Goal: Task Accomplishment & Management: Use online tool/utility

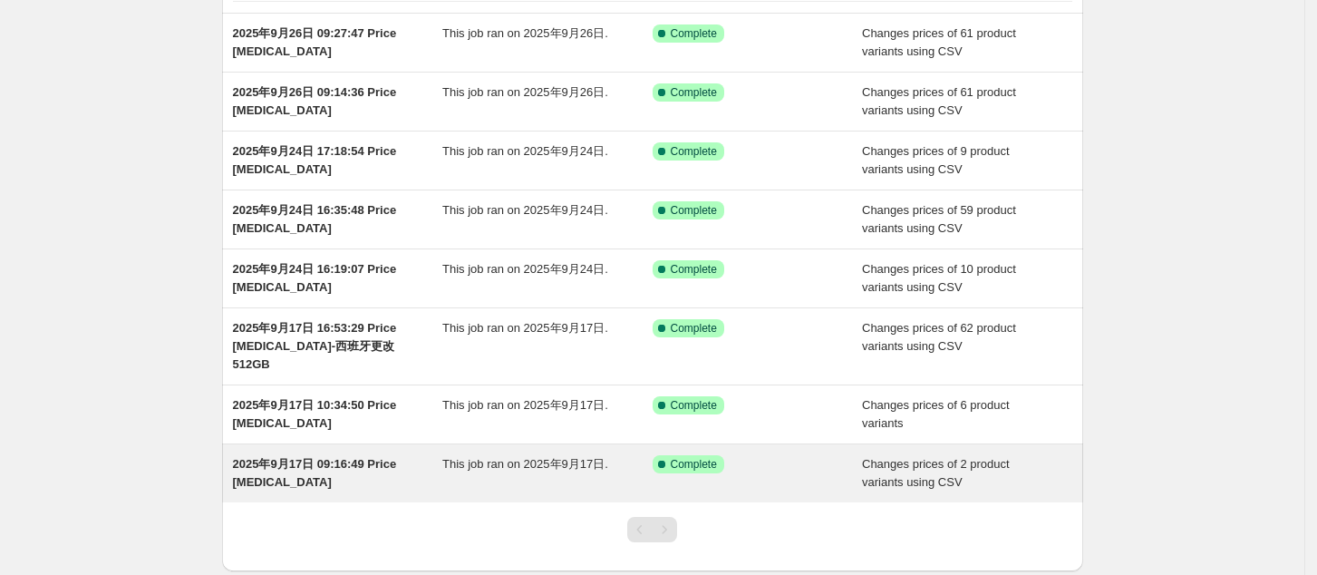
scroll to position [119, 0]
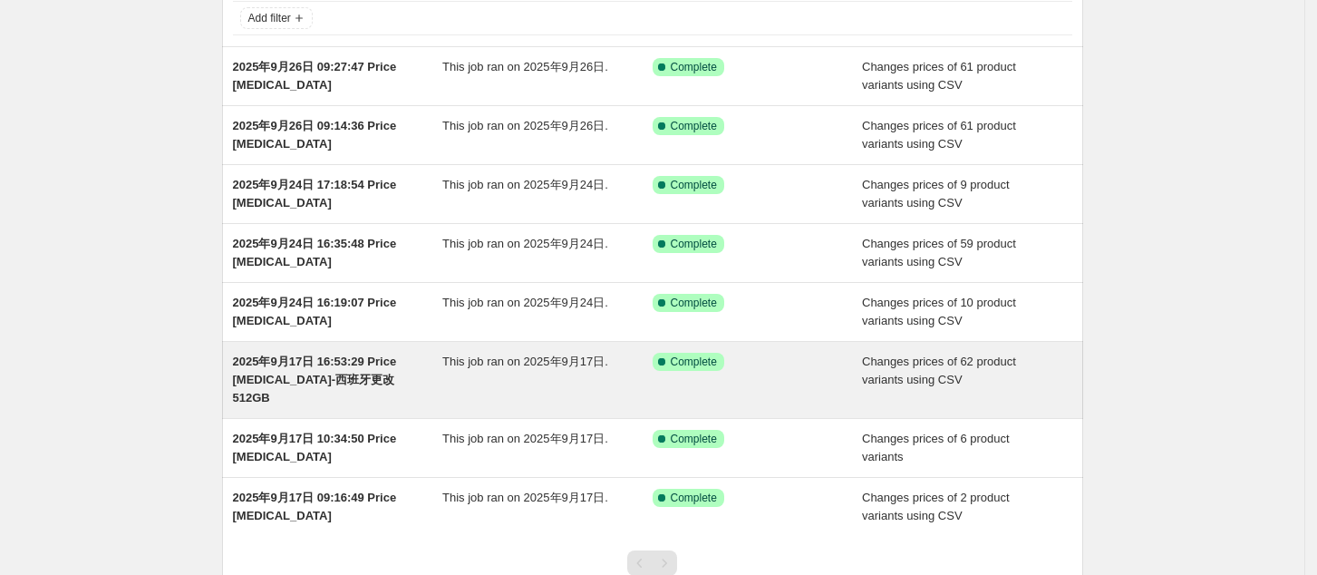
click at [355, 374] on span "2025年9月17日 16:53:29 Price [MEDICAL_DATA]-西班牙更改512GB" at bounding box center [315, 380] width 164 height 50
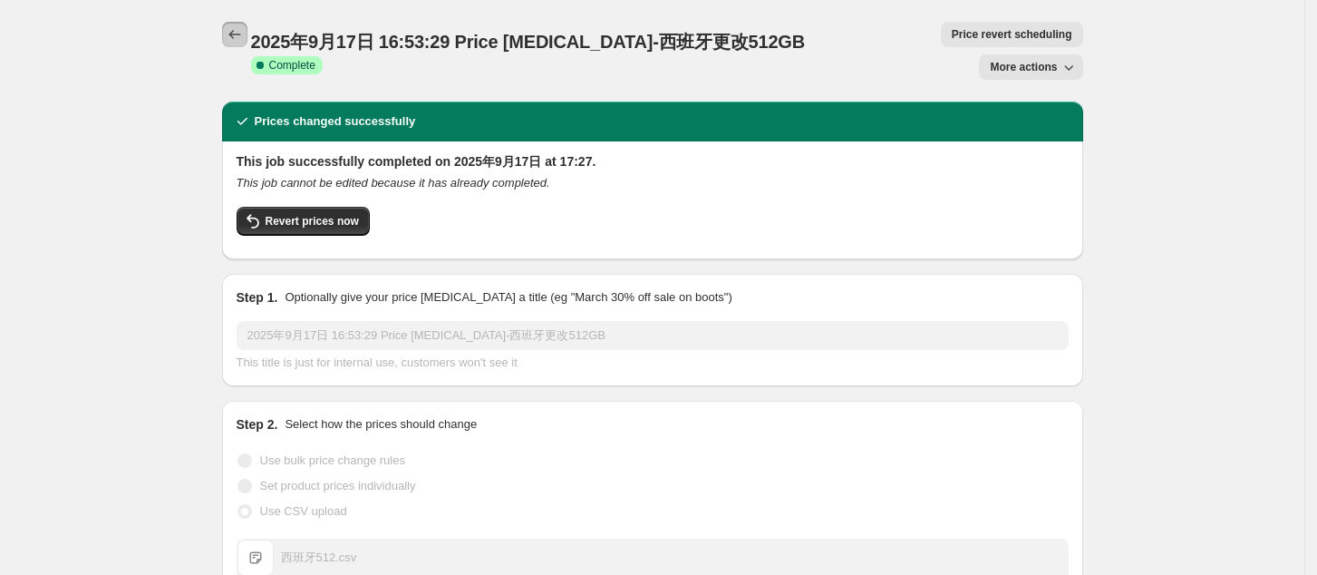
click at [233, 33] on icon "Price change jobs" at bounding box center [235, 34] width 18 height 18
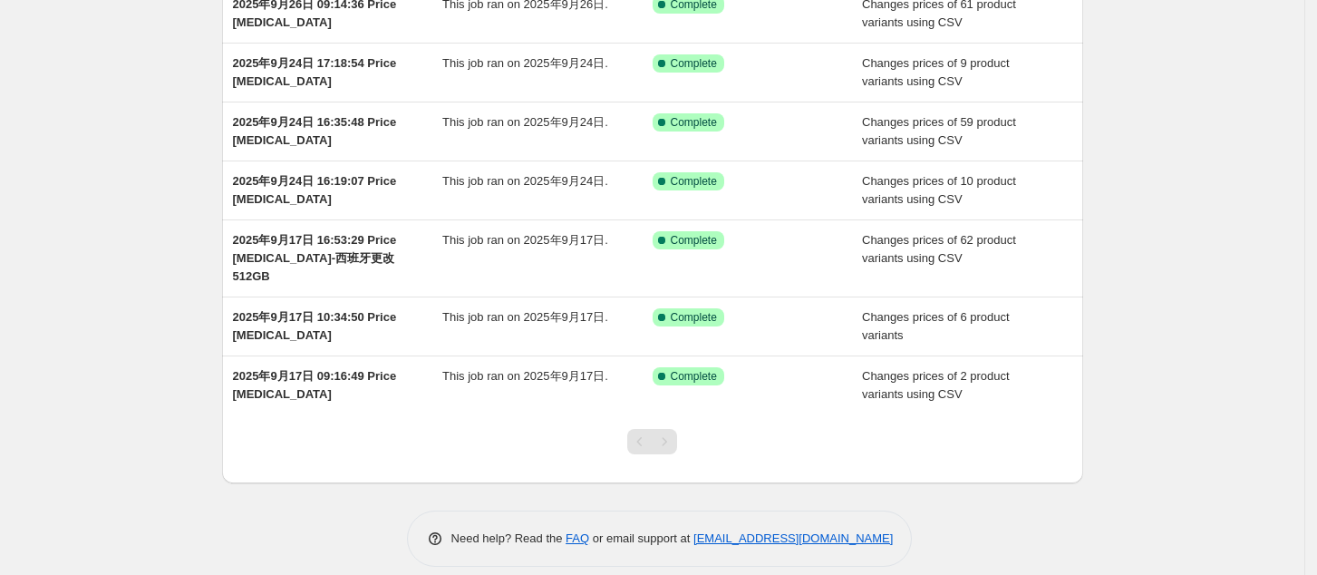
scroll to position [138, 0]
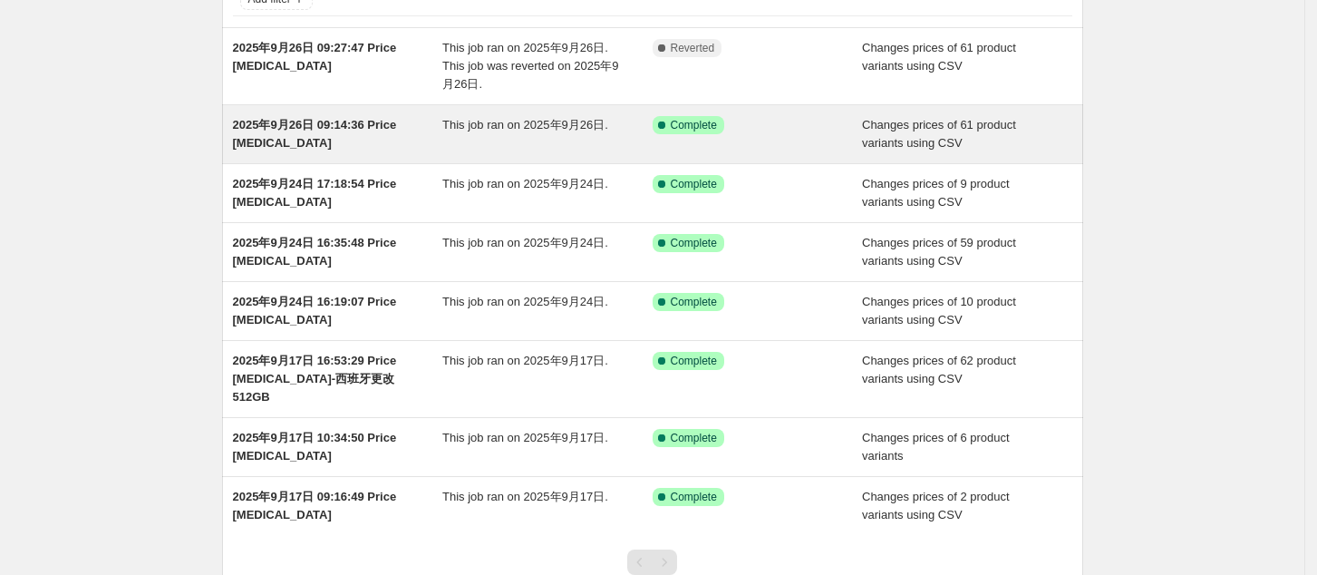
click at [363, 123] on span "2025年9月26日 09:14:36 Price [MEDICAL_DATA]" at bounding box center [315, 134] width 164 height 32
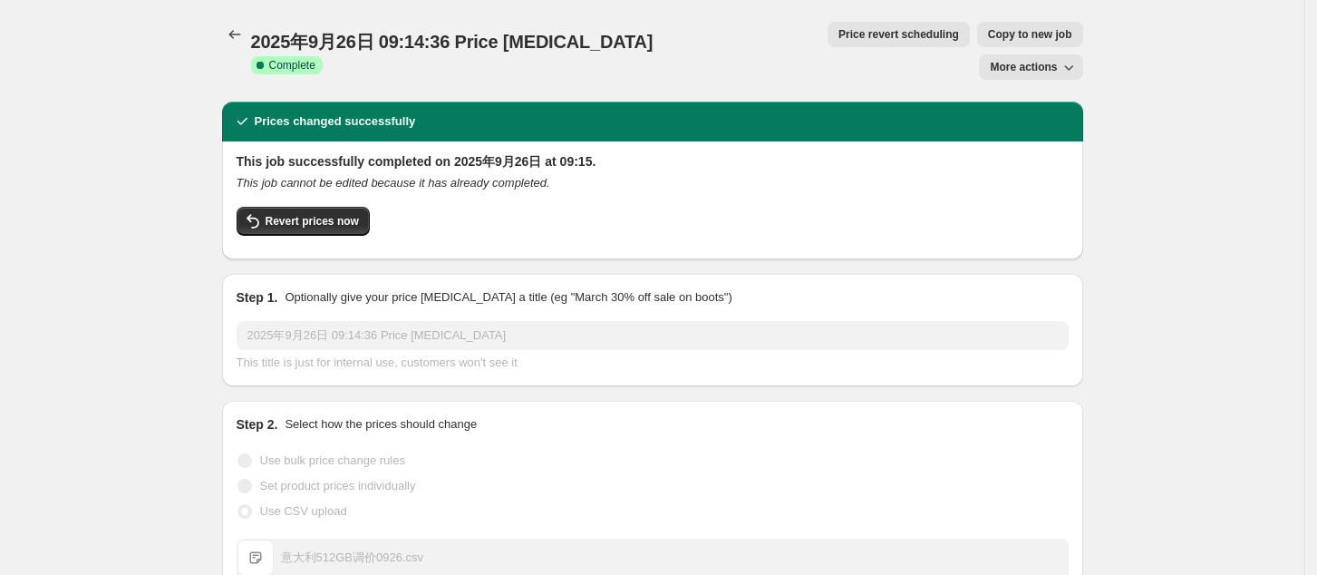
click at [242, 37] on icon "Price change jobs" at bounding box center [235, 34] width 18 height 18
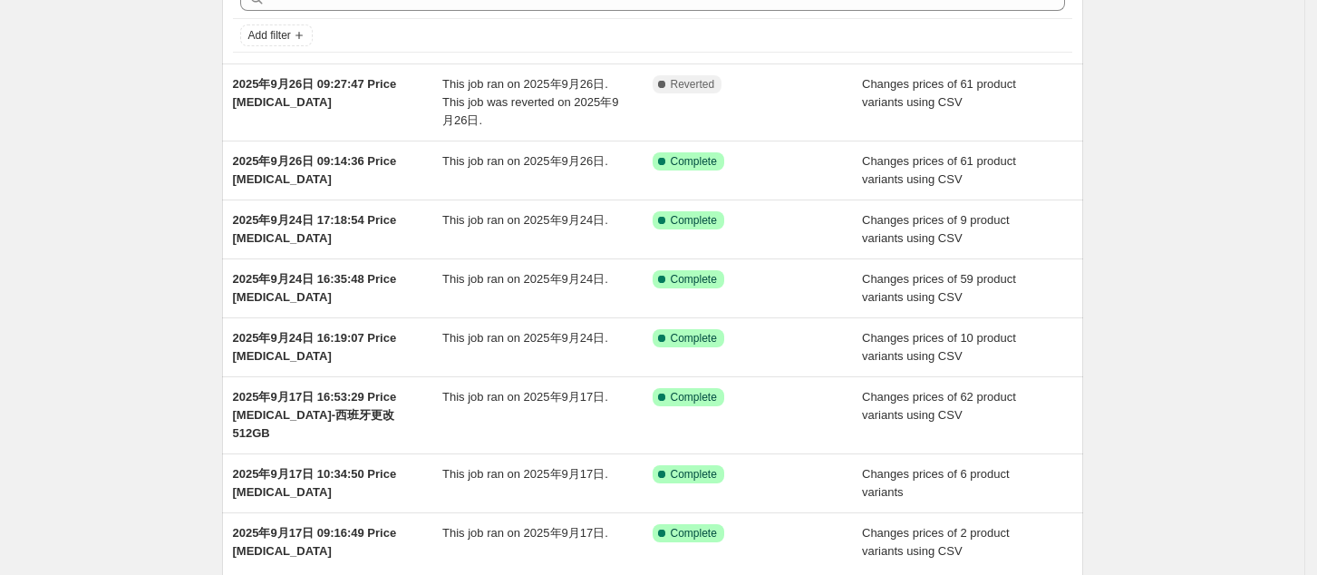
scroll to position [138, 0]
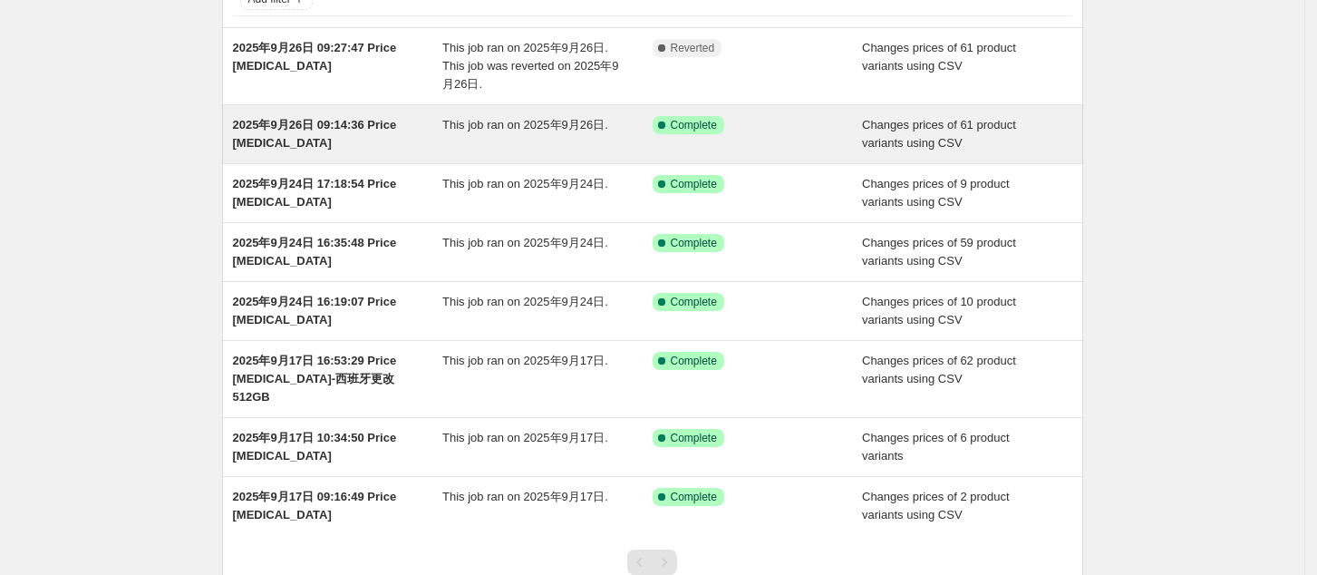
click at [363, 121] on span "2025年9月26日 09:14:36 Price [MEDICAL_DATA]" at bounding box center [315, 134] width 164 height 32
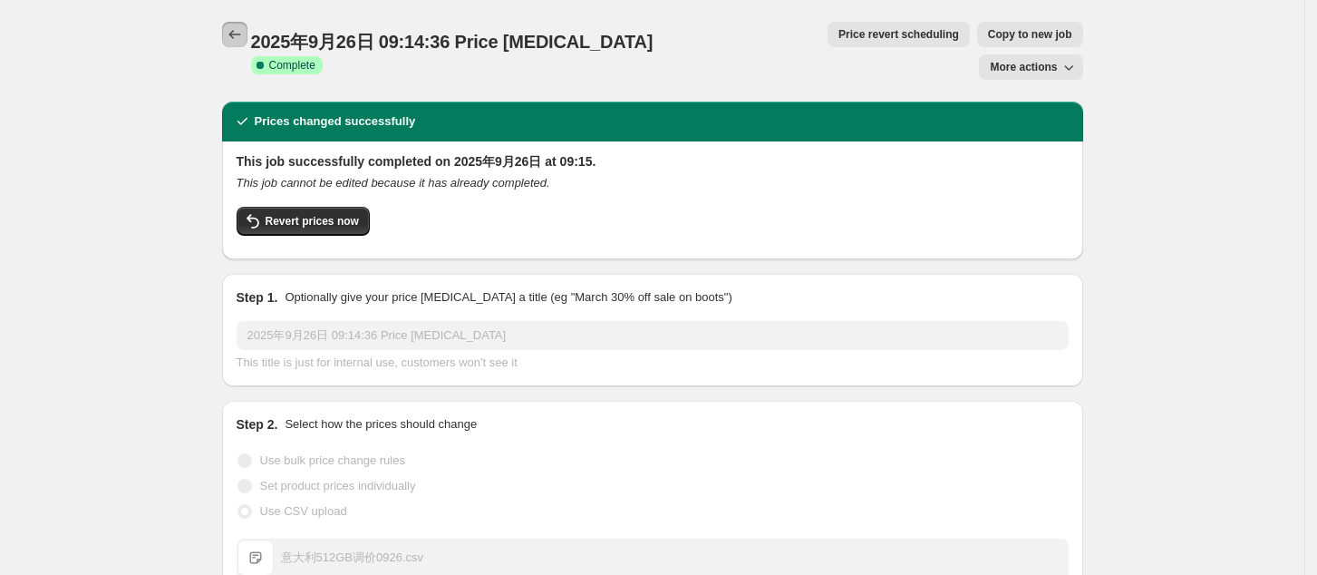
click at [238, 31] on icon "Price change jobs" at bounding box center [235, 34] width 18 height 18
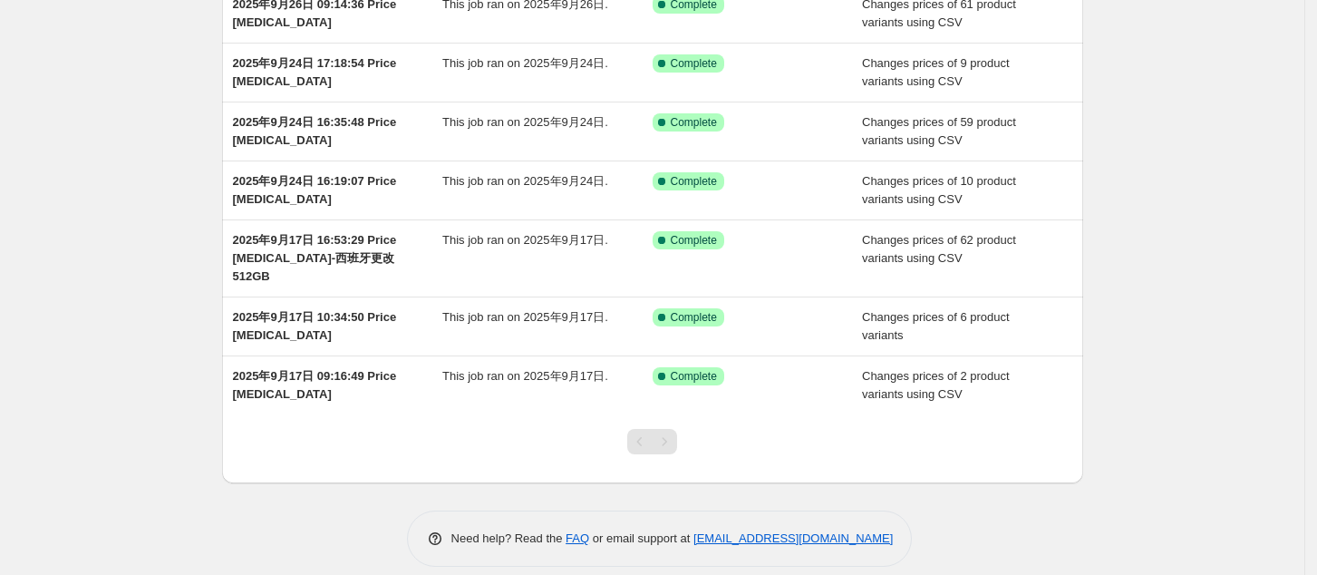
scroll to position [138, 0]
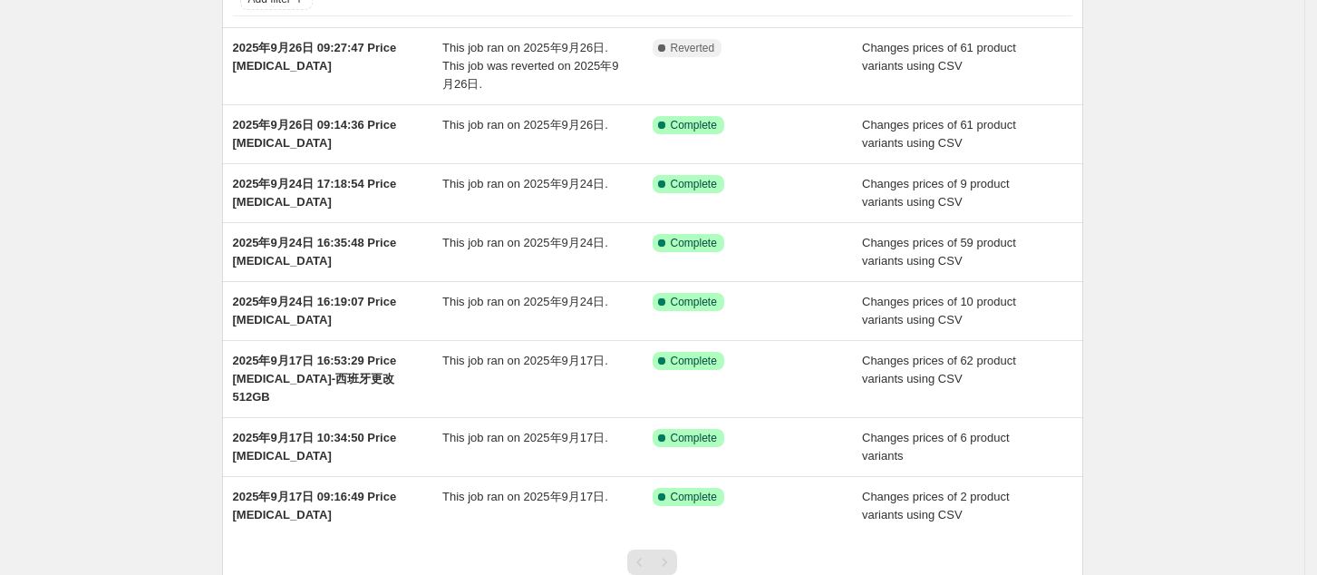
click at [1224, 77] on div "NA Bulk Price Editor. This page is ready NA Bulk Price Editor Add new price [ME…" at bounding box center [652, 288] width 1305 height 852
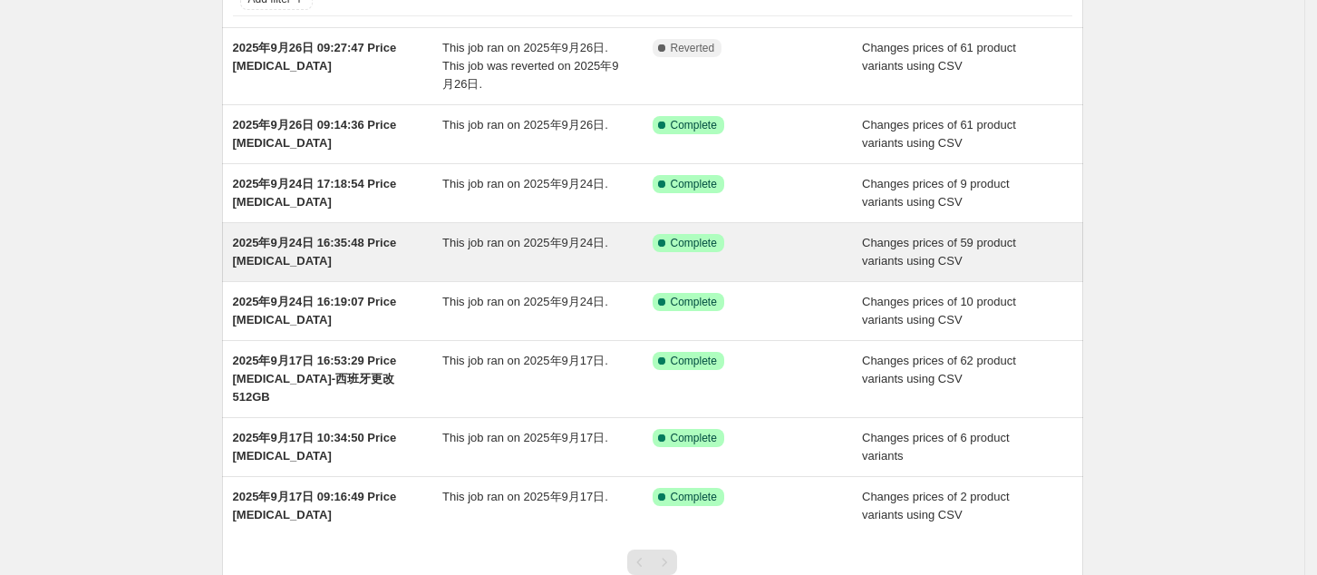
click at [326, 237] on span "2025年9月24日 16:35:48 Price [MEDICAL_DATA]" at bounding box center [315, 252] width 164 height 32
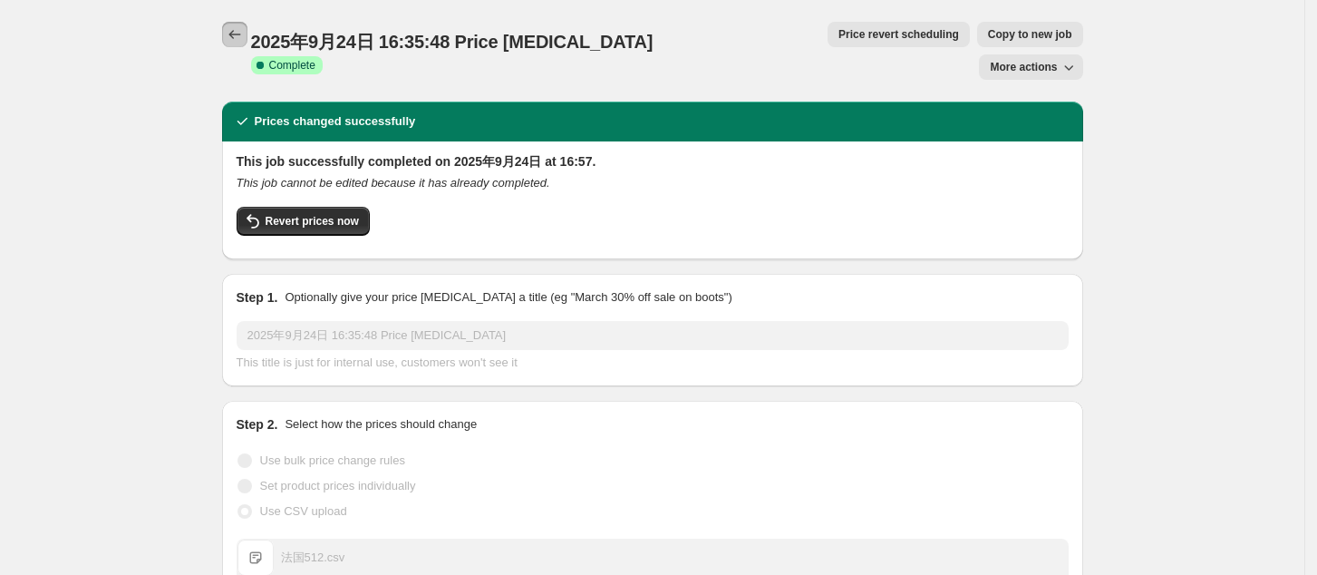
click at [235, 34] on icon "Price change jobs" at bounding box center [235, 34] width 18 height 18
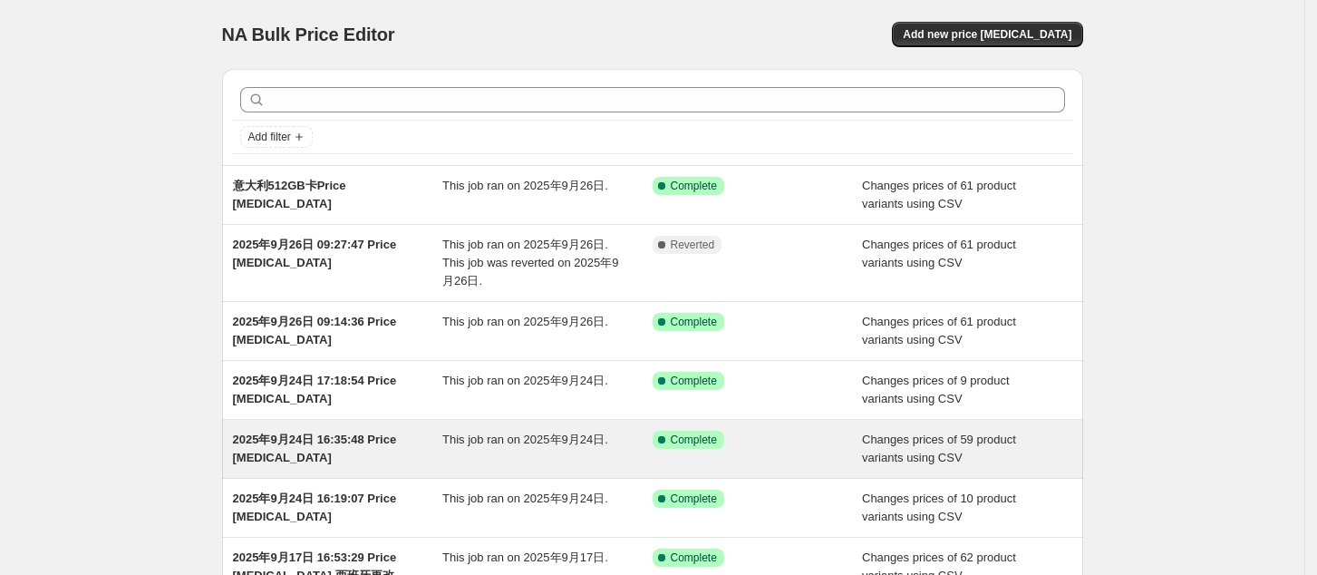
scroll to position [121, 0]
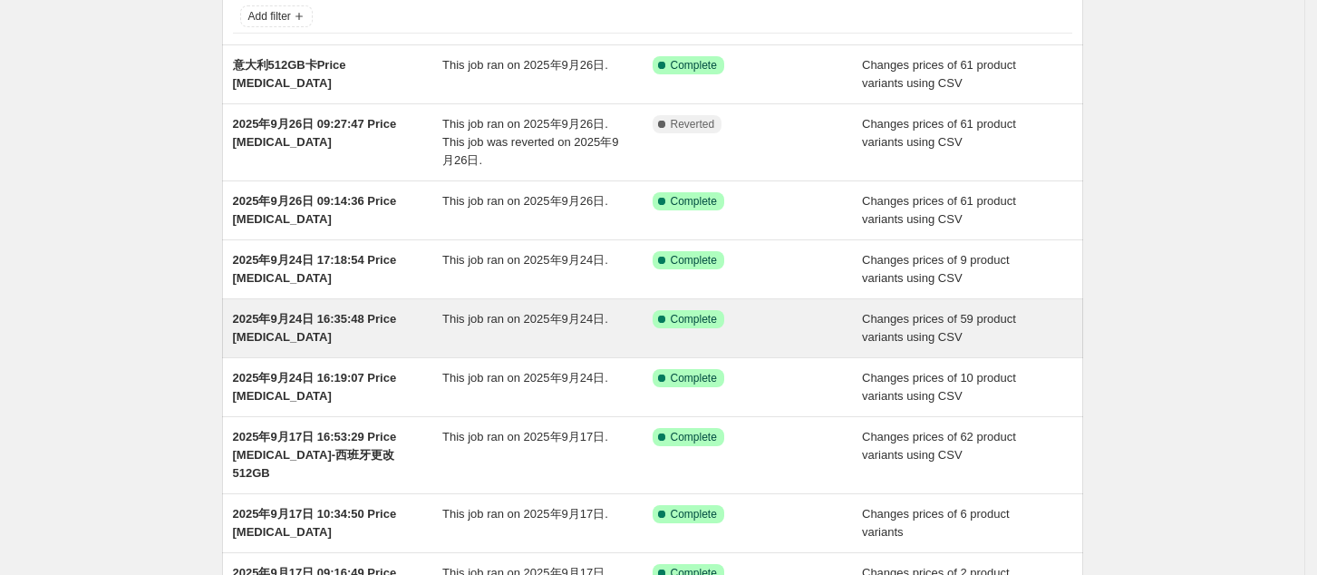
click at [311, 321] on span "2025年9月24日 16:35:48 Price [MEDICAL_DATA]" at bounding box center [315, 328] width 164 height 32
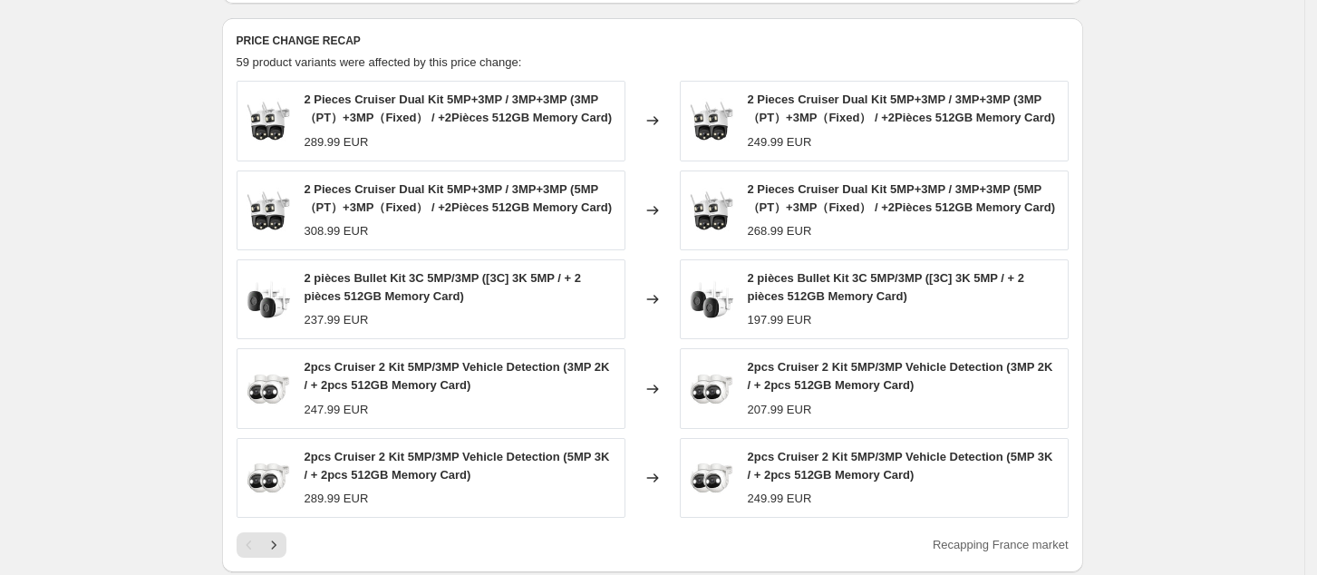
scroll to position [724, 0]
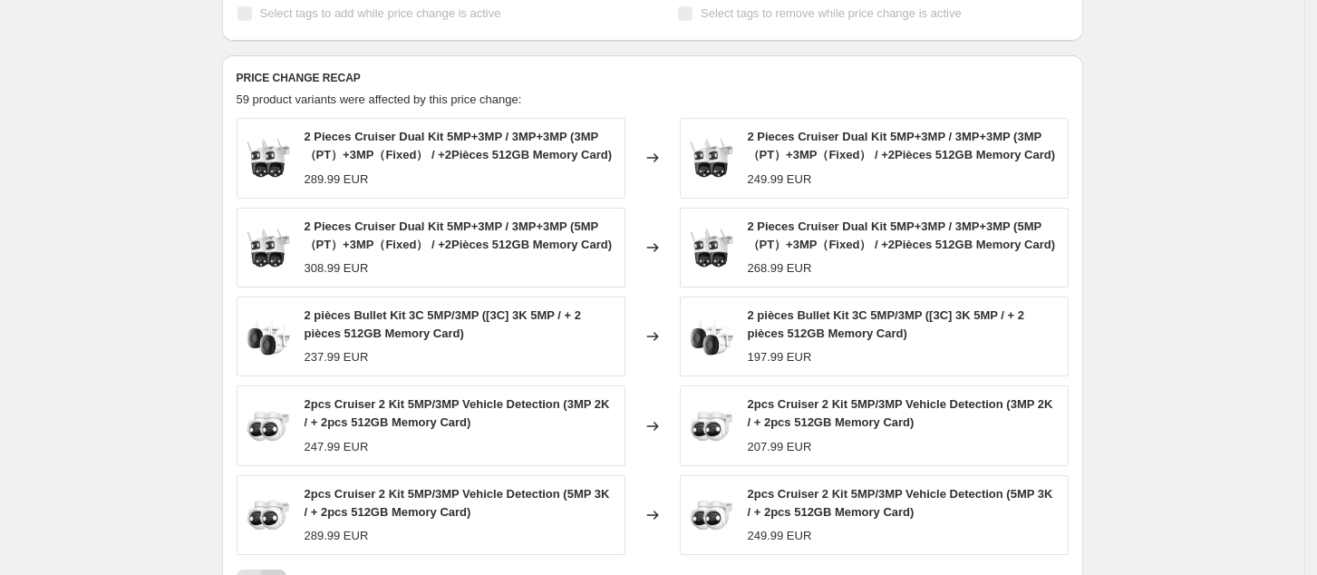
click at [283, 573] on icon "Next" at bounding box center [274, 582] width 18 height 18
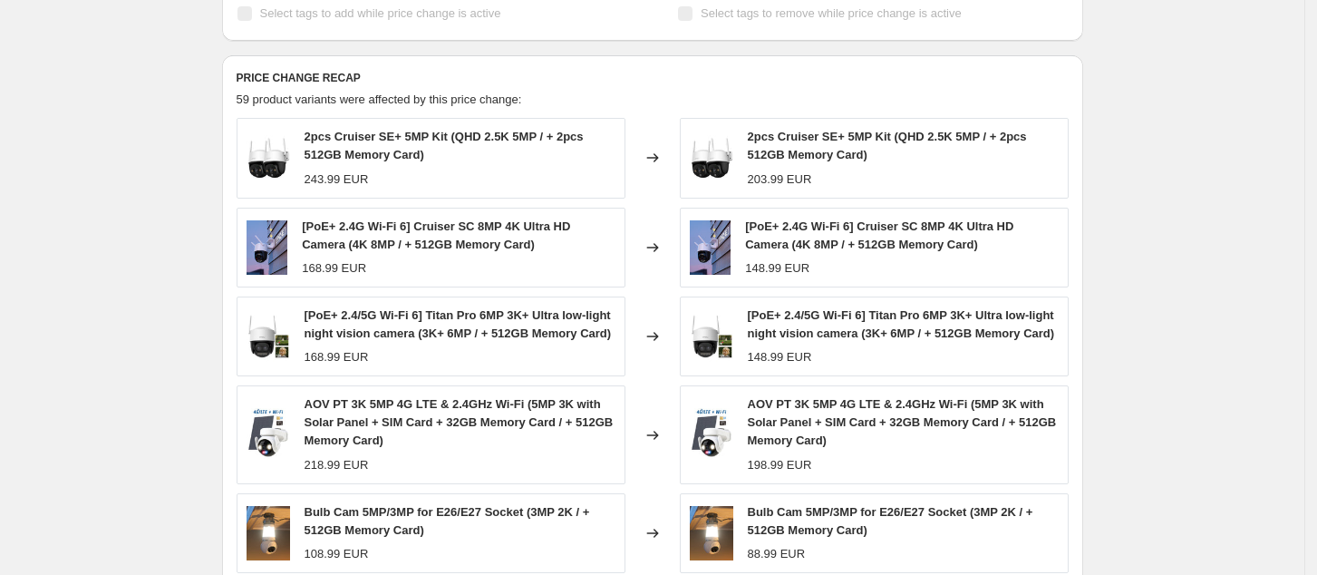
click at [1220, 176] on div "2025年9月24日 16:35:48 Price [MEDICAL_DATA]. This page is ready 2025年9月24日 16:35:4…" at bounding box center [652, 72] width 1305 height 1592
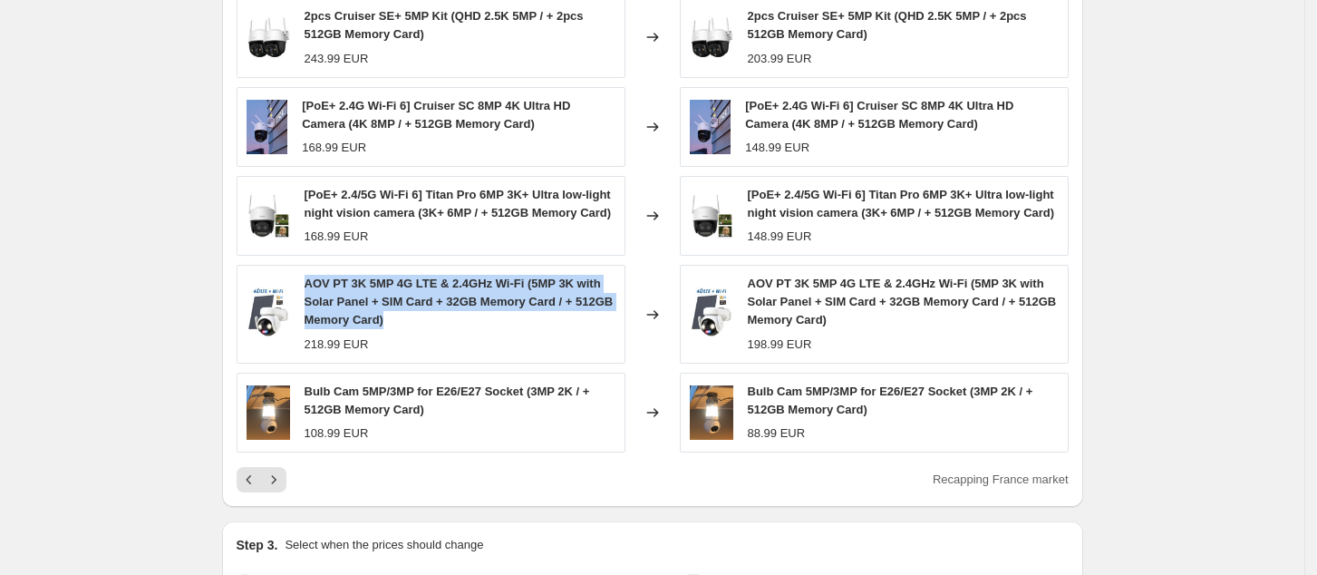
drag, startPoint x: 316, startPoint y: 270, endPoint x: 441, endPoint y: 306, distance: 129.2
click at [441, 306] on div "AOV PT 3K 5MP 4G LTE & 2.4GHz Wi-Fi (5MP 3K with Solar Panel + SIM Card + 32GB …" at bounding box center [460, 302] width 311 height 54
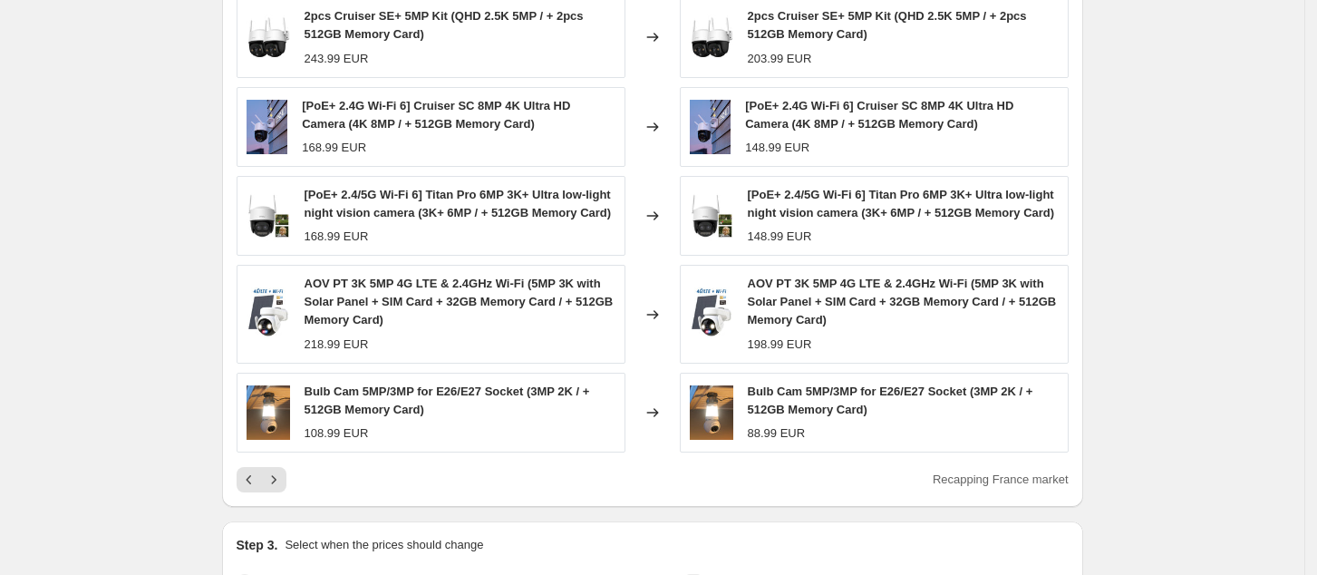
scroll to position [965, 0]
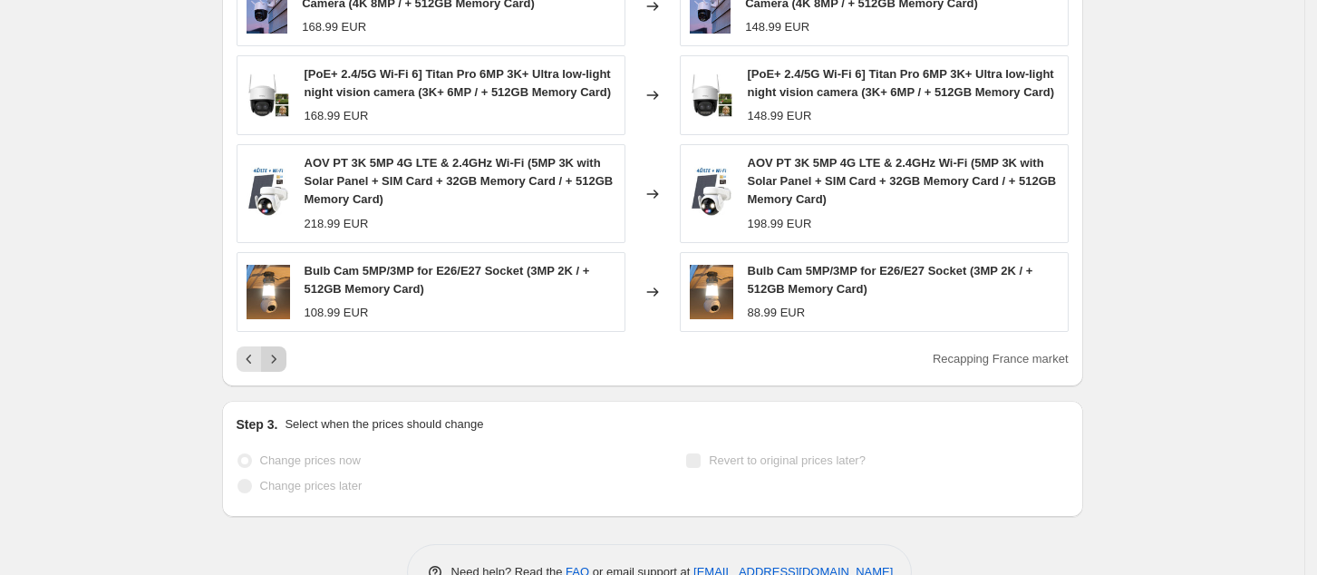
click at [283, 350] on icon "Next" at bounding box center [274, 359] width 18 height 18
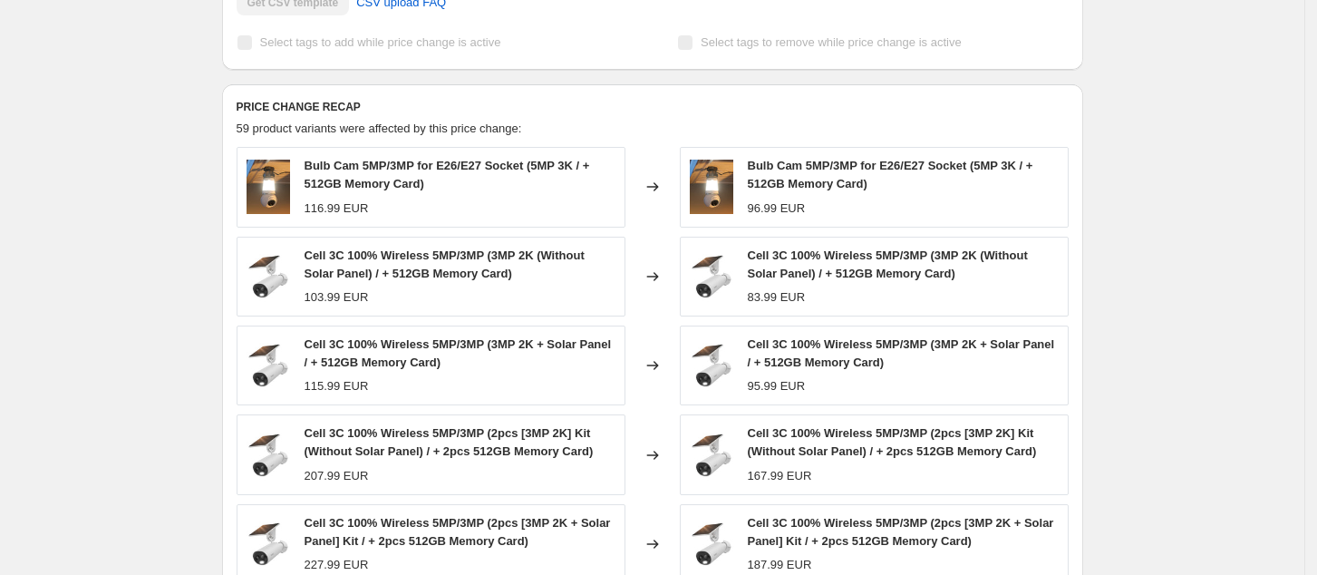
scroll to position [815, 0]
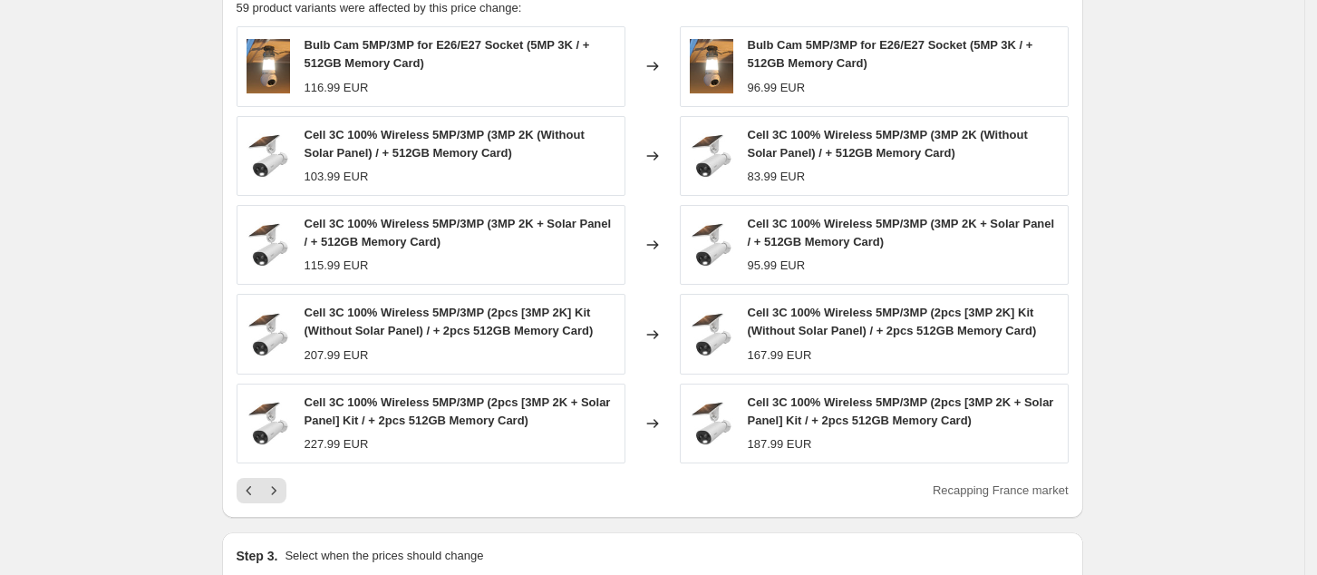
click at [283, 481] on icon "Next" at bounding box center [274, 490] width 18 height 18
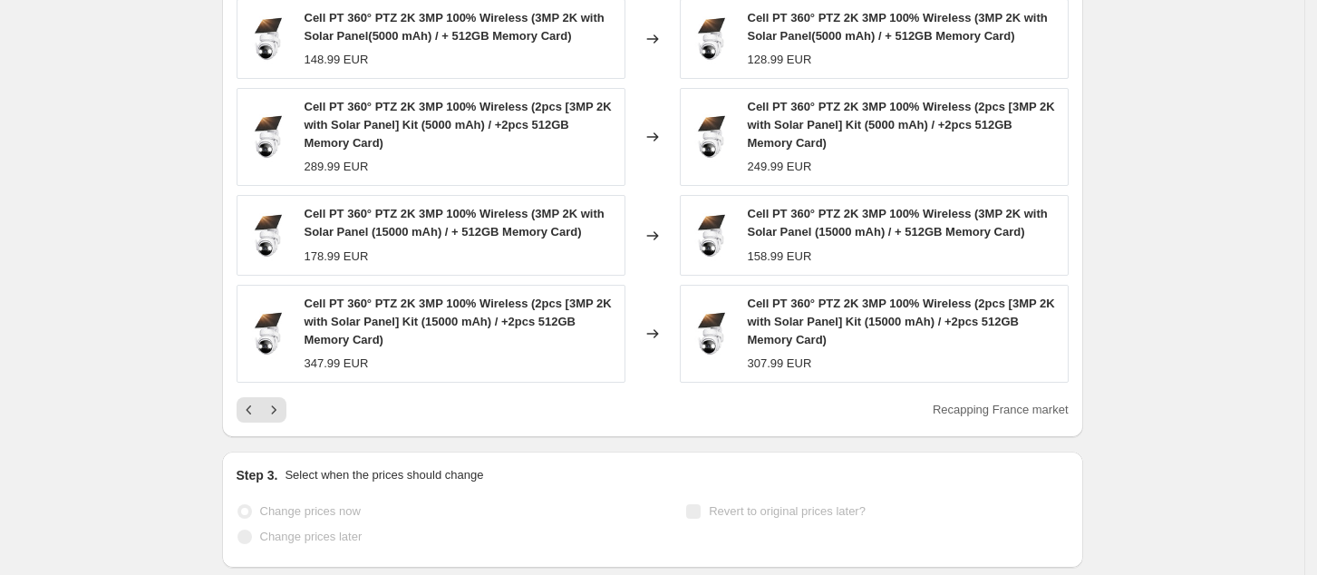
scroll to position [936, 0]
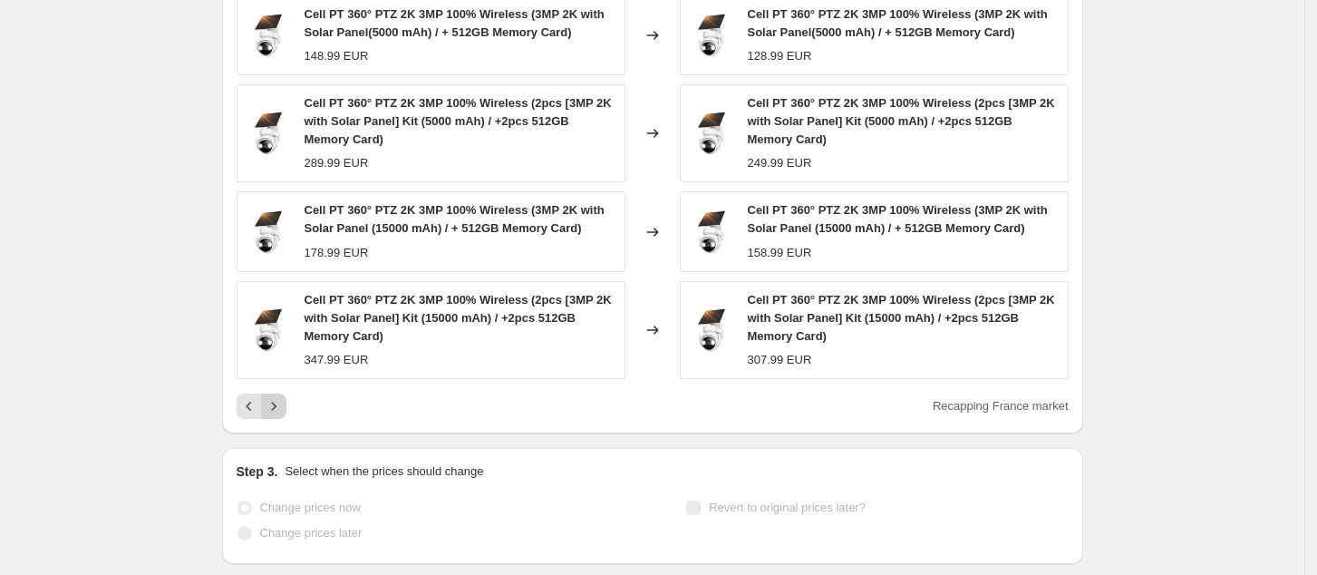
click at [283, 397] on icon "Next" at bounding box center [274, 406] width 18 height 18
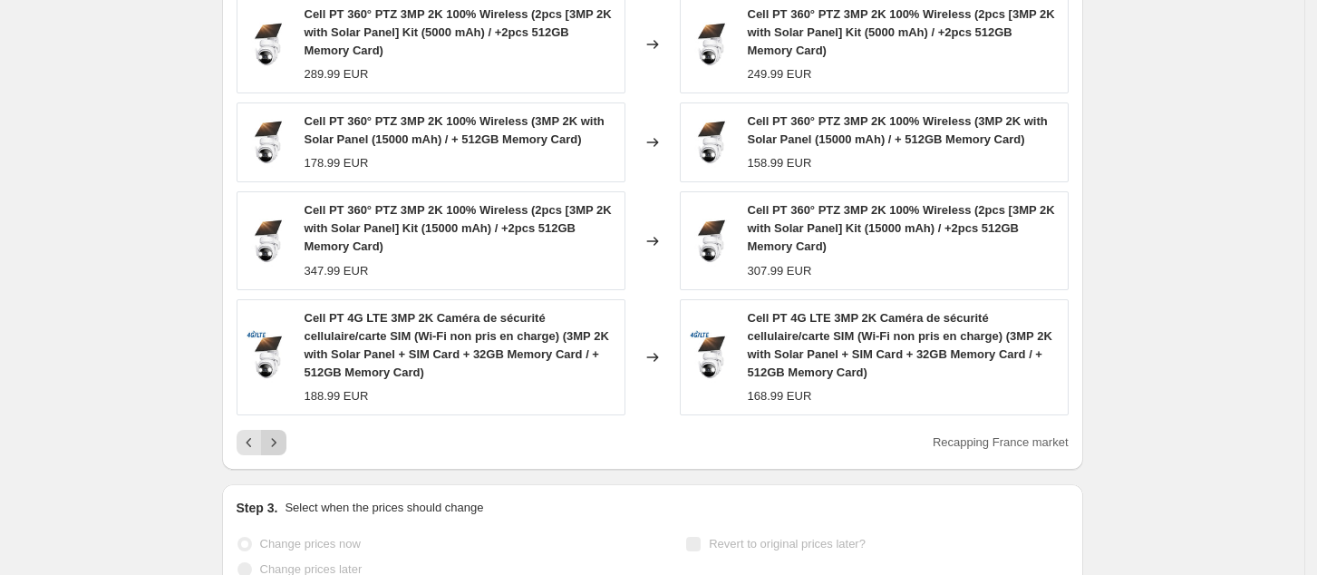
click at [277, 433] on icon "Next" at bounding box center [274, 442] width 18 height 18
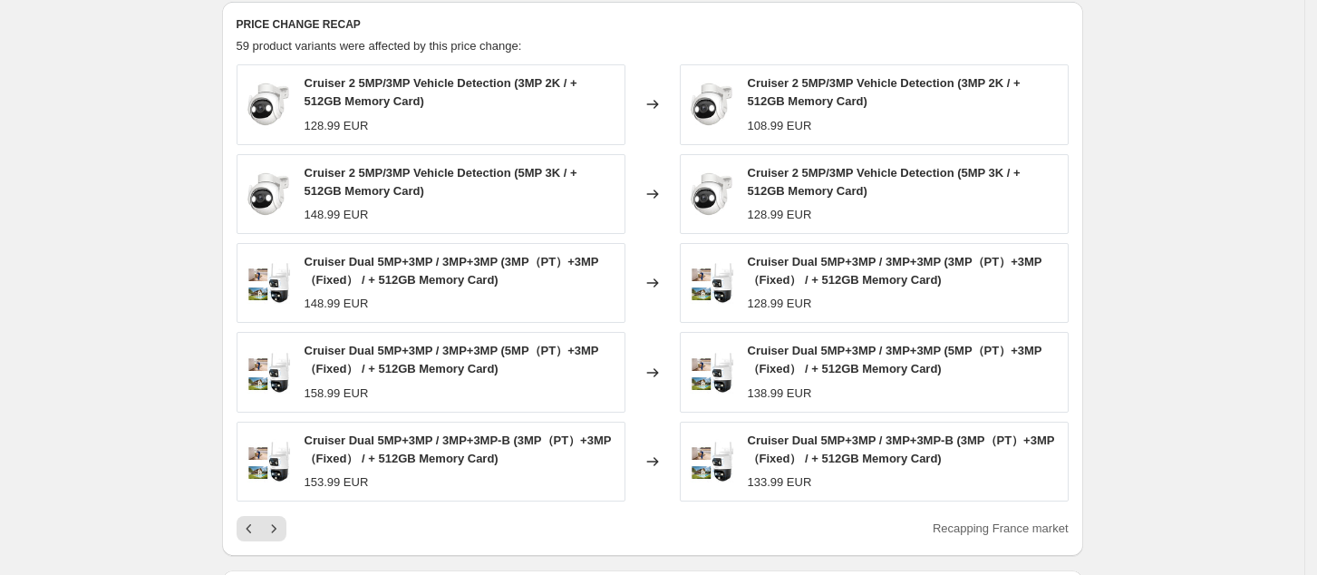
scroll to position [815, 0]
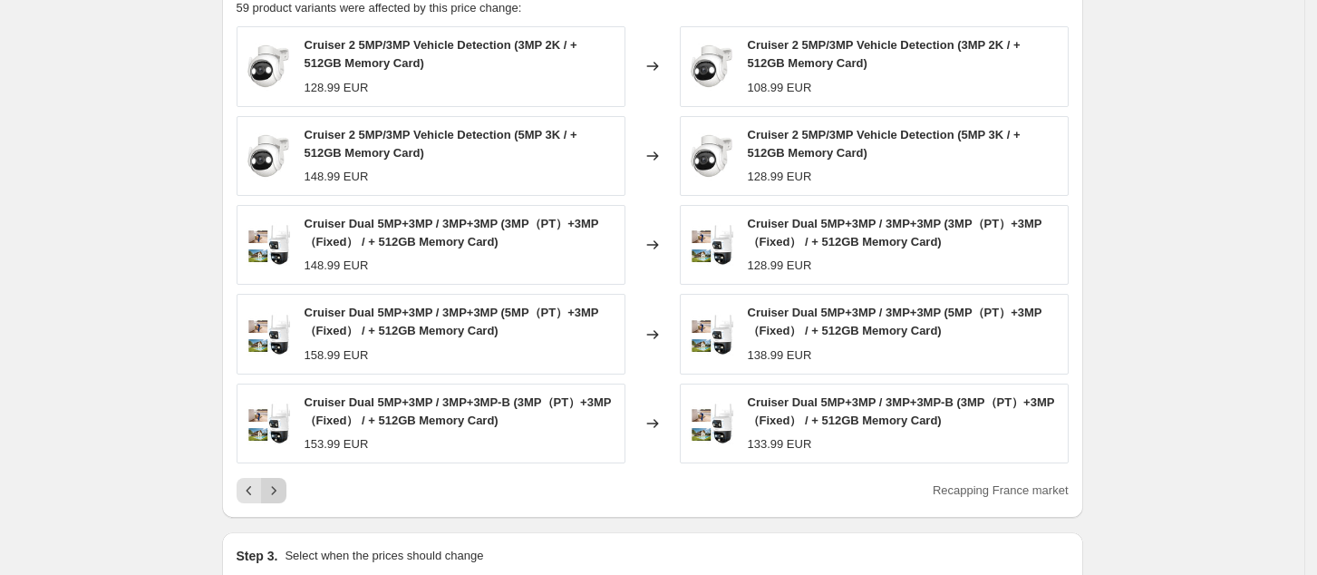
click at [283, 481] on icon "Next" at bounding box center [274, 490] width 18 height 18
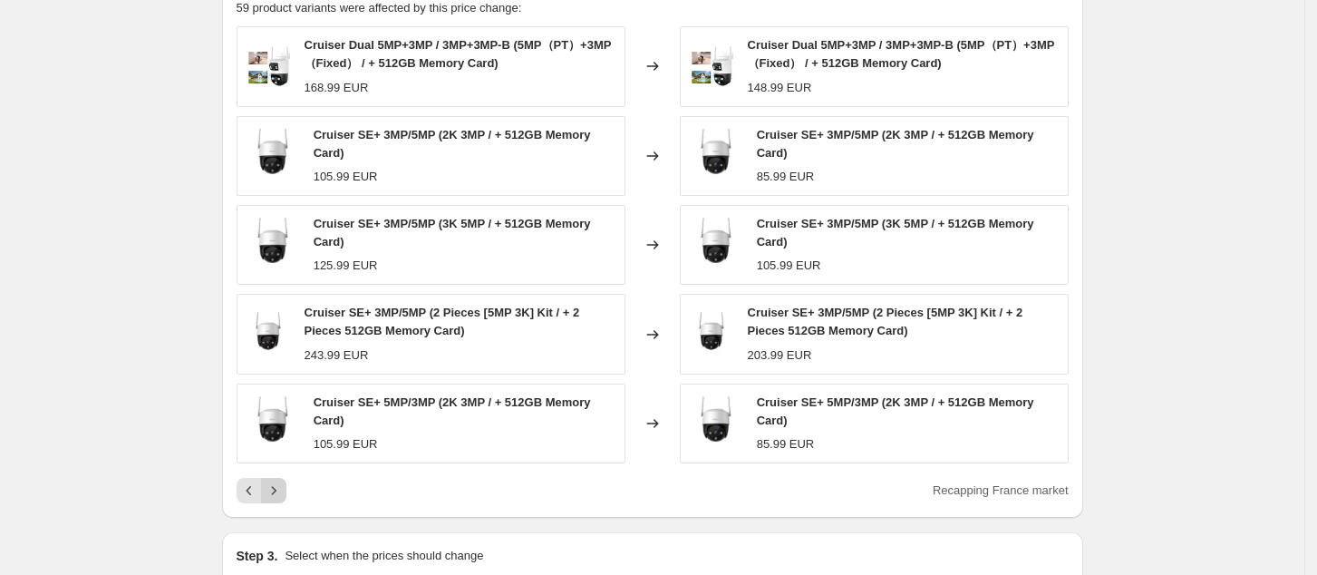
click at [287, 478] on button "Next" at bounding box center [273, 490] width 25 height 25
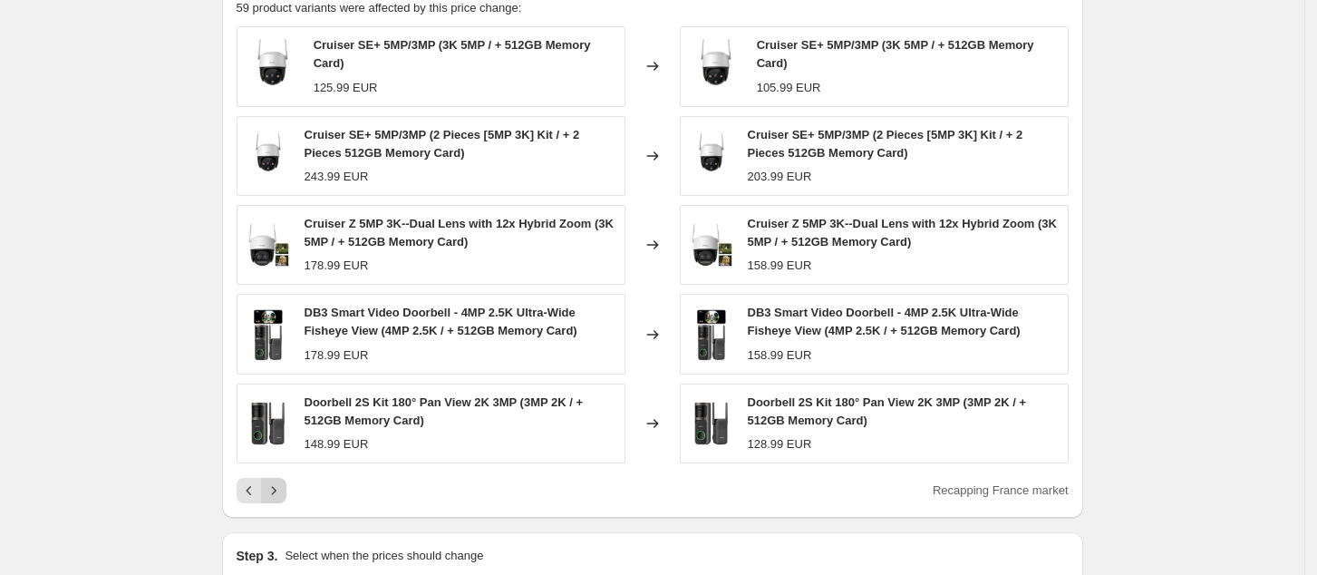
click at [276, 486] on icon "Next" at bounding box center [273, 490] width 5 height 8
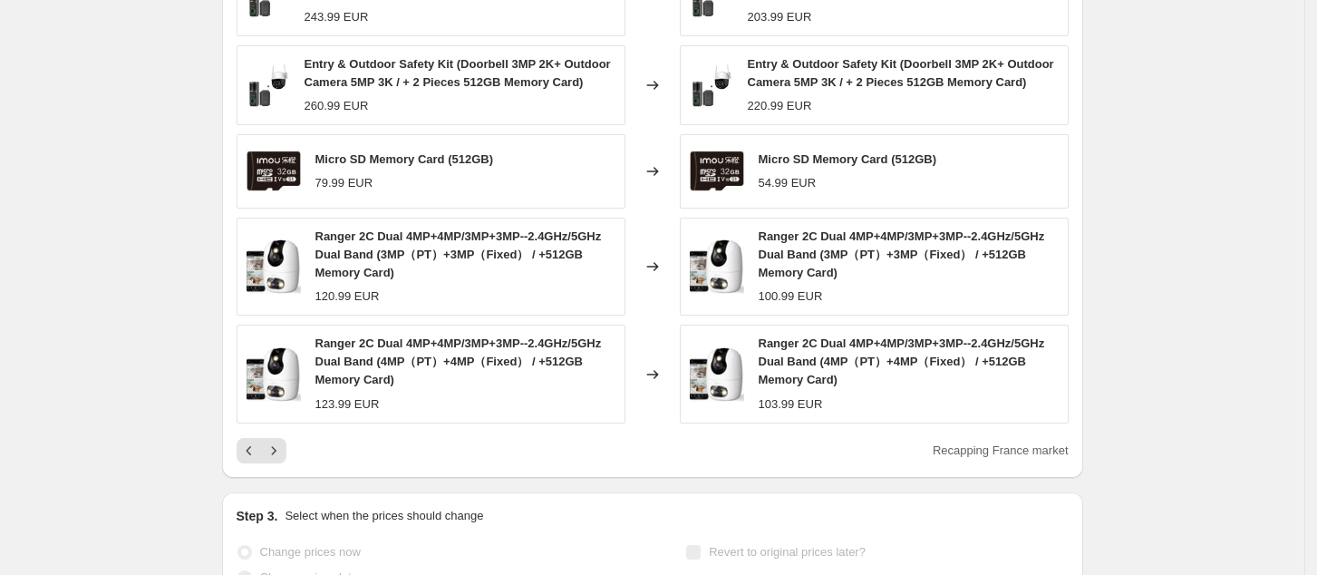
scroll to position [936, 0]
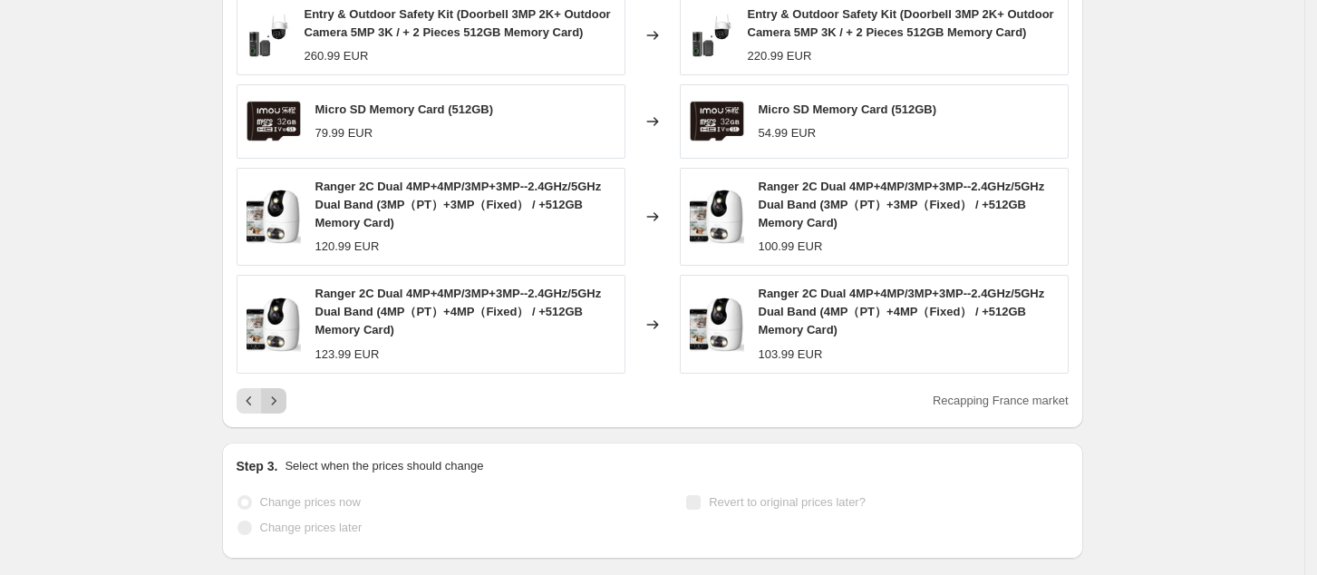
click at [283, 392] on icon "Next" at bounding box center [274, 401] width 18 height 18
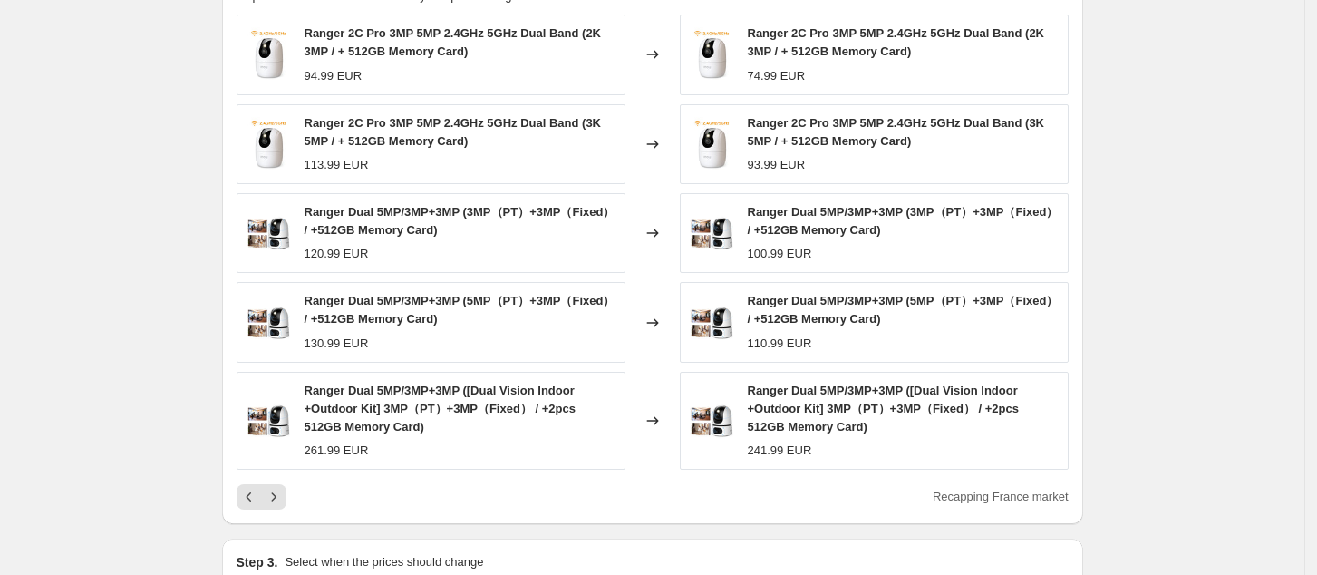
scroll to position [863, 0]
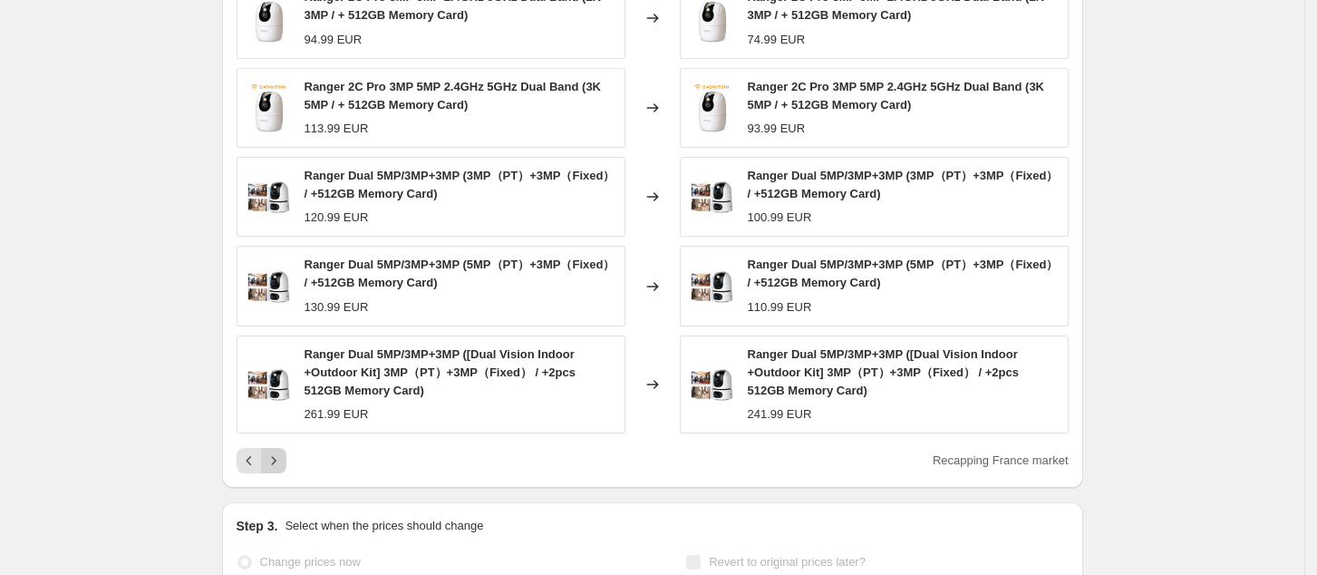
click at [277, 452] on icon "Next" at bounding box center [274, 461] width 18 height 18
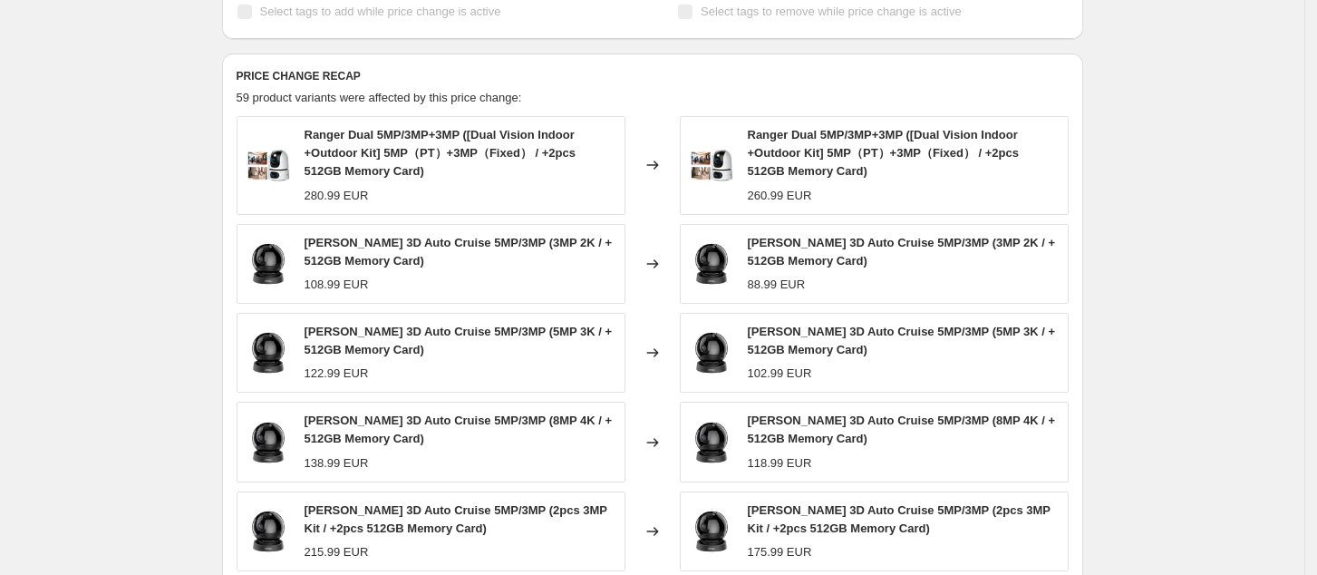
scroll to position [846, 0]
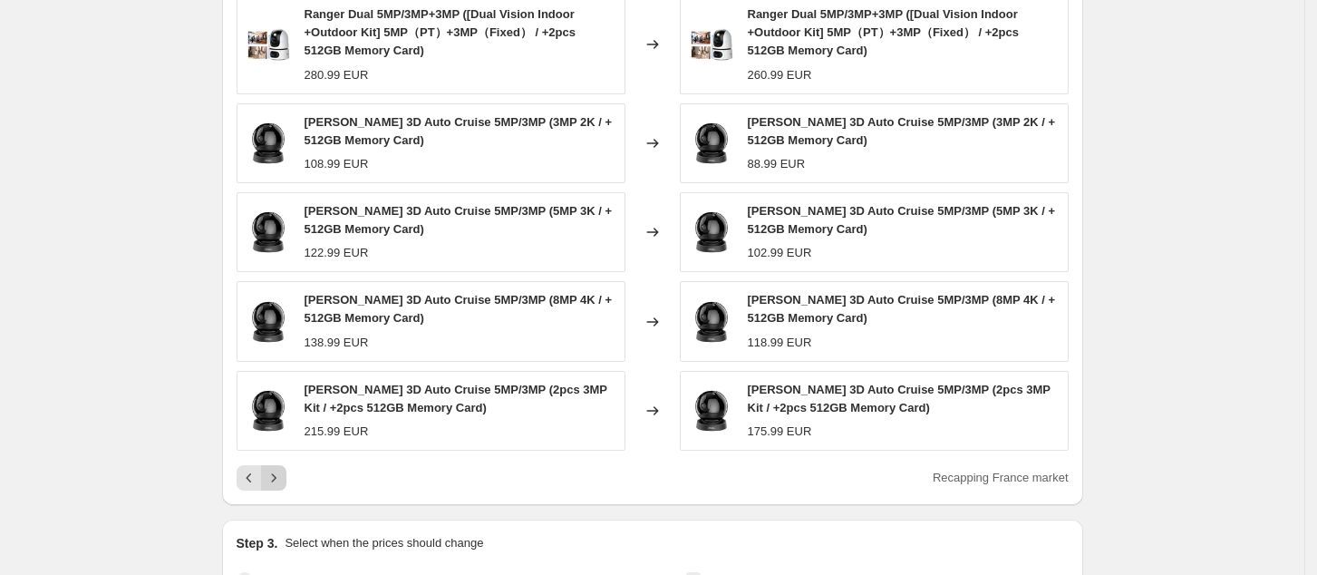
click at [283, 469] on icon "Next" at bounding box center [274, 478] width 18 height 18
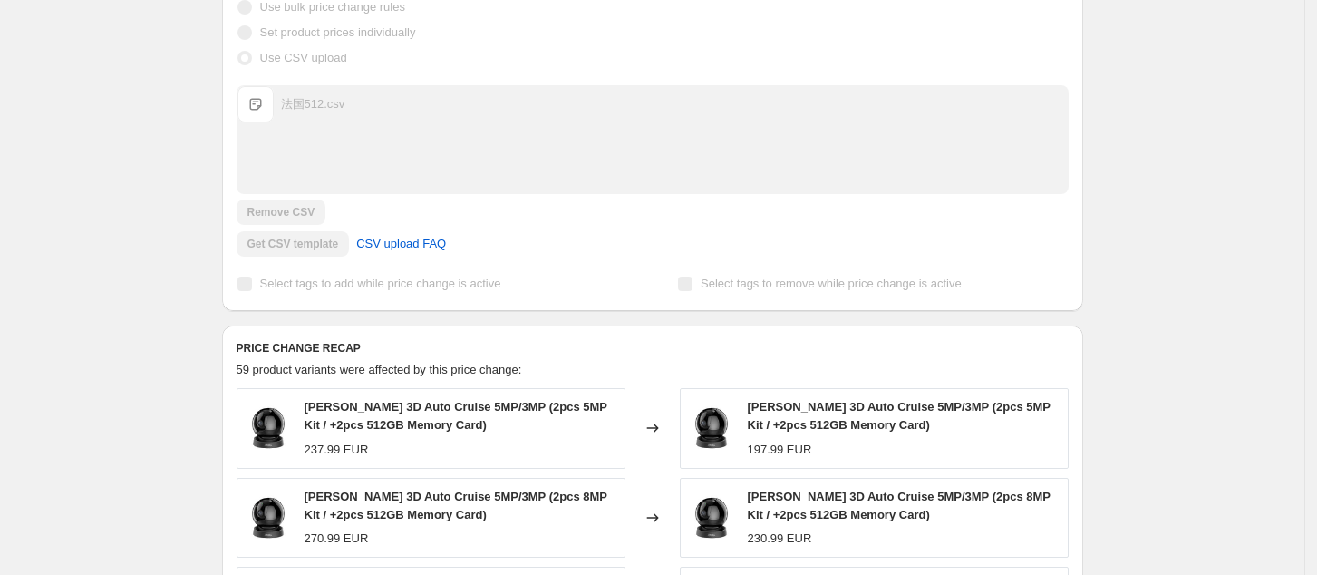
scroll to position [151, 0]
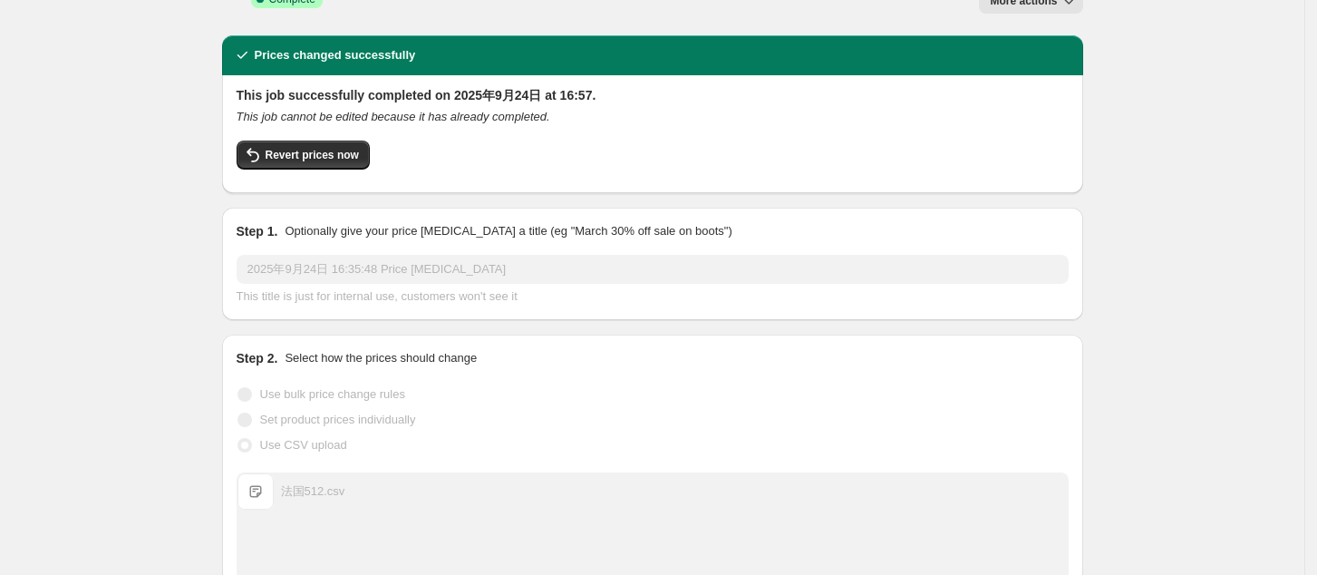
scroll to position [0, 0]
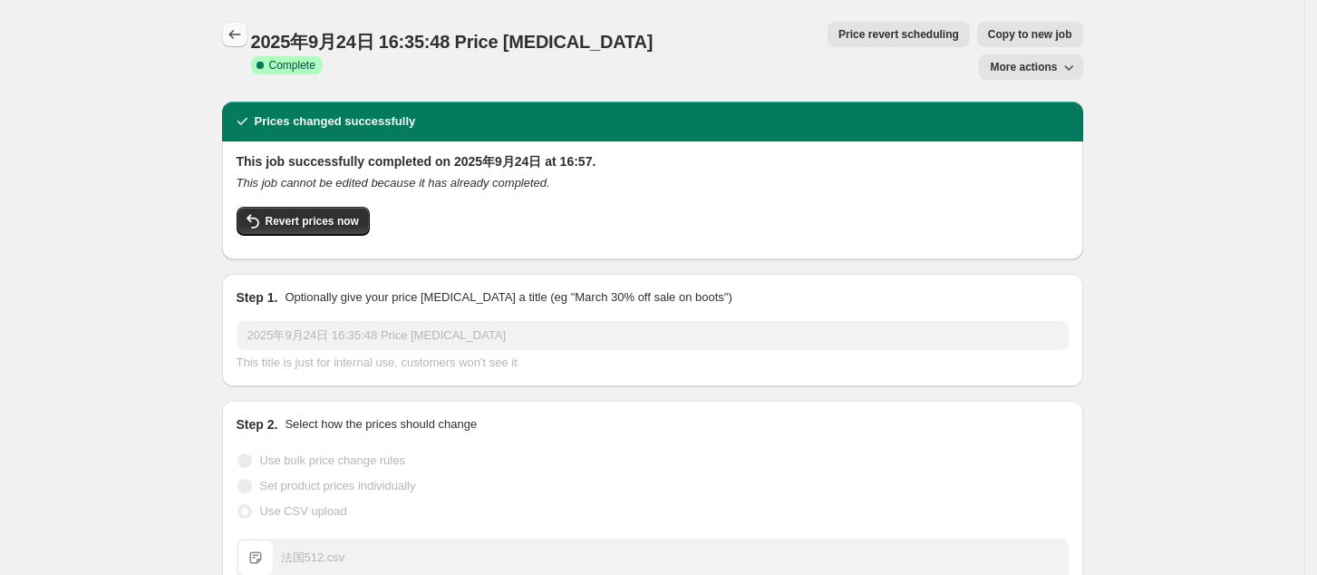
click at [235, 30] on icon "Price change jobs" at bounding box center [235, 34] width 18 height 18
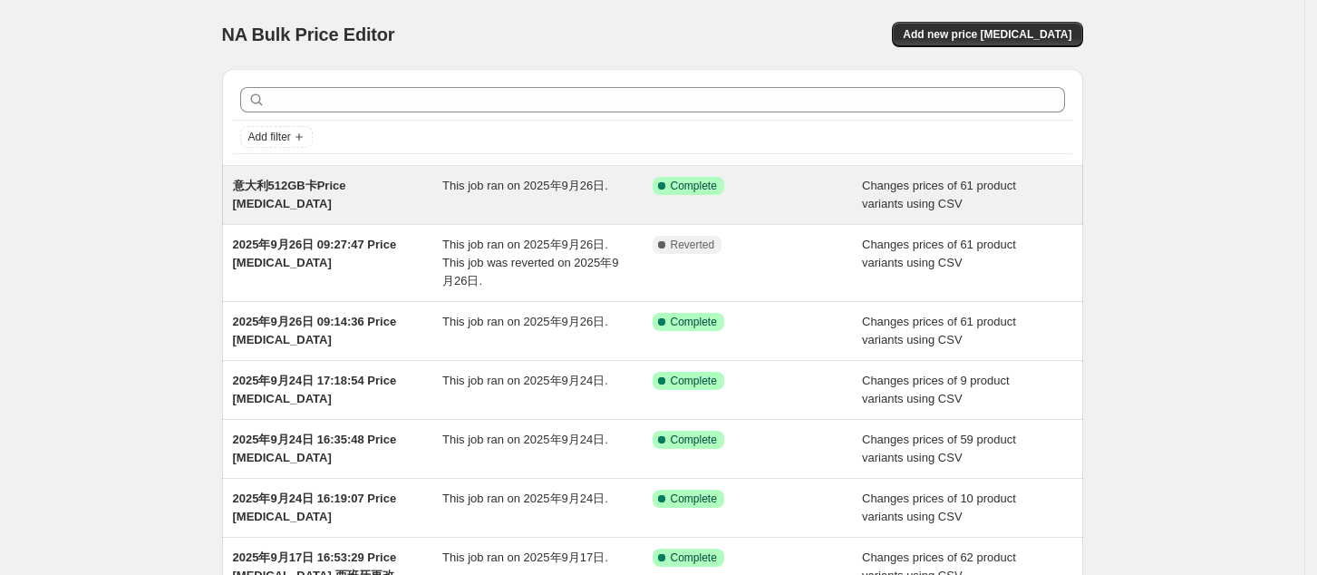
click at [312, 192] on span "意大利512GB卡Price [MEDICAL_DATA]" at bounding box center [289, 195] width 113 height 32
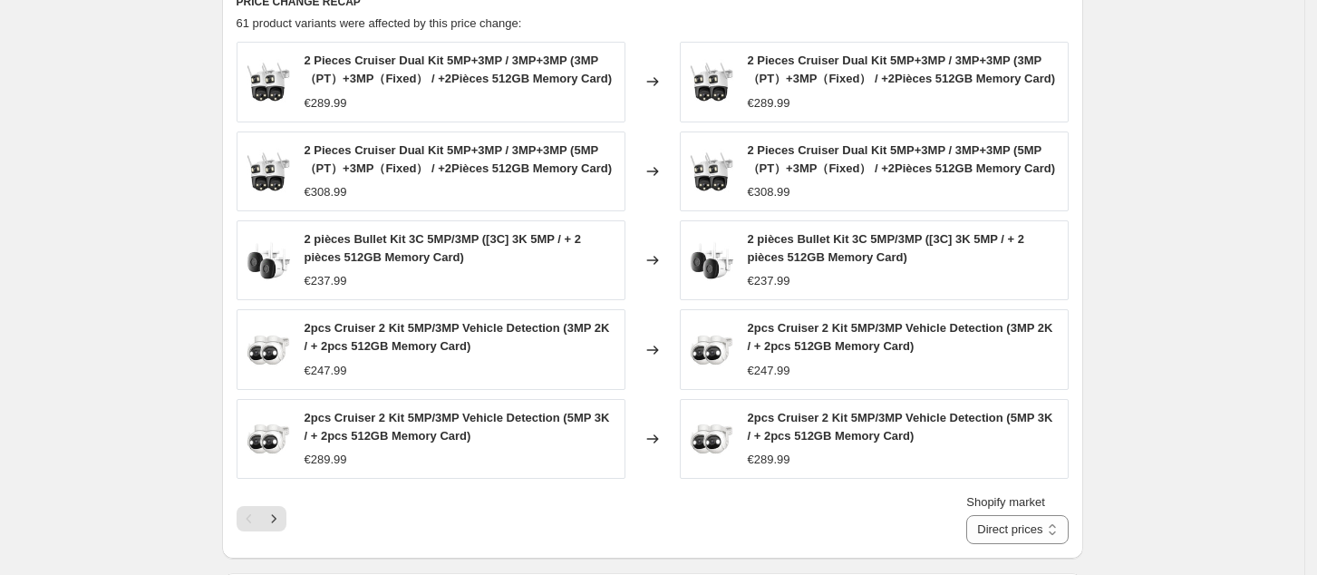
scroll to position [991, 0]
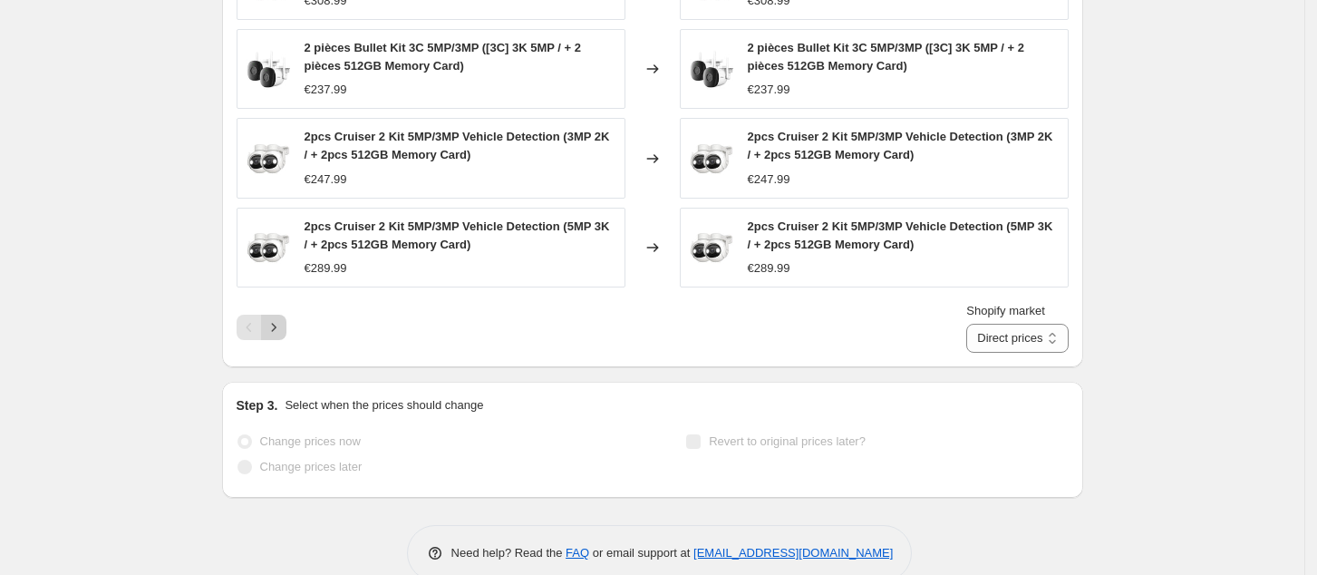
click at [276, 318] on icon "Next" at bounding box center [274, 327] width 18 height 18
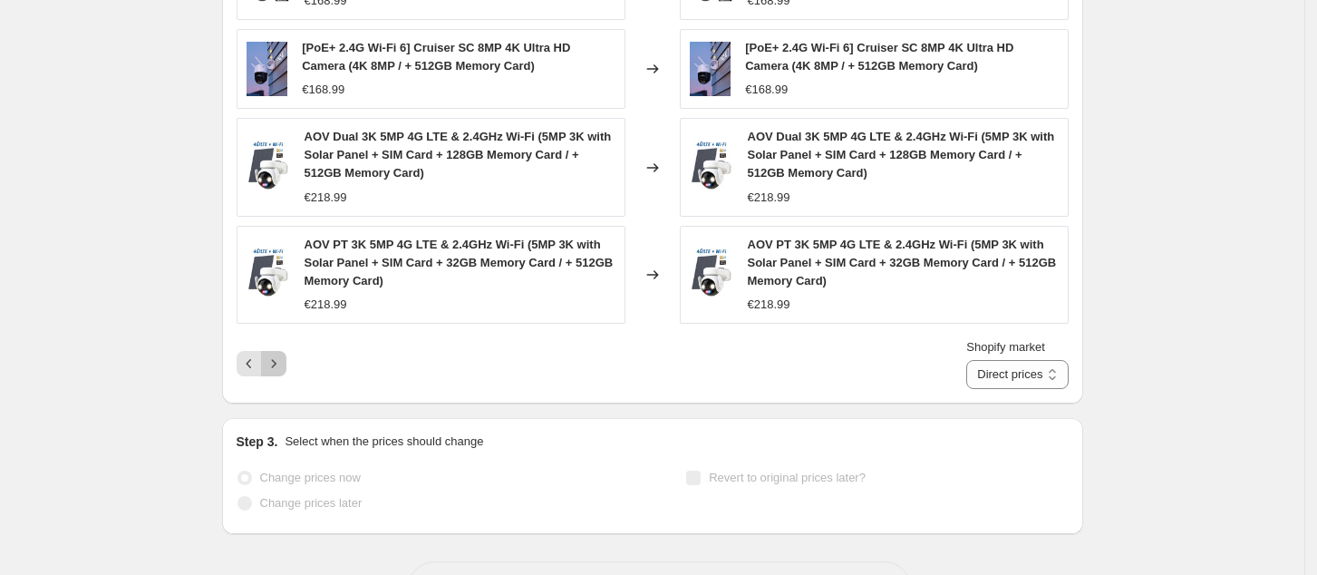
click at [283, 355] on icon "Next" at bounding box center [274, 364] width 18 height 18
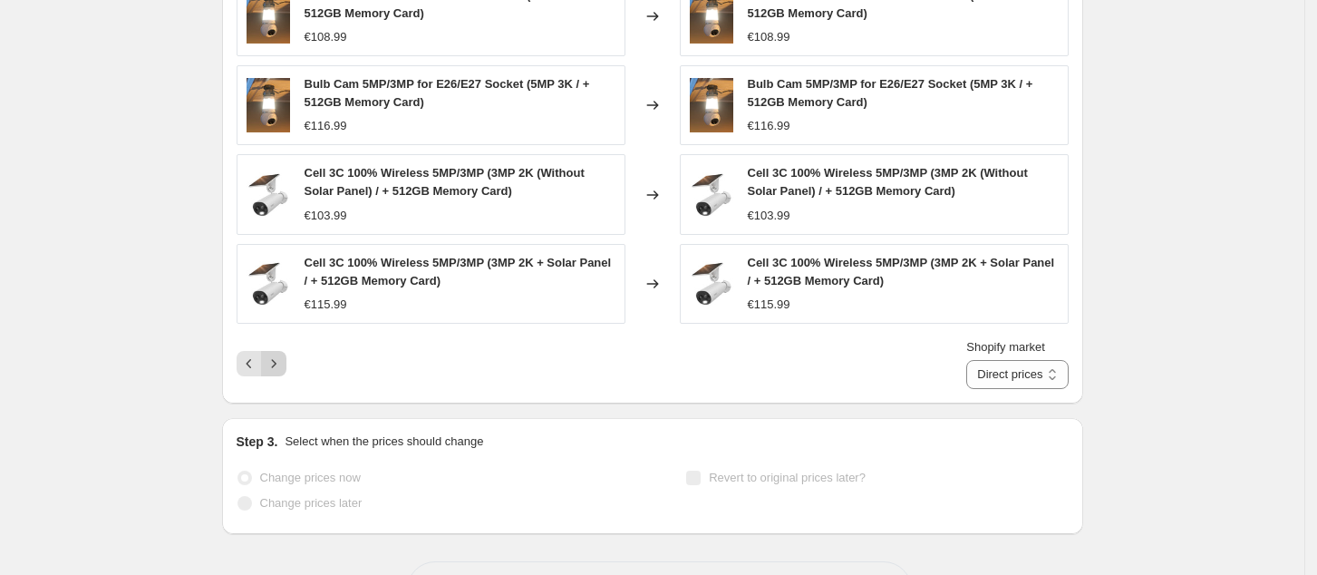
click at [283, 355] on icon "Next" at bounding box center [274, 364] width 18 height 18
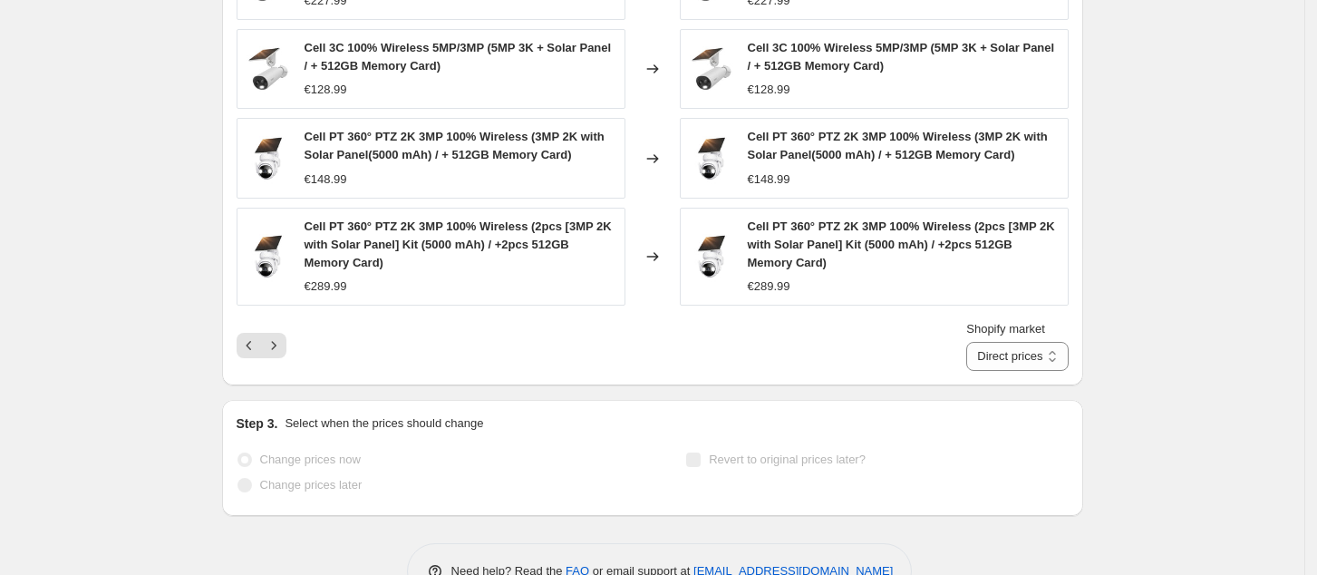
click at [277, 332] on div "Shopify market Direct prices [GEOGRAPHIC_DATA] [GEOGRAPHIC_DATA] Direct prices" at bounding box center [653, 345] width 832 height 51
click at [277, 336] on icon "Next" at bounding box center [274, 345] width 18 height 18
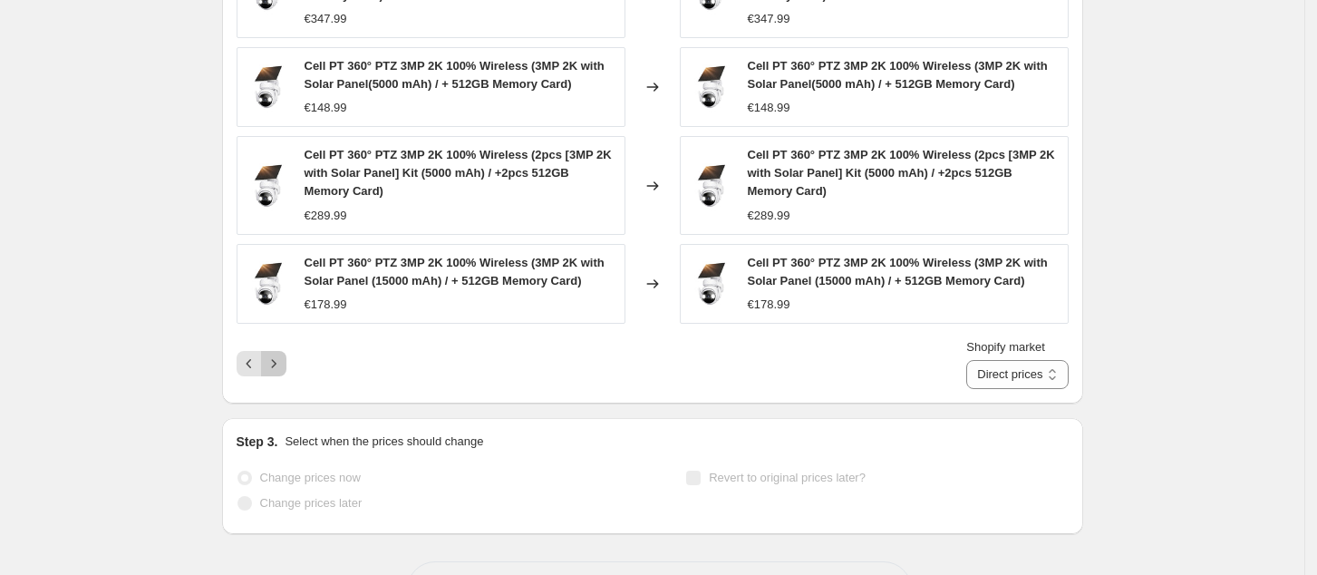
click at [283, 355] on icon "Next" at bounding box center [274, 364] width 18 height 18
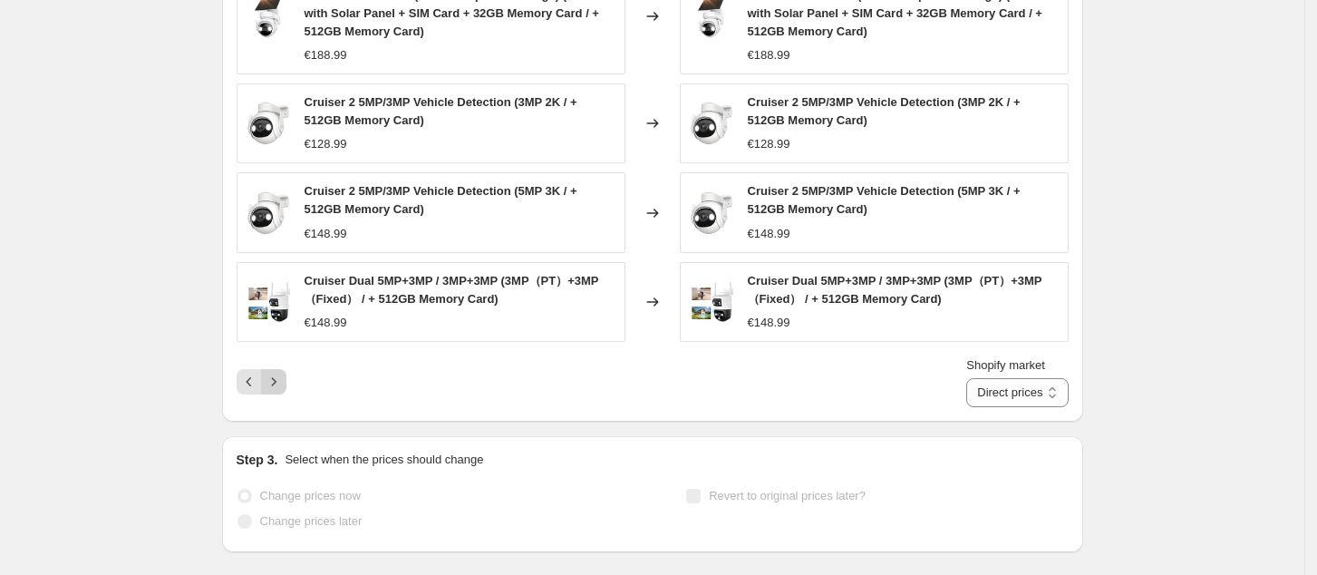
click at [282, 369] on button "Next" at bounding box center [273, 381] width 25 height 25
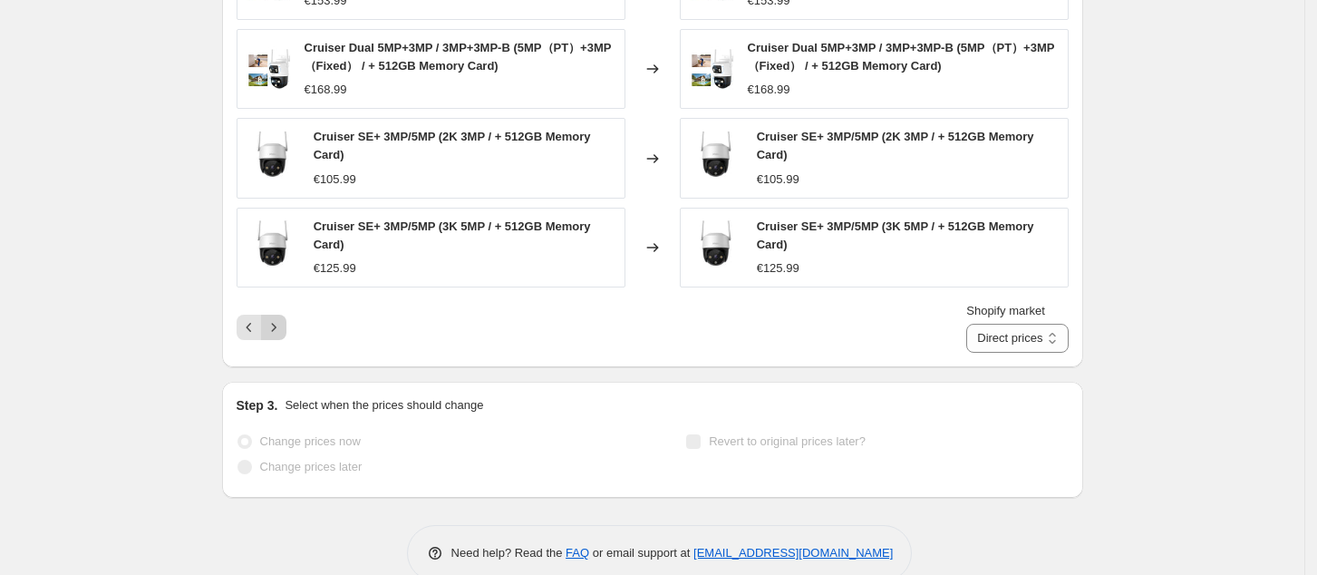
click at [278, 318] on icon "Next" at bounding box center [274, 327] width 18 height 18
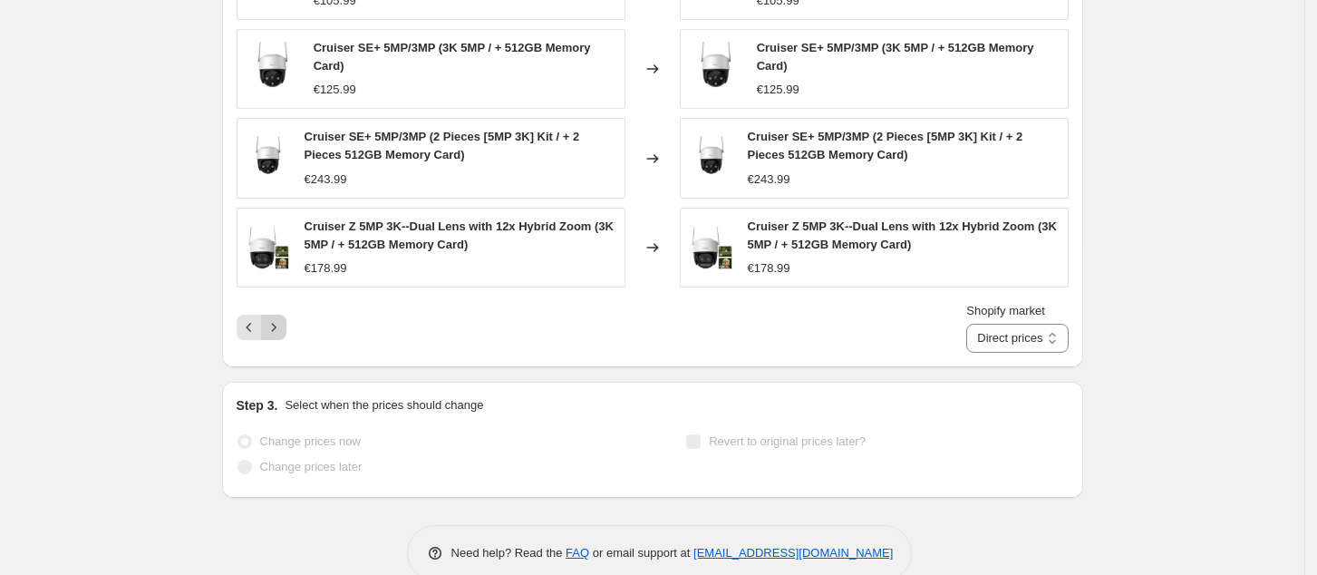
click at [278, 318] on icon "Next" at bounding box center [274, 327] width 18 height 18
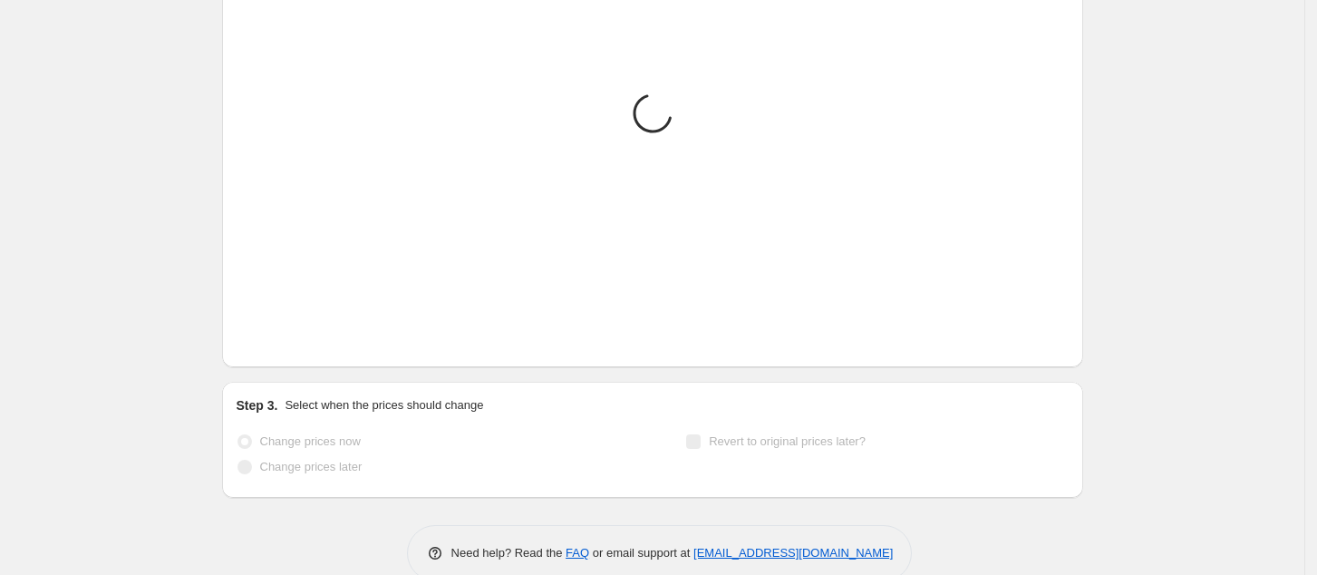
scroll to position [985, 0]
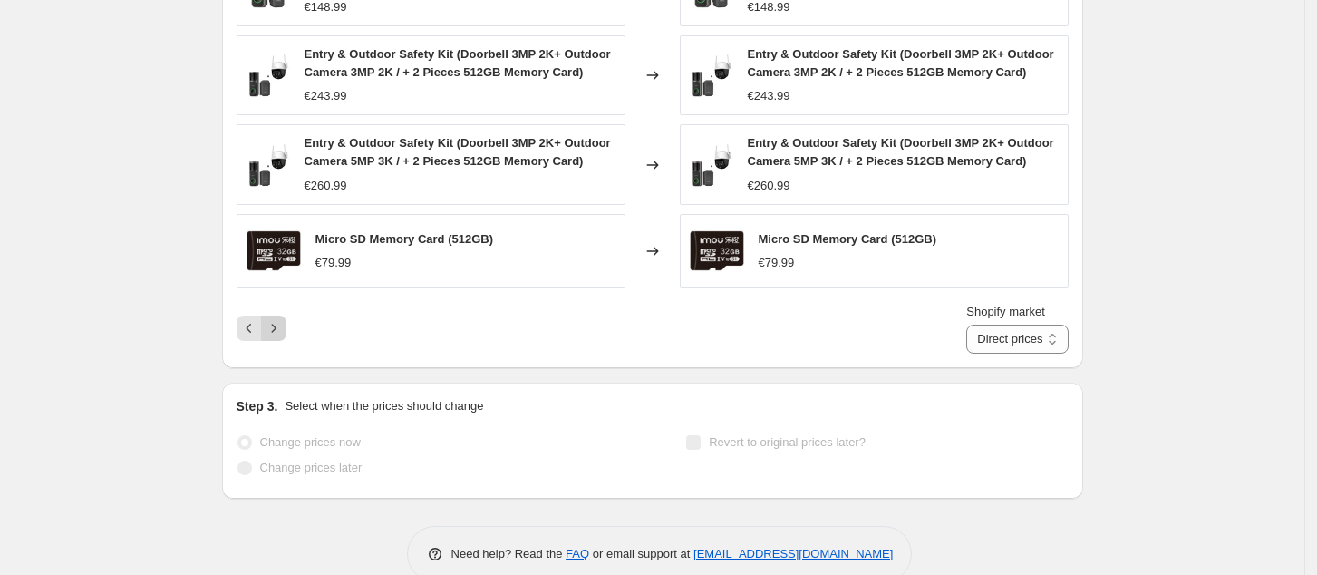
click at [278, 319] on icon "Next" at bounding box center [274, 328] width 18 height 18
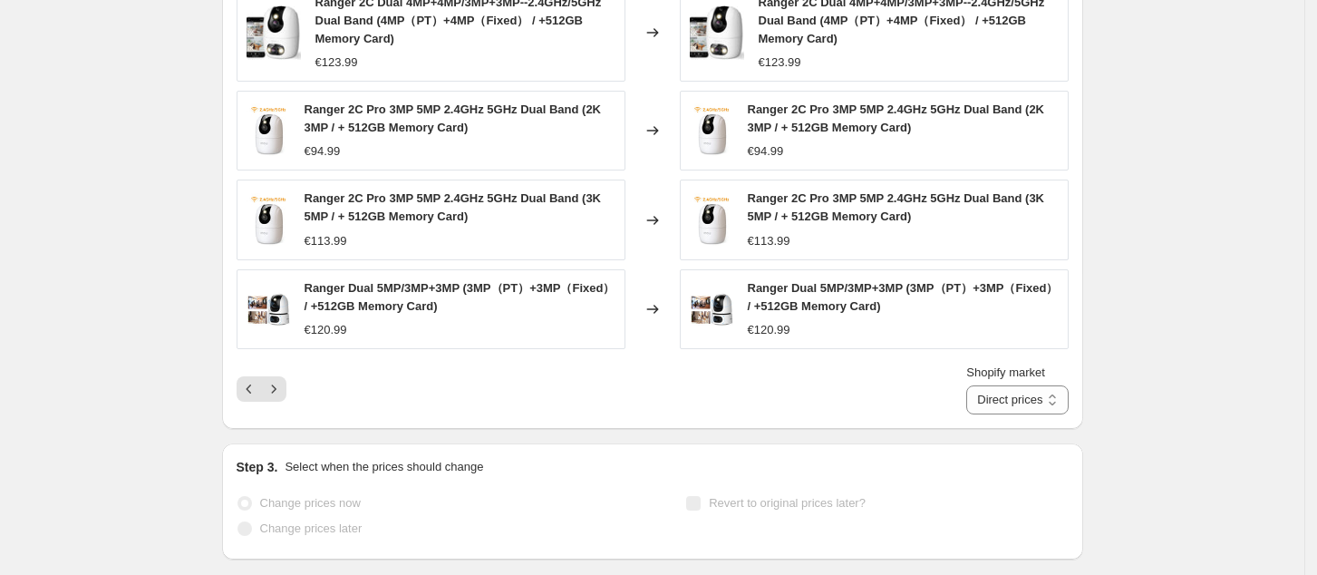
scroll to position [967, 0]
click at [287, 375] on button "Next" at bounding box center [273, 387] width 25 height 25
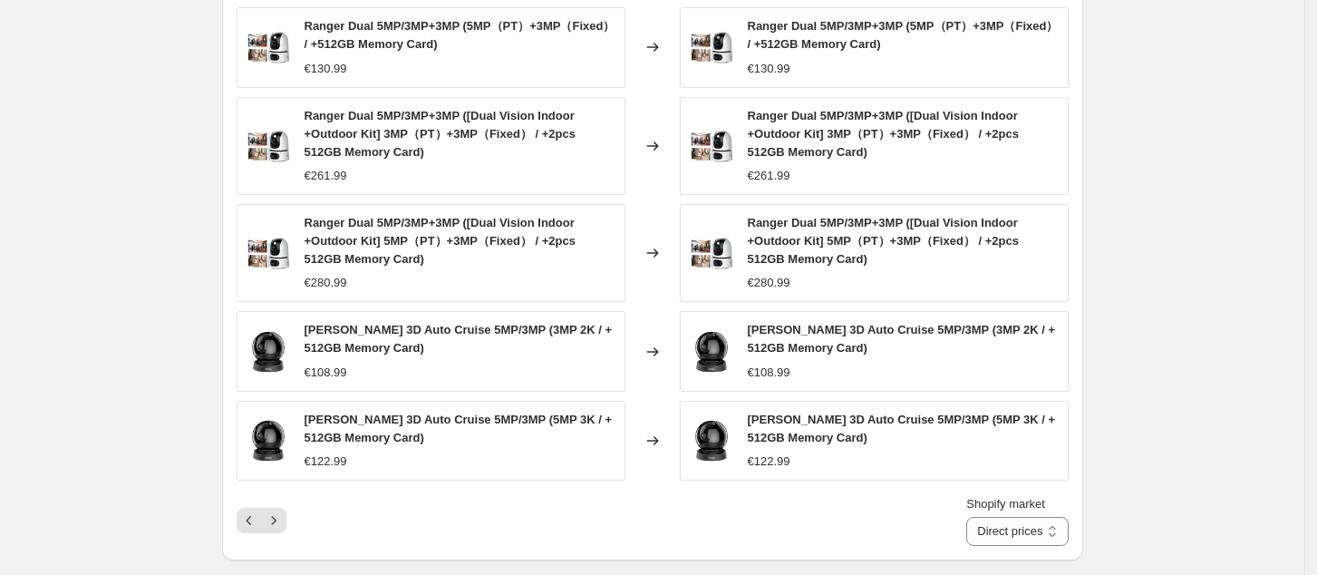
scroll to position [1027, 0]
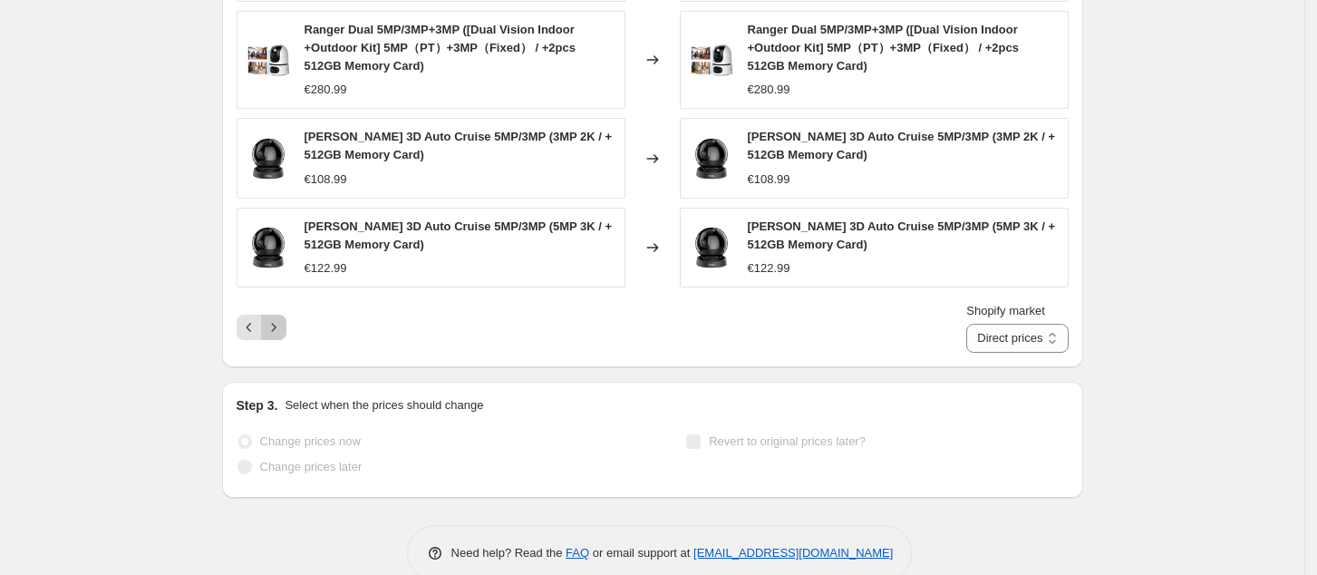
click at [283, 318] on icon "Next" at bounding box center [274, 327] width 18 height 18
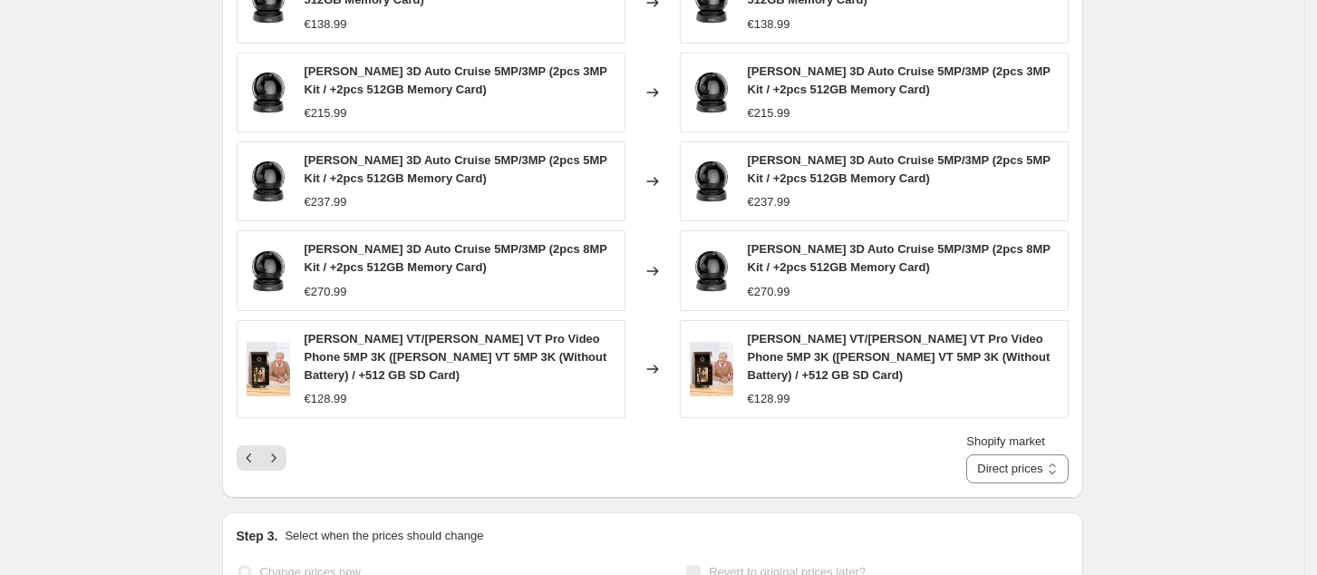
scroll to position [991, 0]
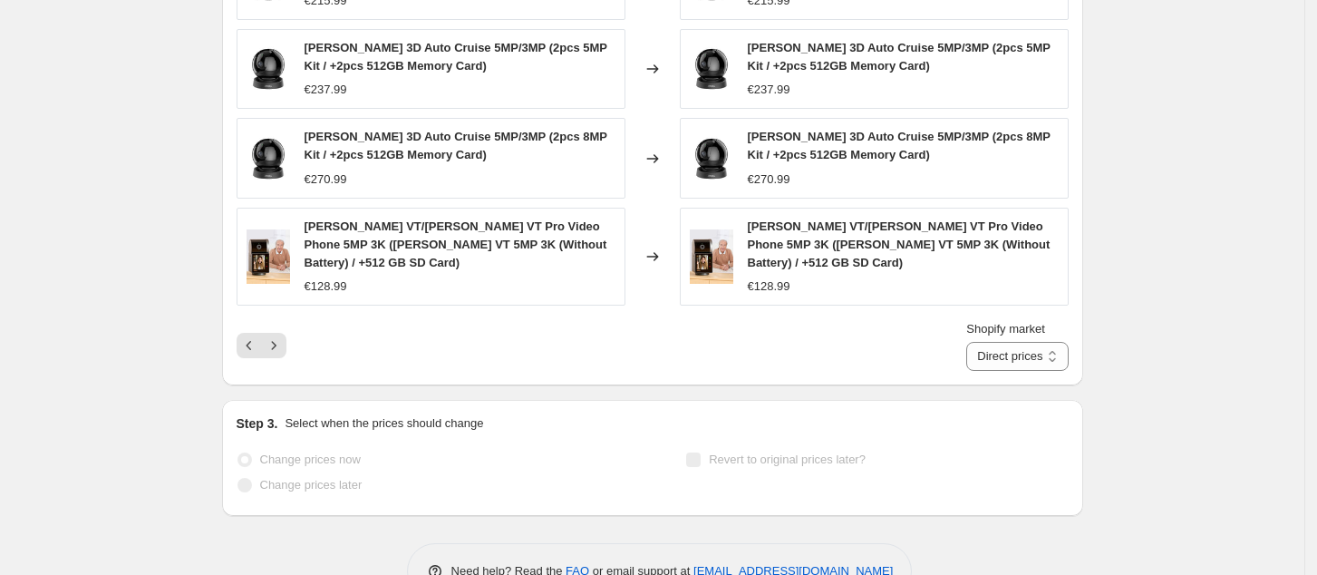
click at [283, 320] on div "Shopify market Direct prices [GEOGRAPHIC_DATA] [GEOGRAPHIC_DATA] Direct prices" at bounding box center [653, 345] width 832 height 51
click at [276, 336] on icon "Next" at bounding box center [274, 345] width 18 height 18
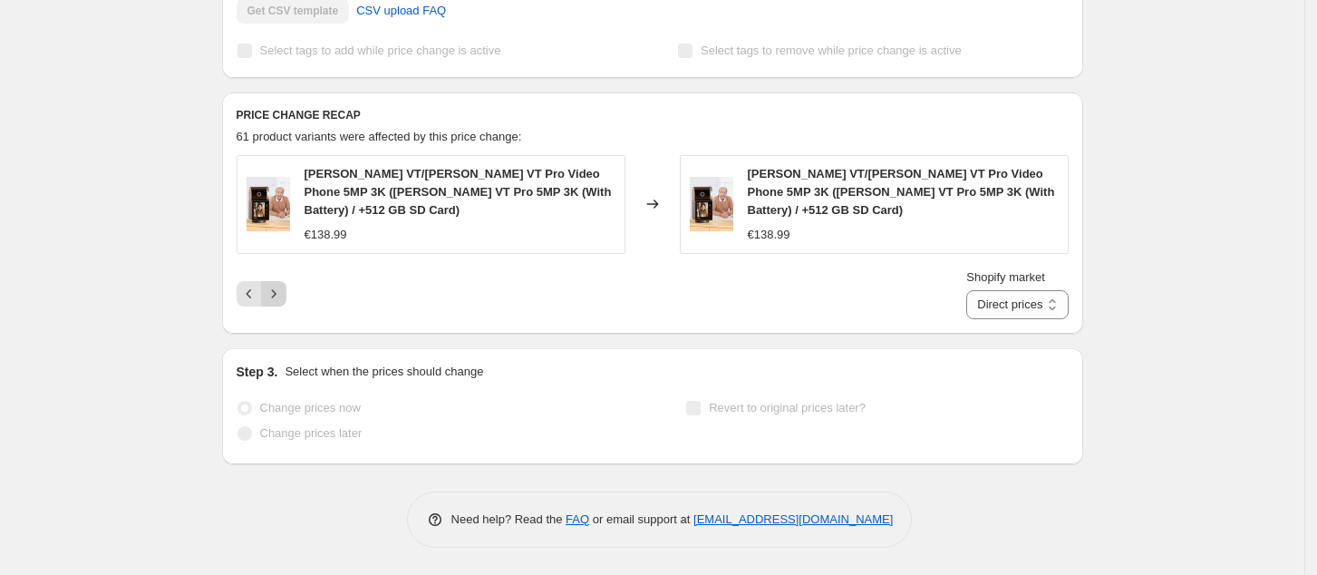
scroll to position [635, 0]
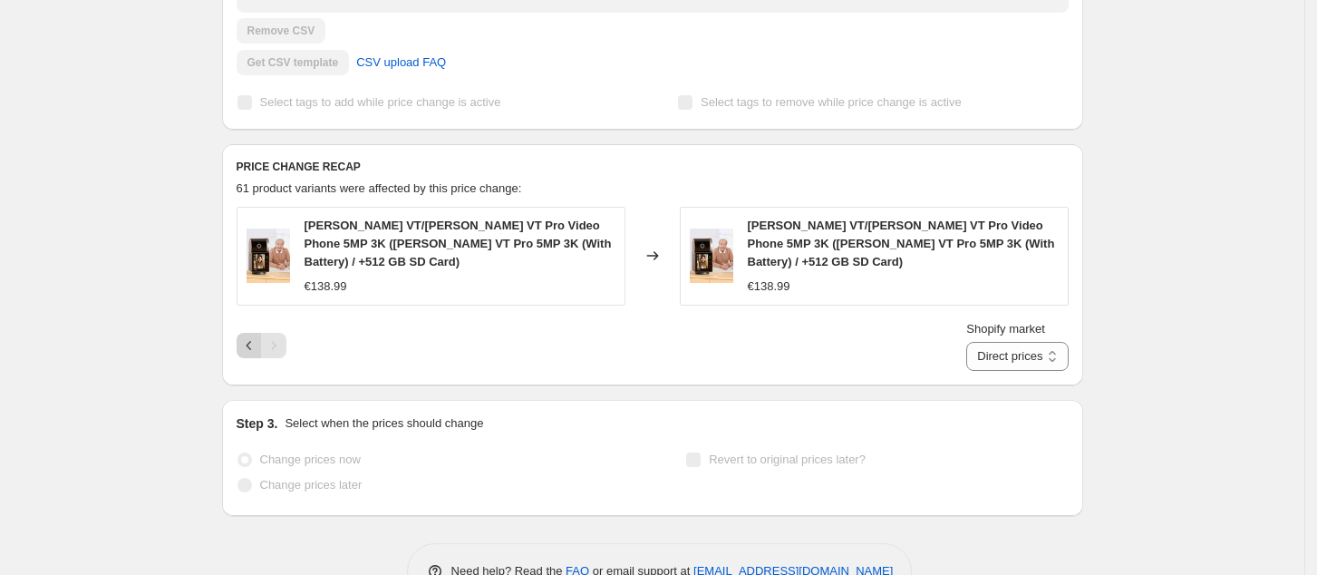
click at [252, 336] on icon "Previous" at bounding box center [249, 345] width 18 height 18
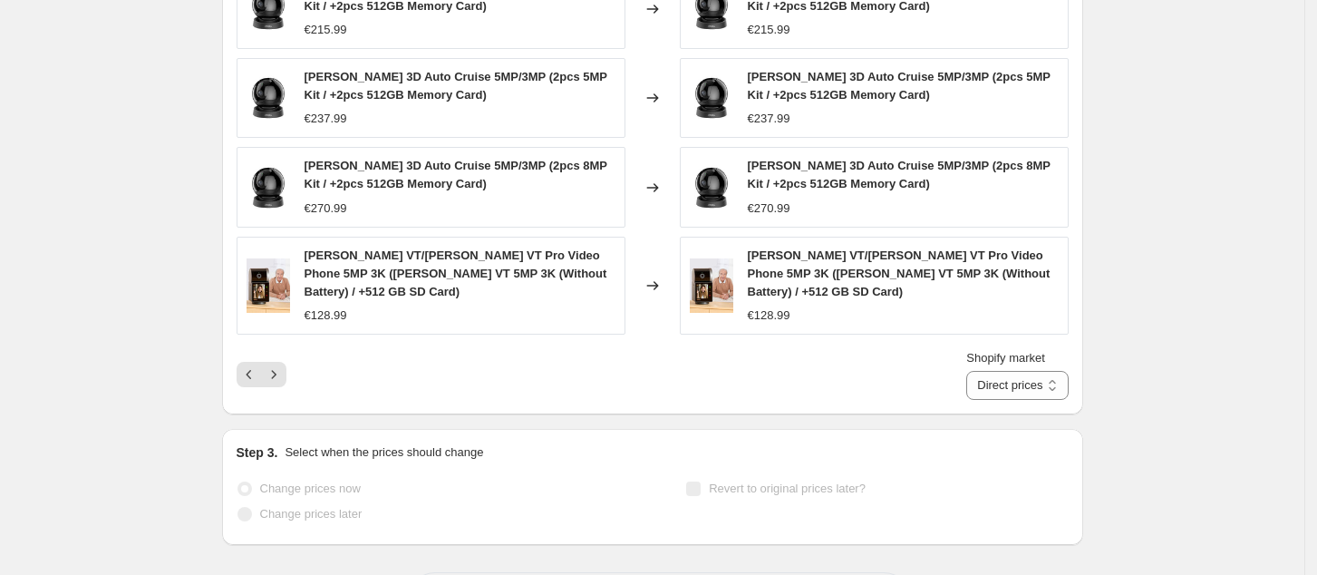
scroll to position [991, 0]
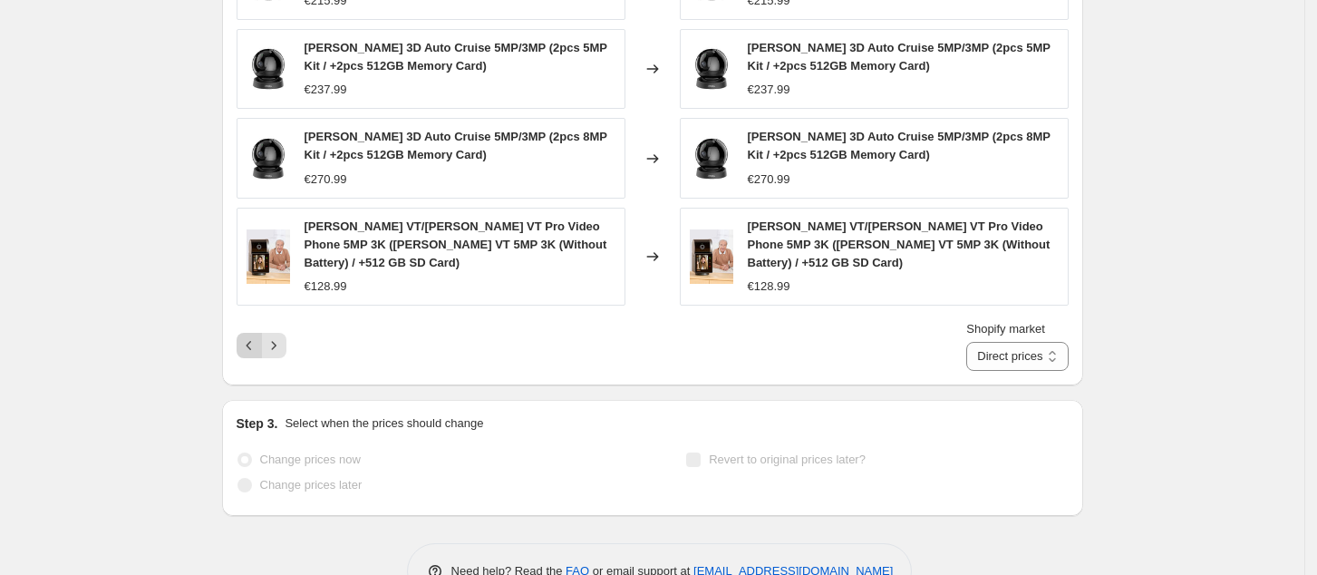
click at [250, 336] on icon "Previous" at bounding box center [249, 345] width 18 height 18
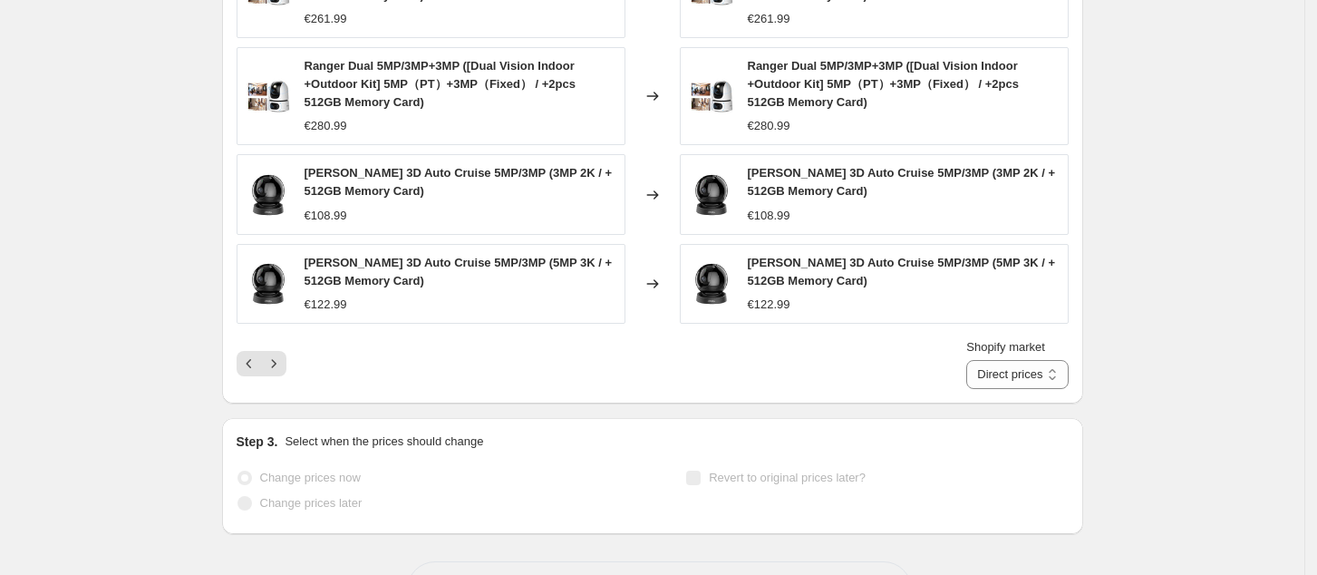
click at [870, 256] on span "[PERSON_NAME] 3D Auto Cruise 5MP/3MP (5MP 3K / + 512GB Memory Card)" at bounding box center [902, 272] width 308 height 32
drag, startPoint x: 844, startPoint y: 248, endPoint x: 764, endPoint y: 238, distance: 80.3
click at [764, 254] on div "[PERSON_NAME] 3D Auto Cruise 5MP/3MP (5MP 3K / + 512GB Memory Card)" at bounding box center [903, 272] width 311 height 36
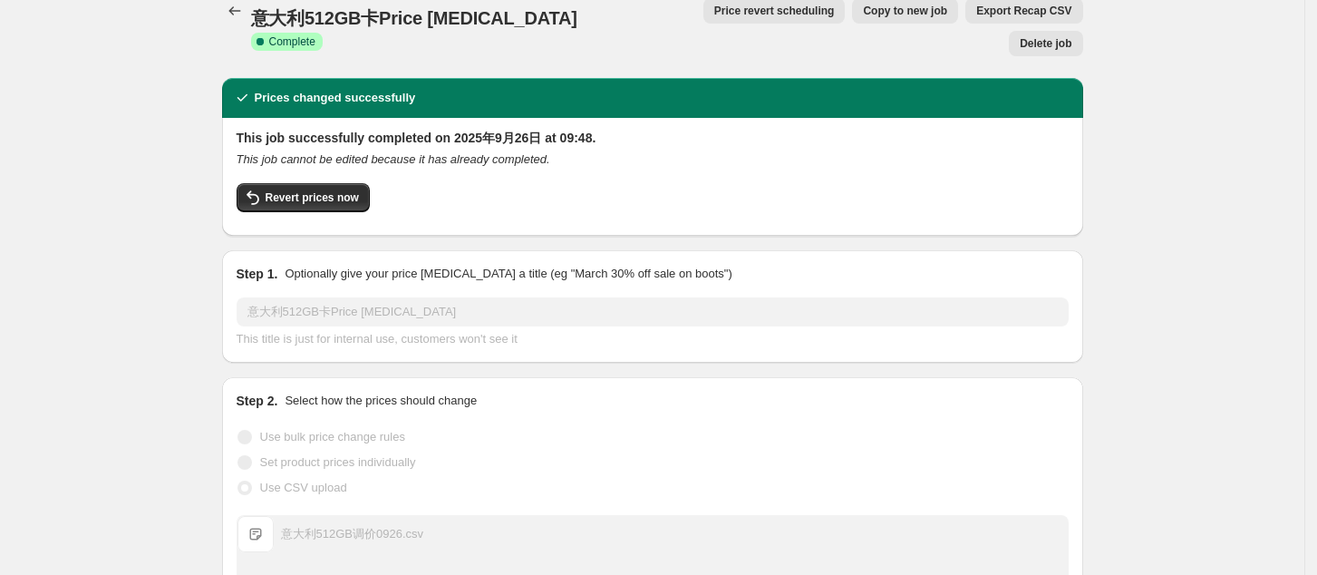
scroll to position [0, 0]
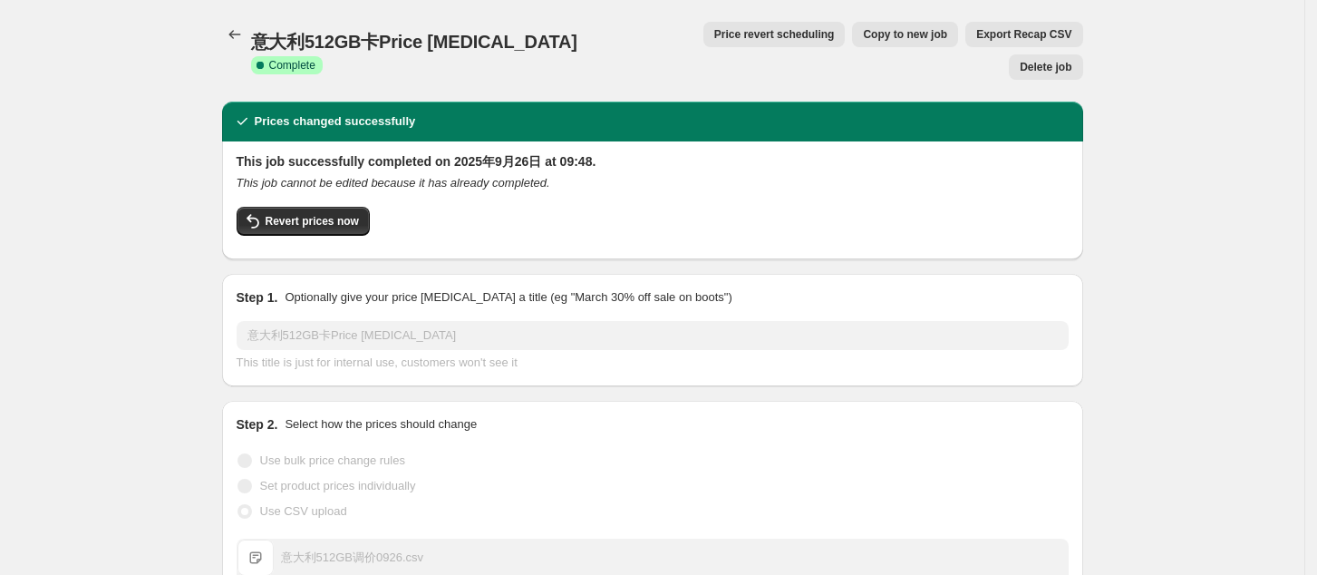
click at [231, 34] on icon "Price change jobs" at bounding box center [235, 34] width 18 height 18
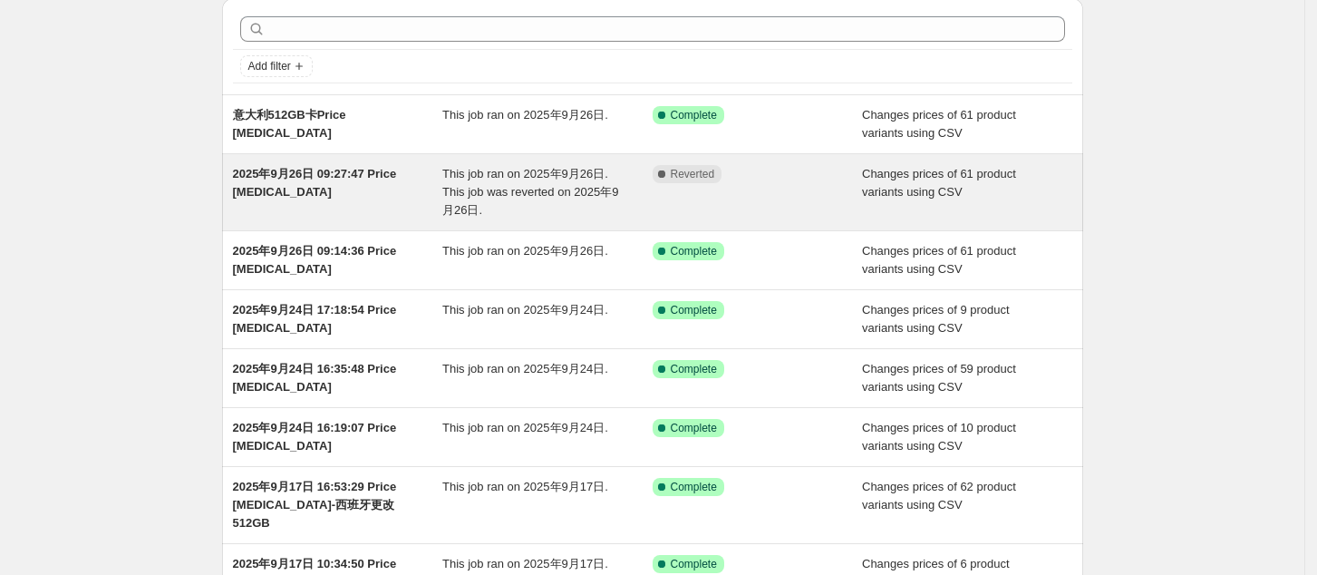
scroll to position [121, 0]
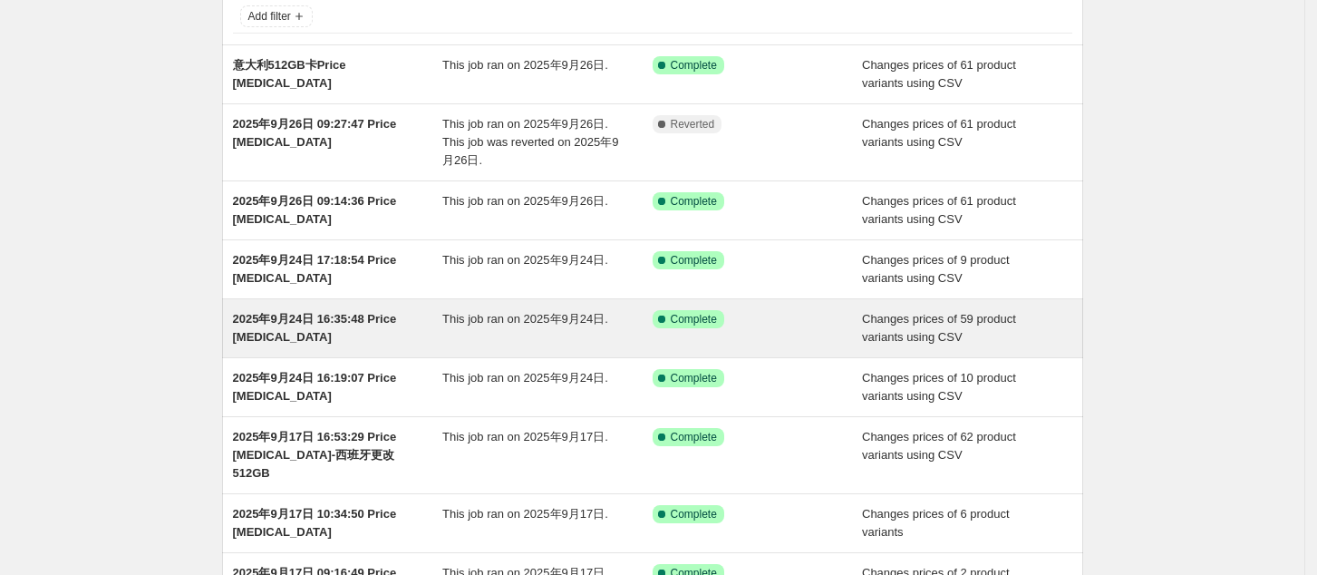
click at [329, 328] on div "2025年9月24日 16:35:48 Price [MEDICAL_DATA]" at bounding box center [338, 328] width 210 height 36
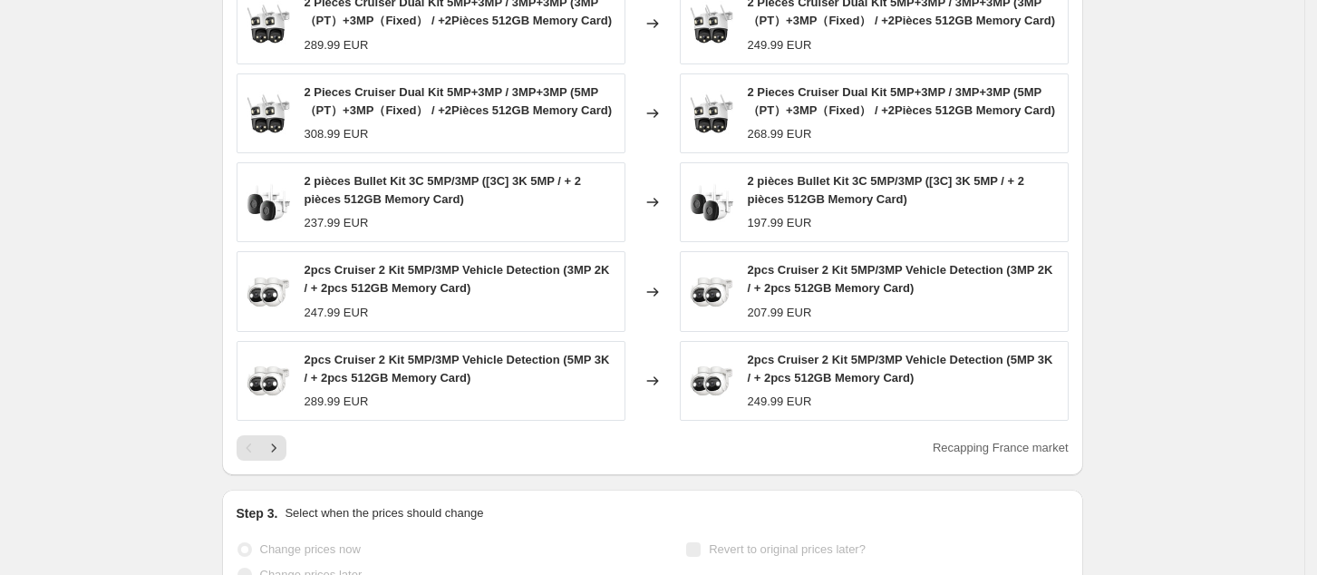
scroll to position [965, 0]
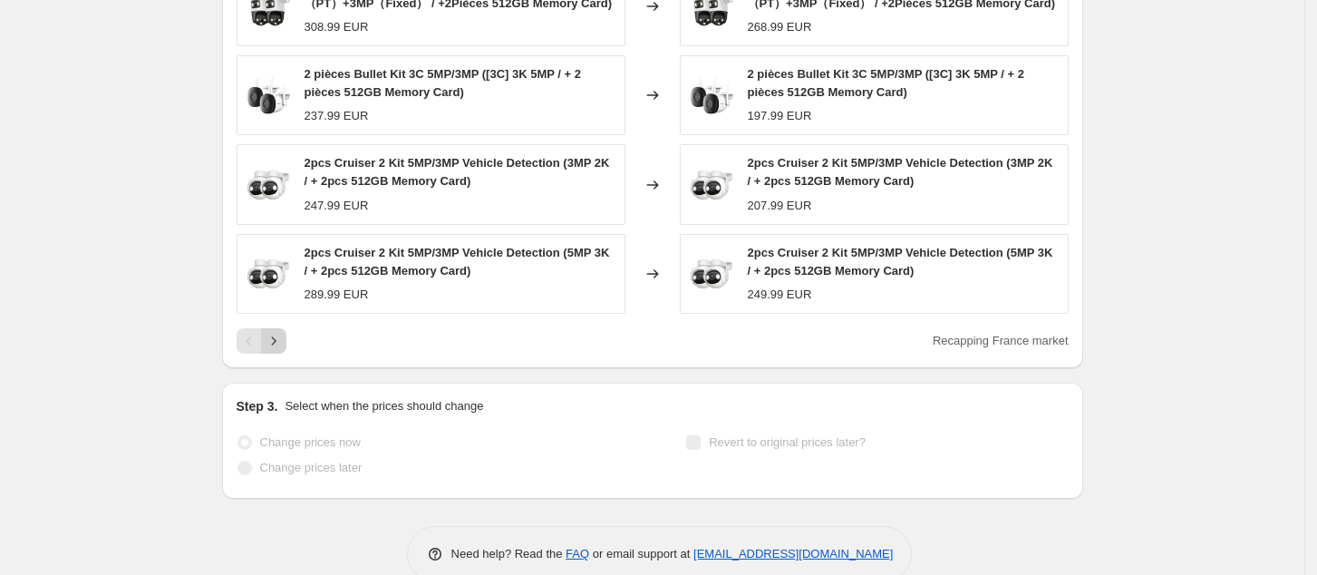
click at [283, 332] on icon "Next" at bounding box center [274, 341] width 18 height 18
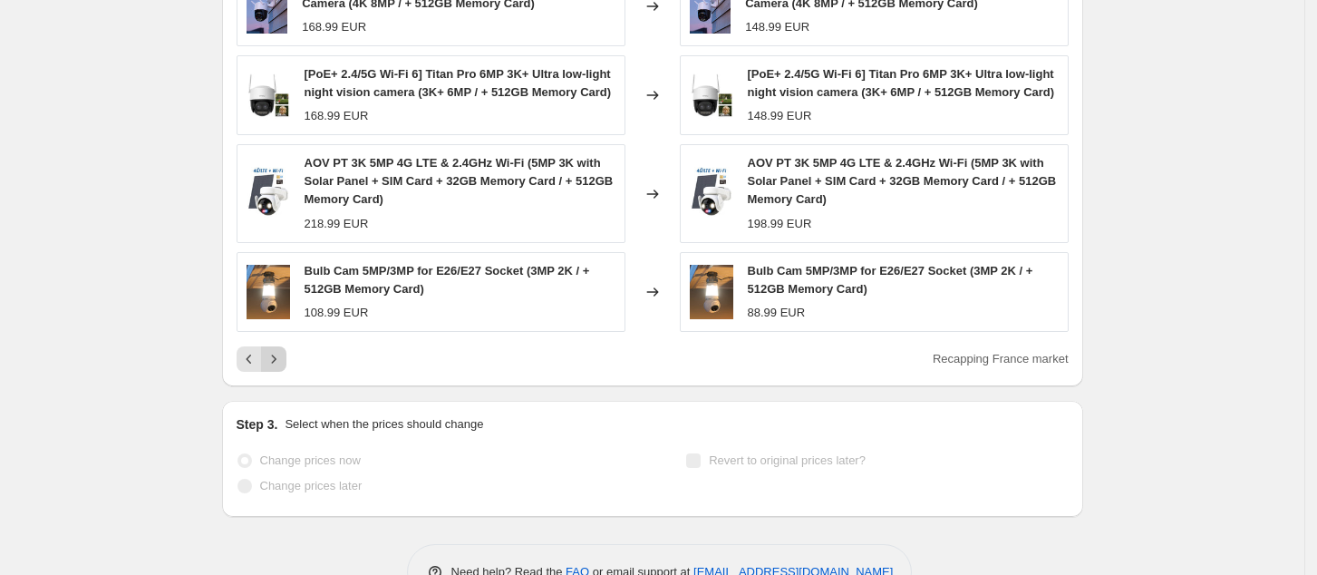
click at [277, 350] on icon "Next" at bounding box center [274, 359] width 18 height 18
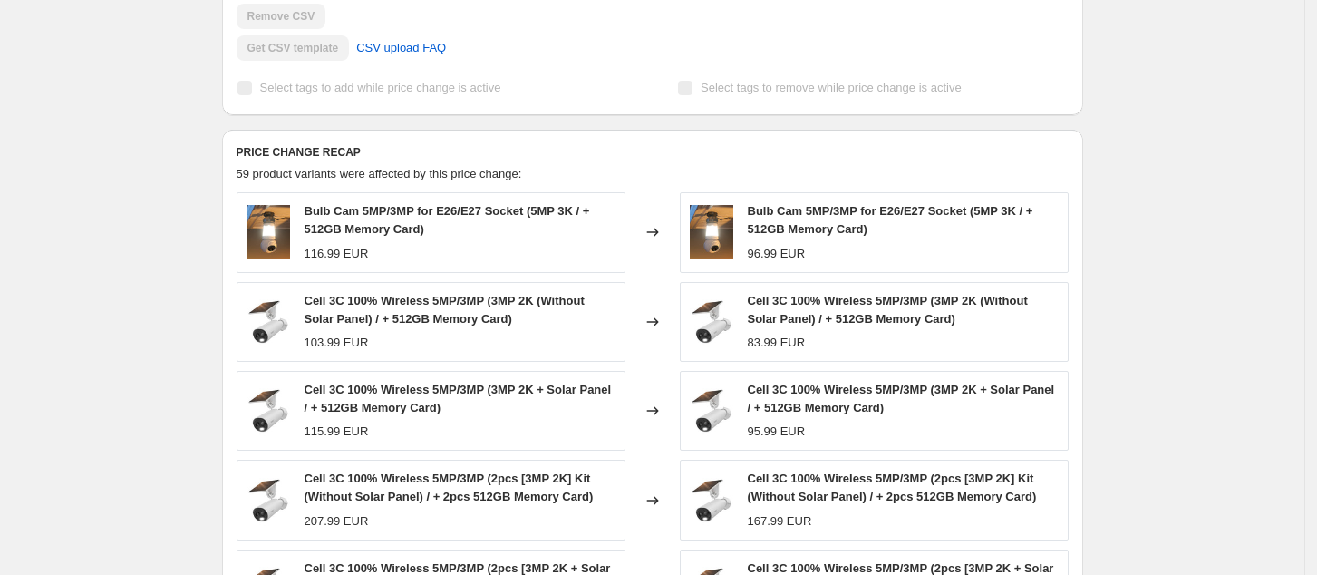
scroll to position [815, 0]
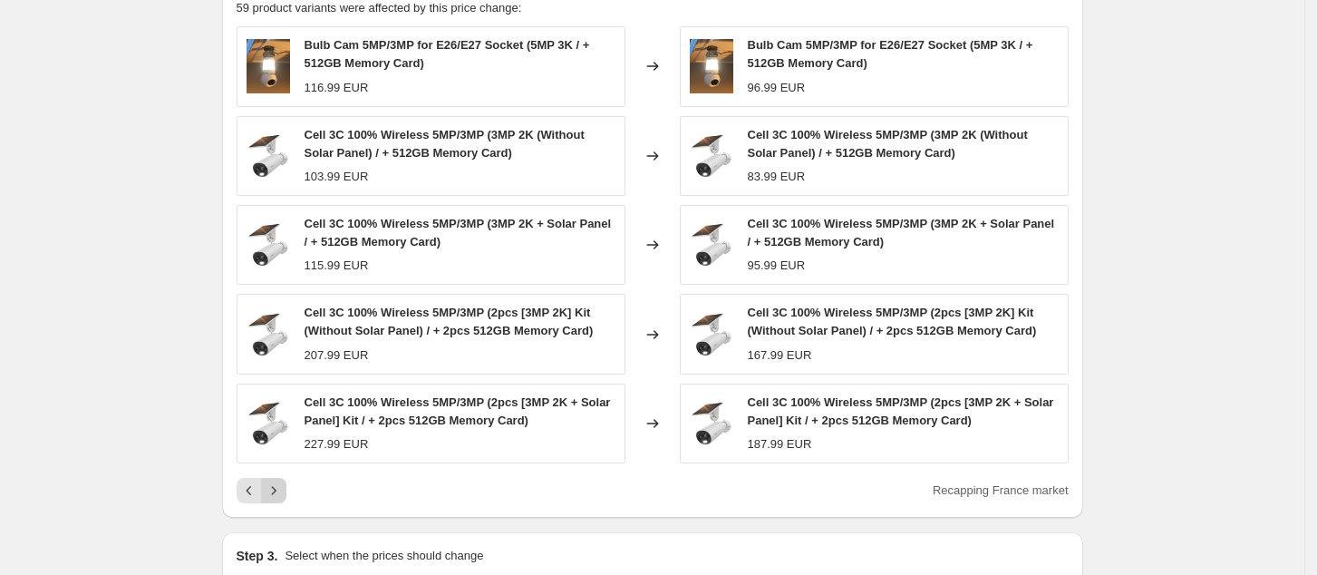
click at [276, 478] on button "Next" at bounding box center [273, 490] width 25 height 25
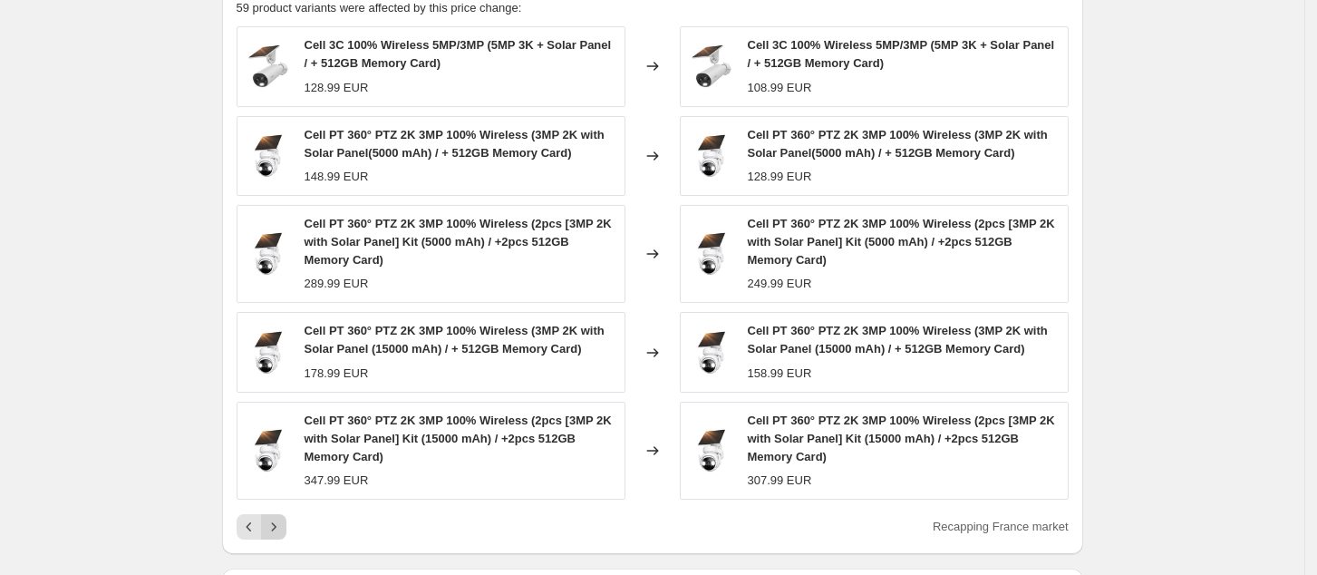
click at [283, 518] on icon "Next" at bounding box center [274, 527] width 18 height 18
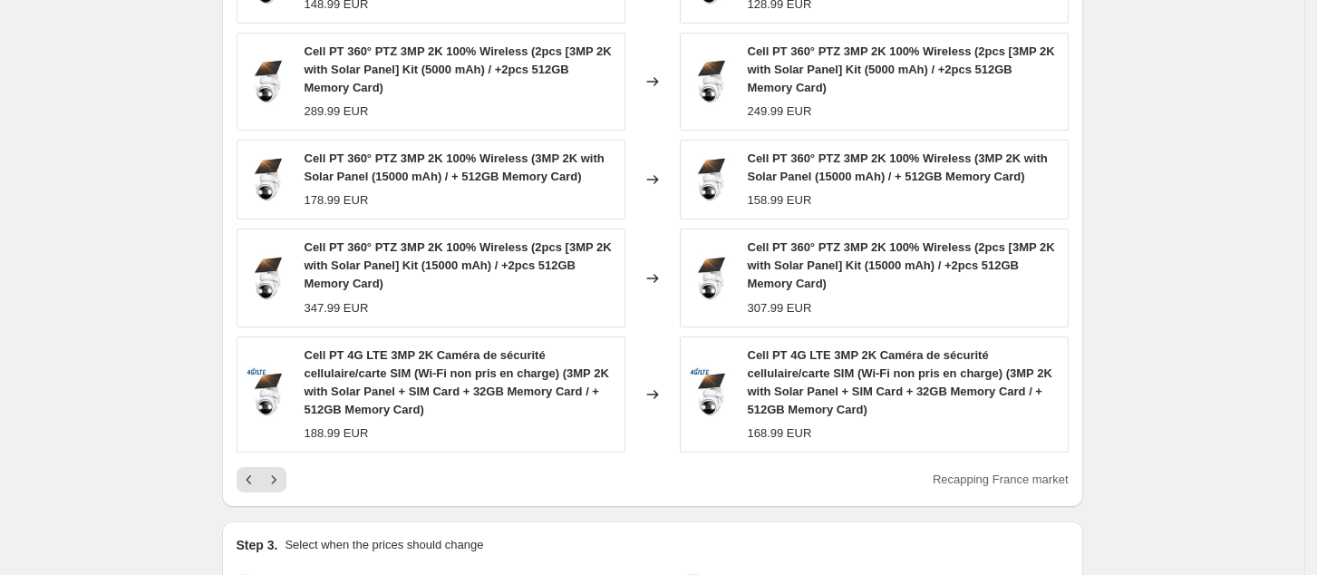
scroll to position [936, 0]
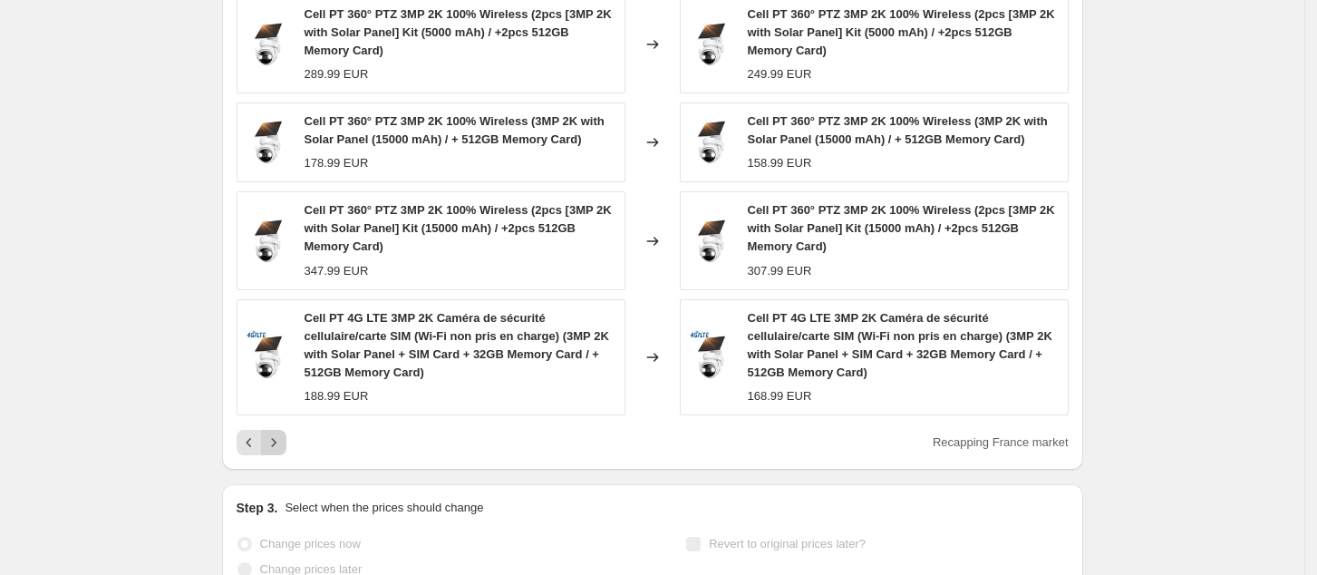
click at [287, 430] on button "Next" at bounding box center [273, 442] width 25 height 25
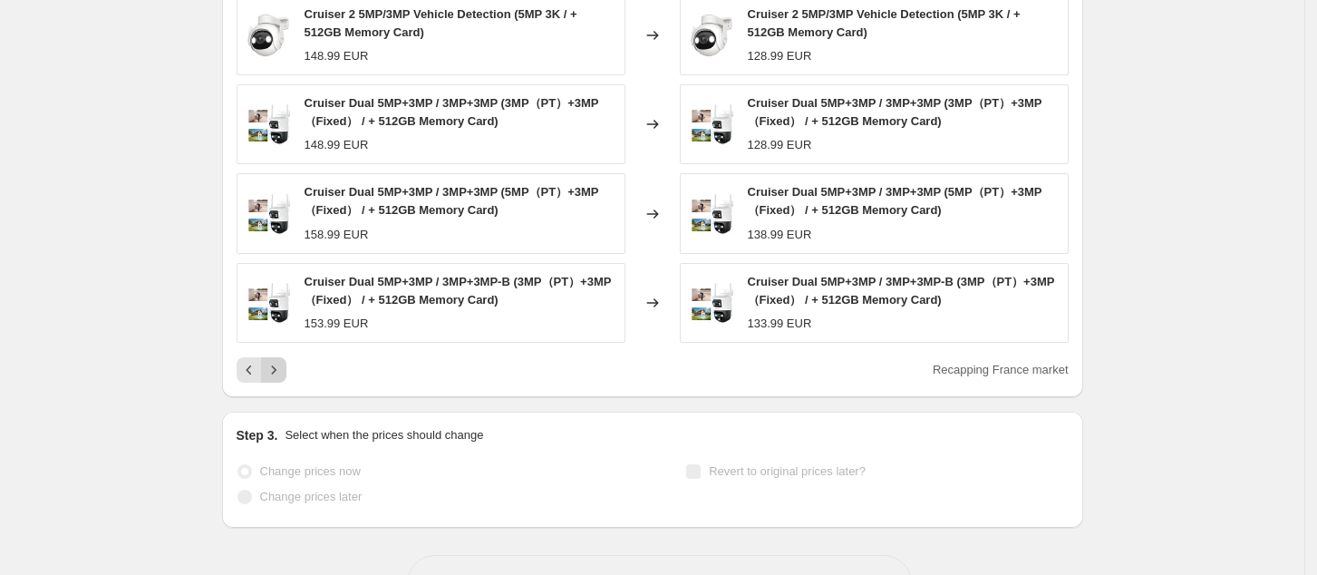
click at [277, 361] on icon "Next" at bounding box center [274, 370] width 18 height 18
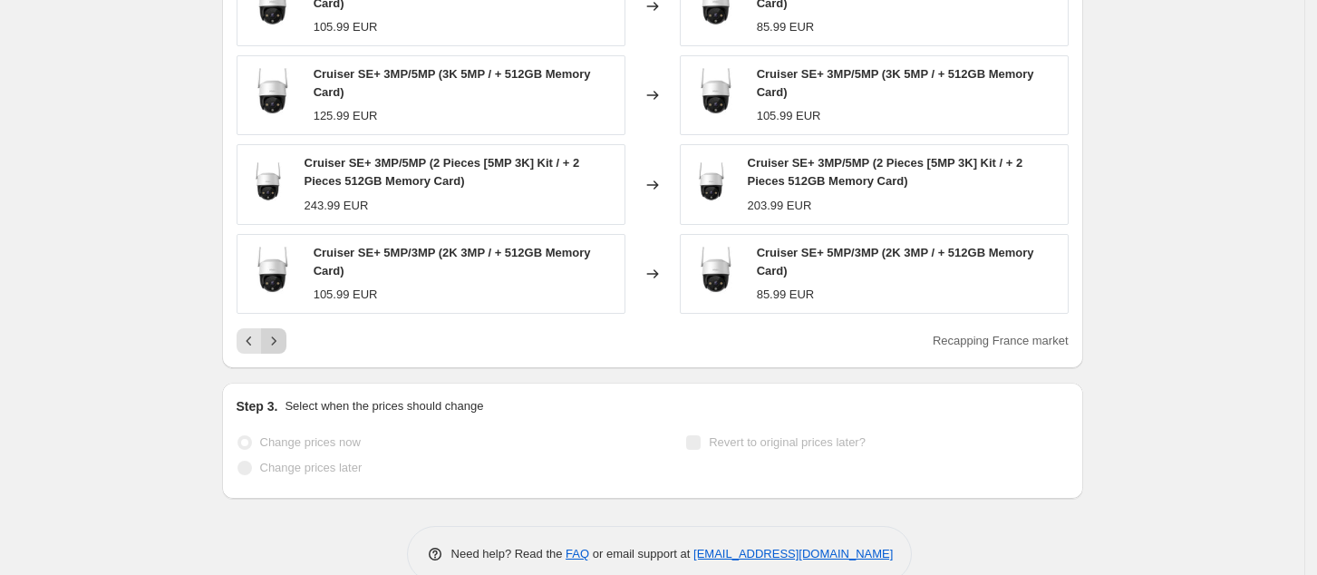
click at [287, 328] on button "Next" at bounding box center [273, 340] width 25 height 25
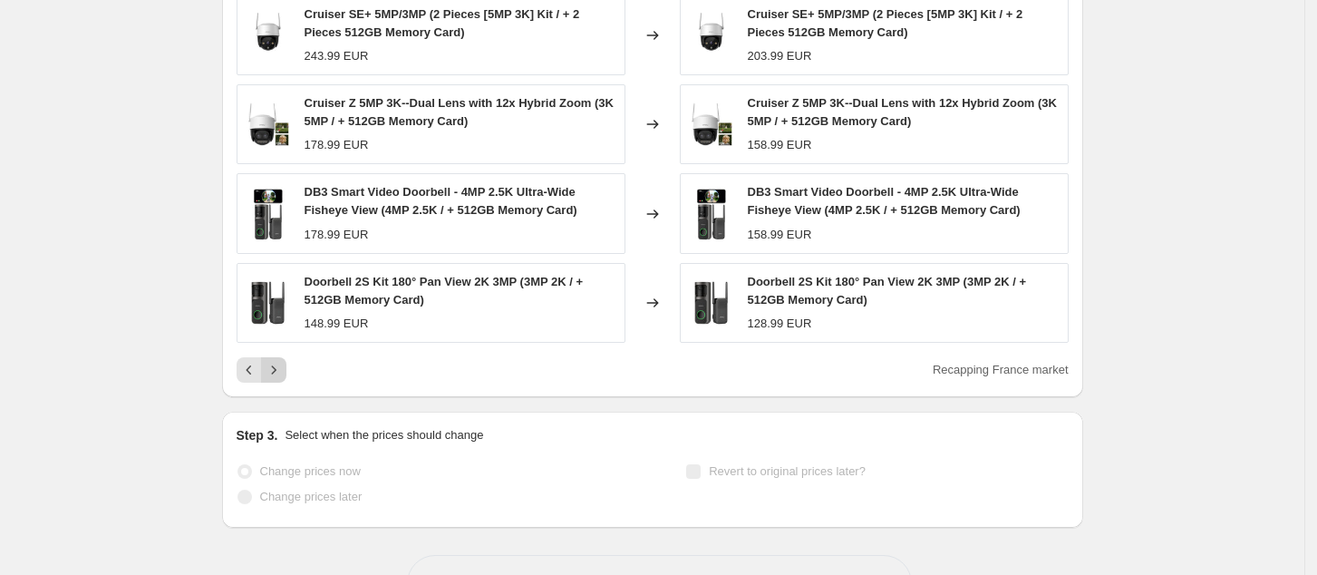
click at [280, 361] on icon "Next" at bounding box center [274, 370] width 18 height 18
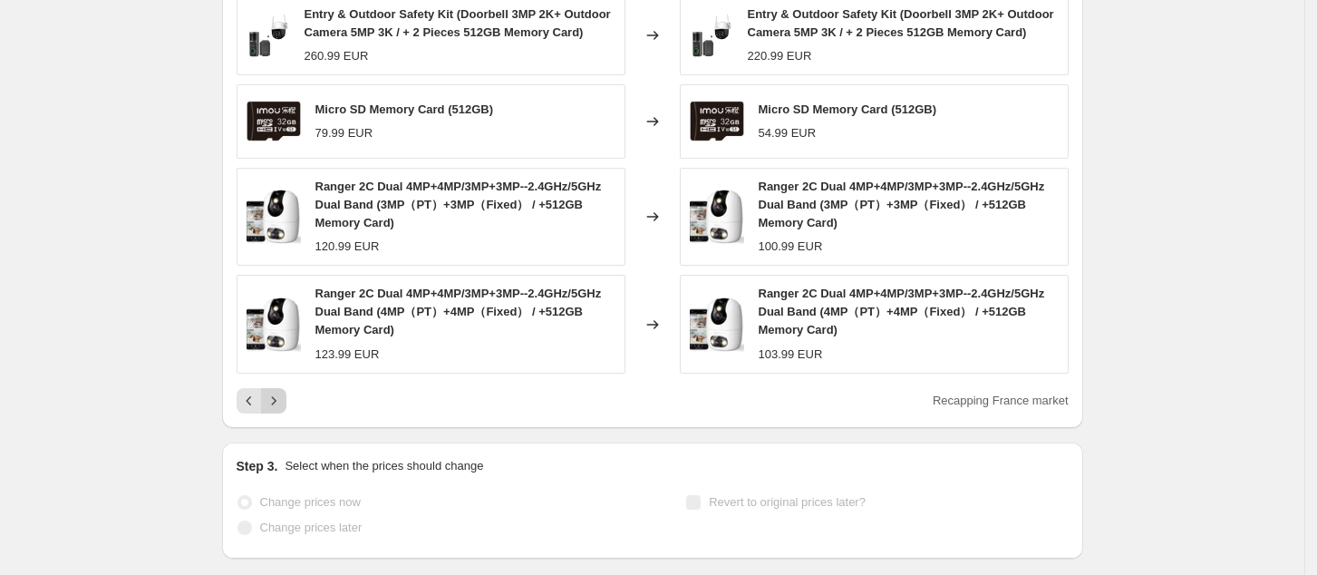
click at [285, 388] on button "Next" at bounding box center [273, 400] width 25 height 25
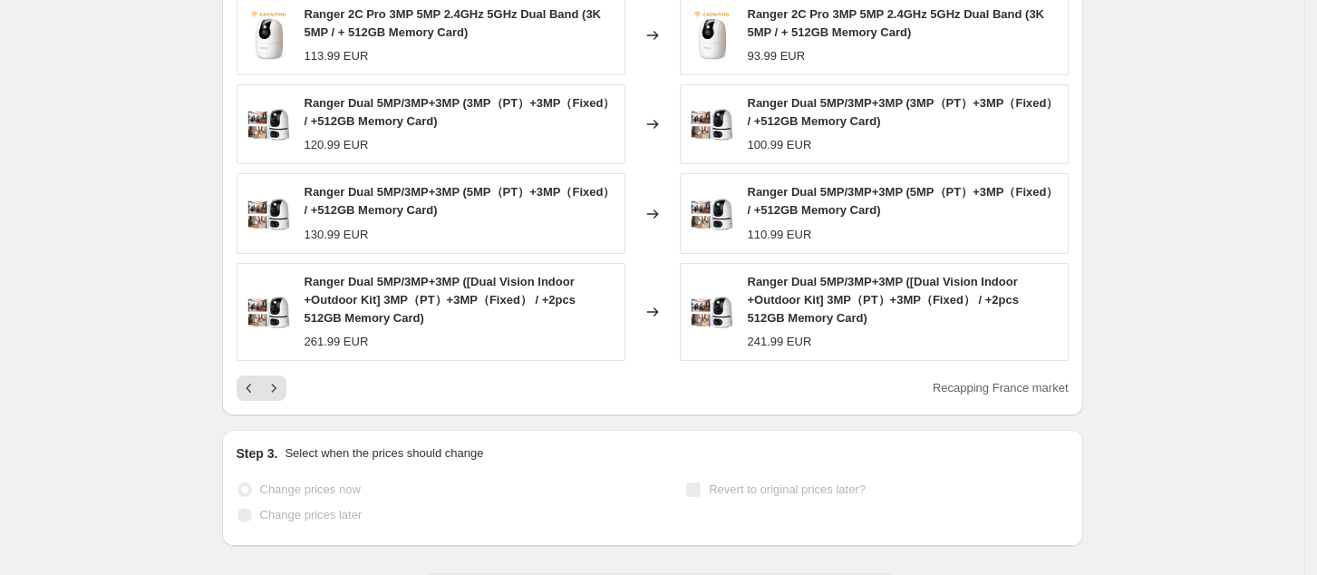
click at [293, 375] on div "Recapping France market" at bounding box center [653, 387] width 832 height 25
click at [287, 375] on button "Next" at bounding box center [273, 387] width 25 height 25
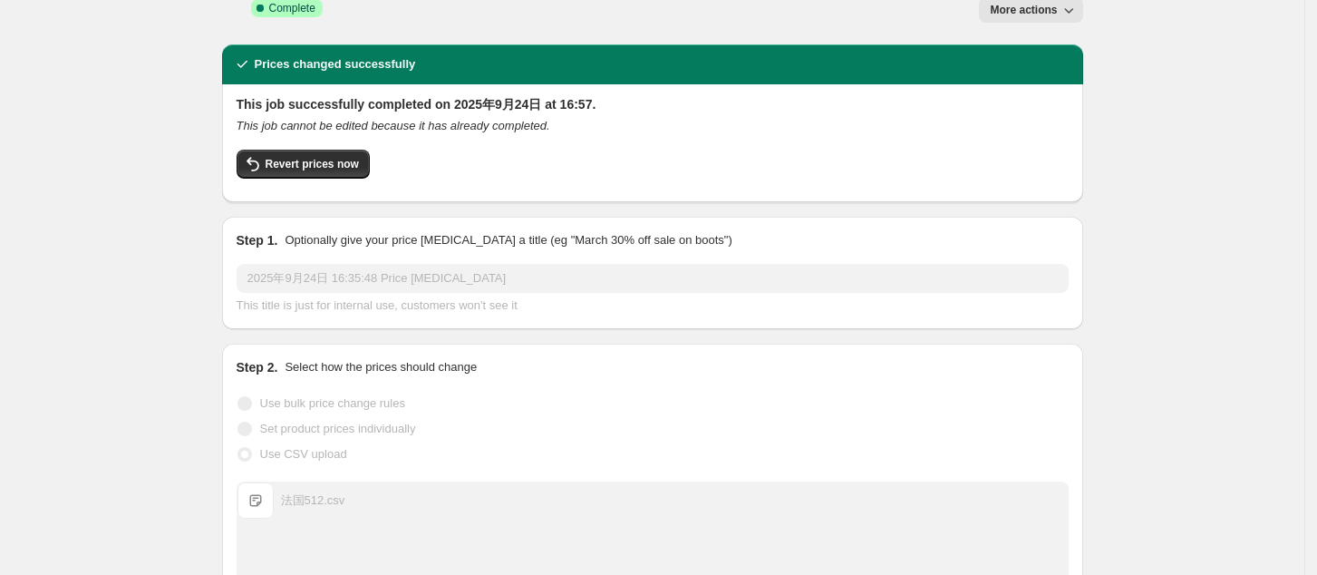
scroll to position [0, 0]
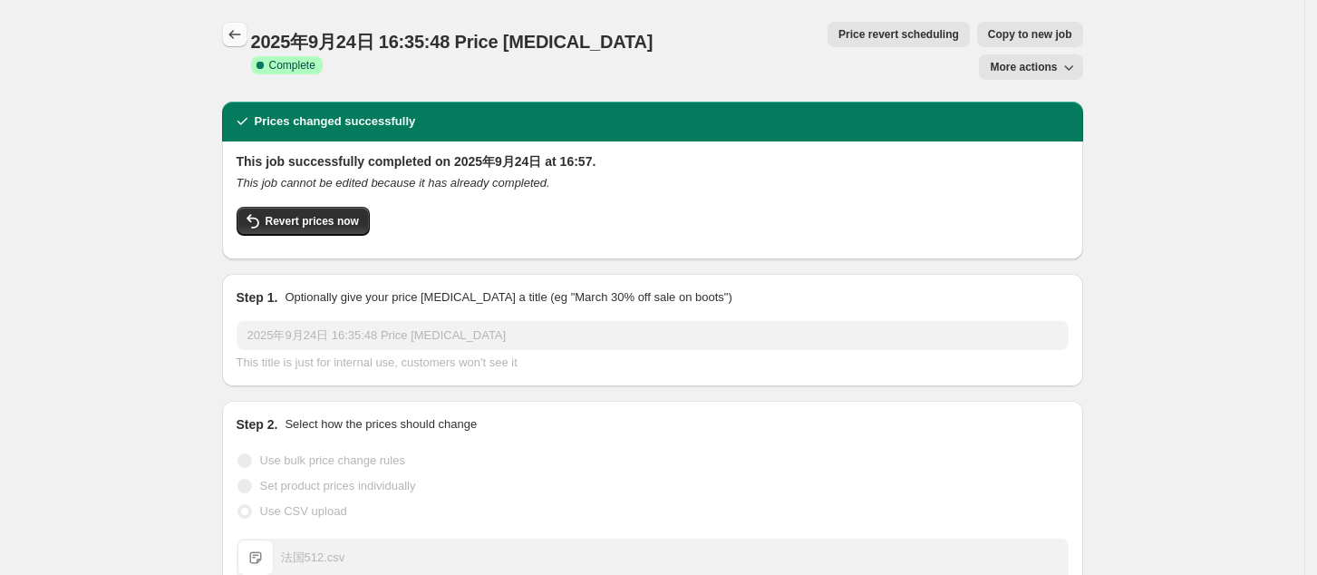
click at [234, 34] on icon "Price change jobs" at bounding box center [235, 34] width 18 height 18
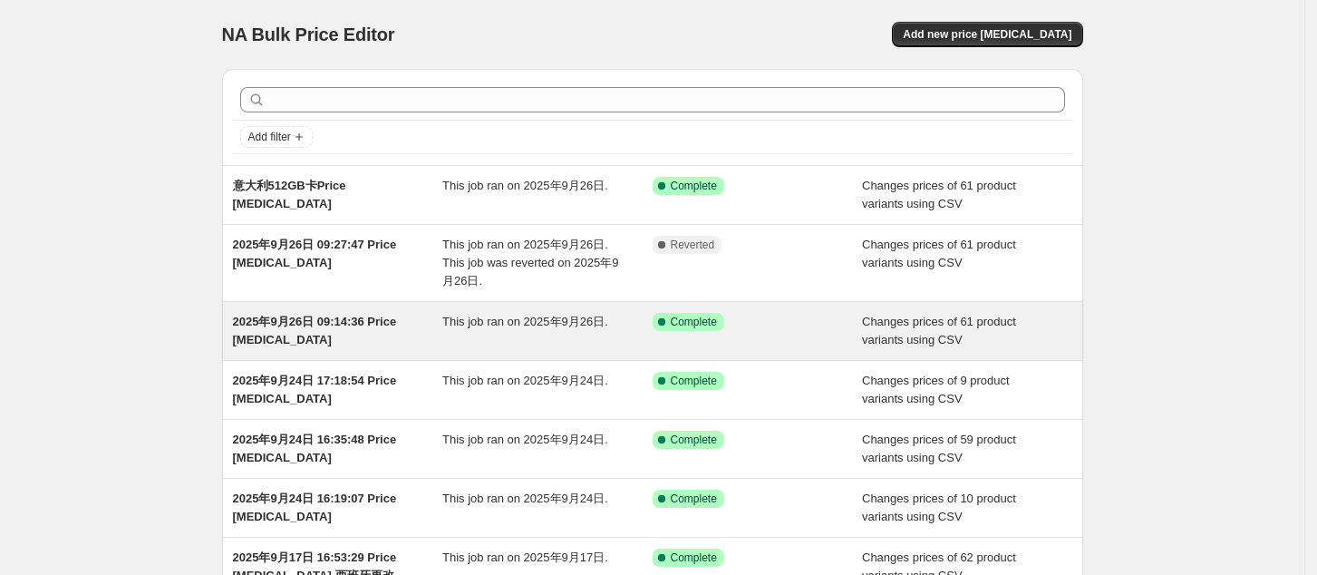
click at [322, 316] on span "2025年9月26日 09:14:36 Price [MEDICAL_DATA]" at bounding box center [315, 331] width 164 height 32
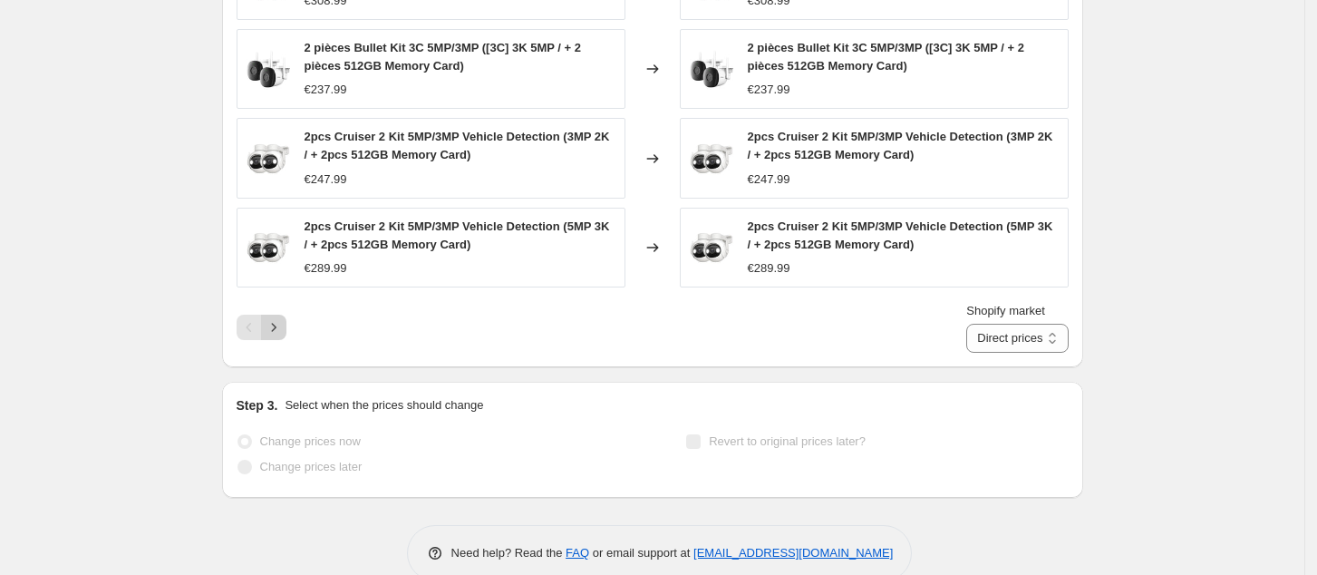
click at [272, 318] on icon "Next" at bounding box center [274, 327] width 18 height 18
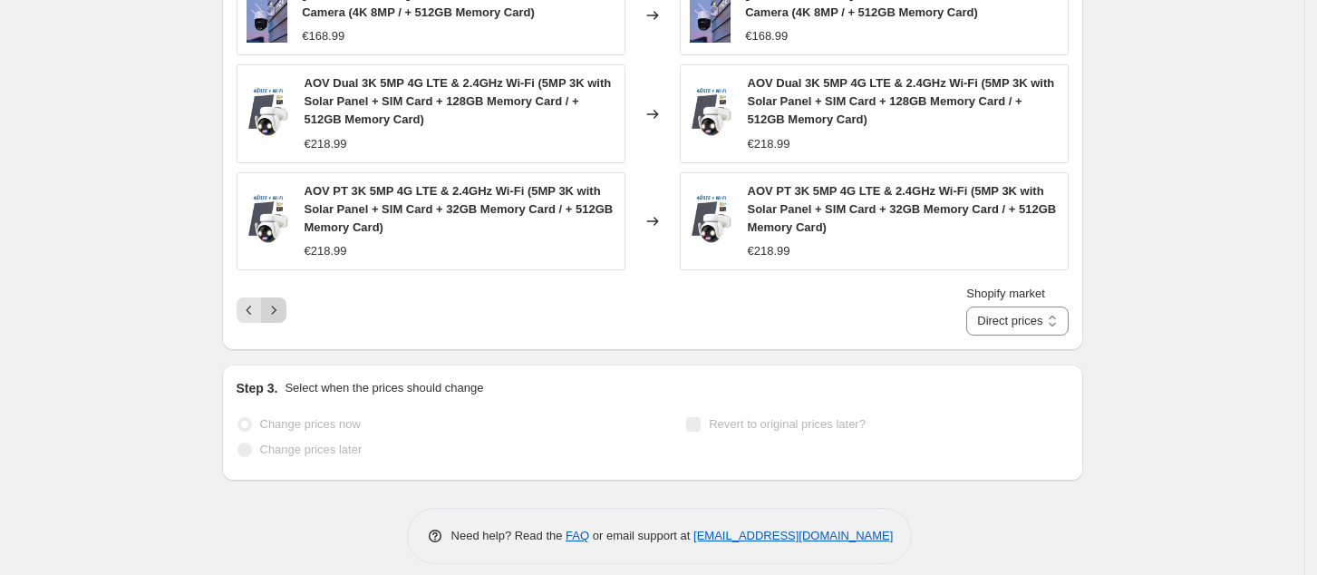
click at [283, 301] on icon "Next" at bounding box center [274, 310] width 18 height 18
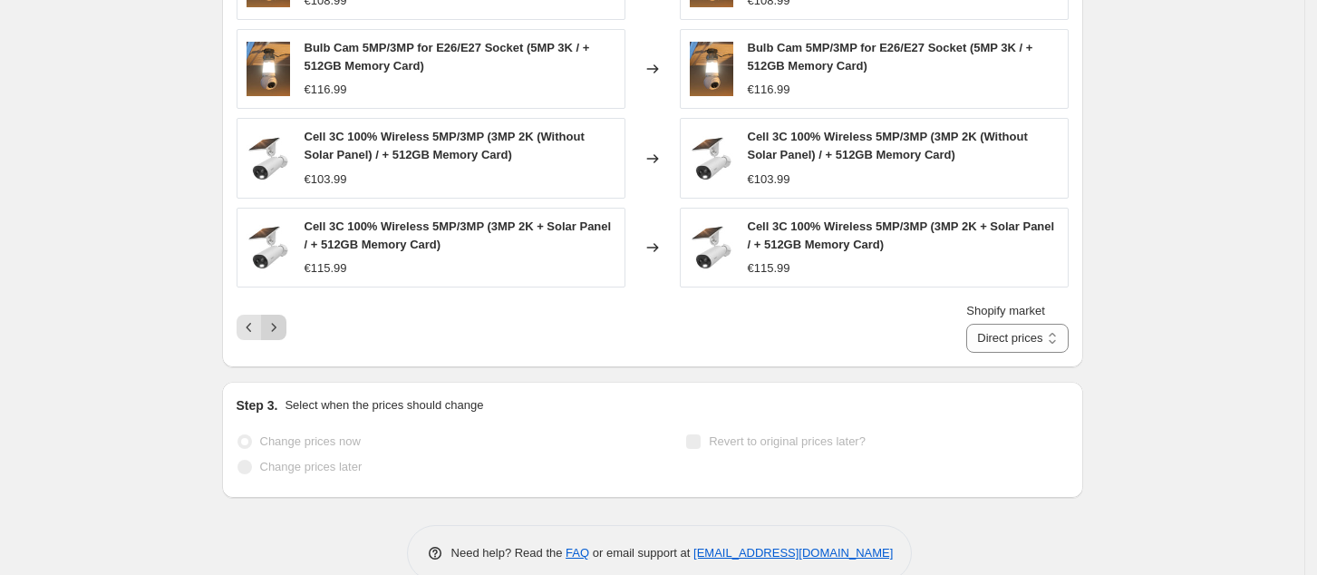
click at [283, 318] on icon "Next" at bounding box center [274, 327] width 18 height 18
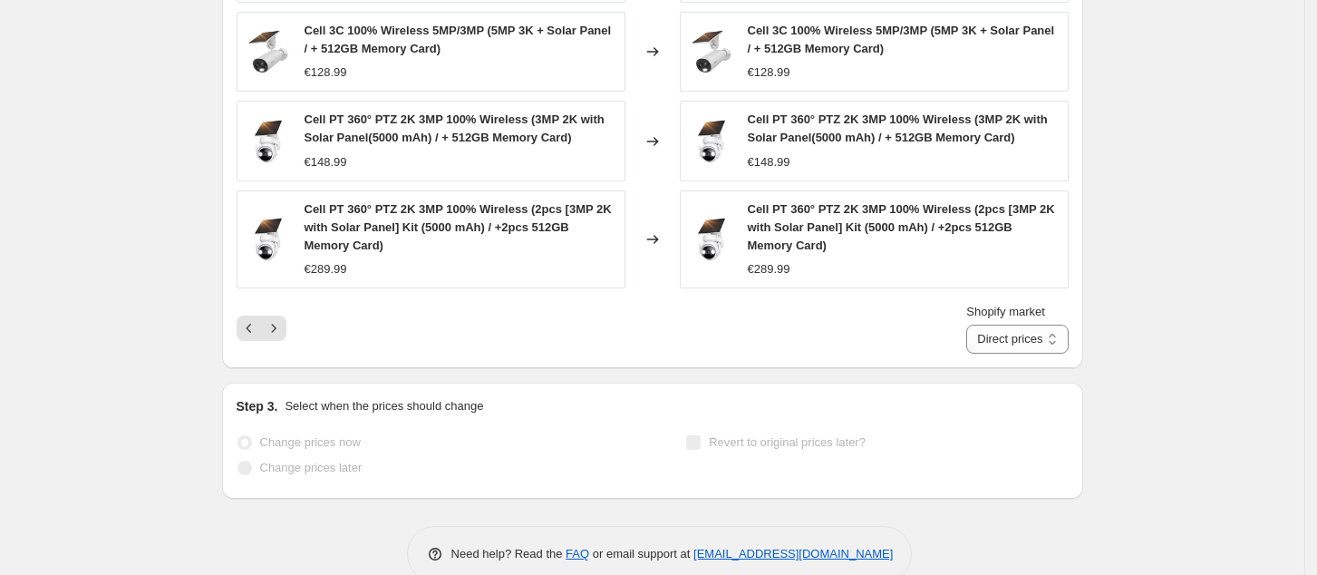
click at [287, 316] on div "Pagination" at bounding box center [273, 328] width 25 height 25
click at [283, 319] on icon "Next" at bounding box center [274, 328] width 18 height 18
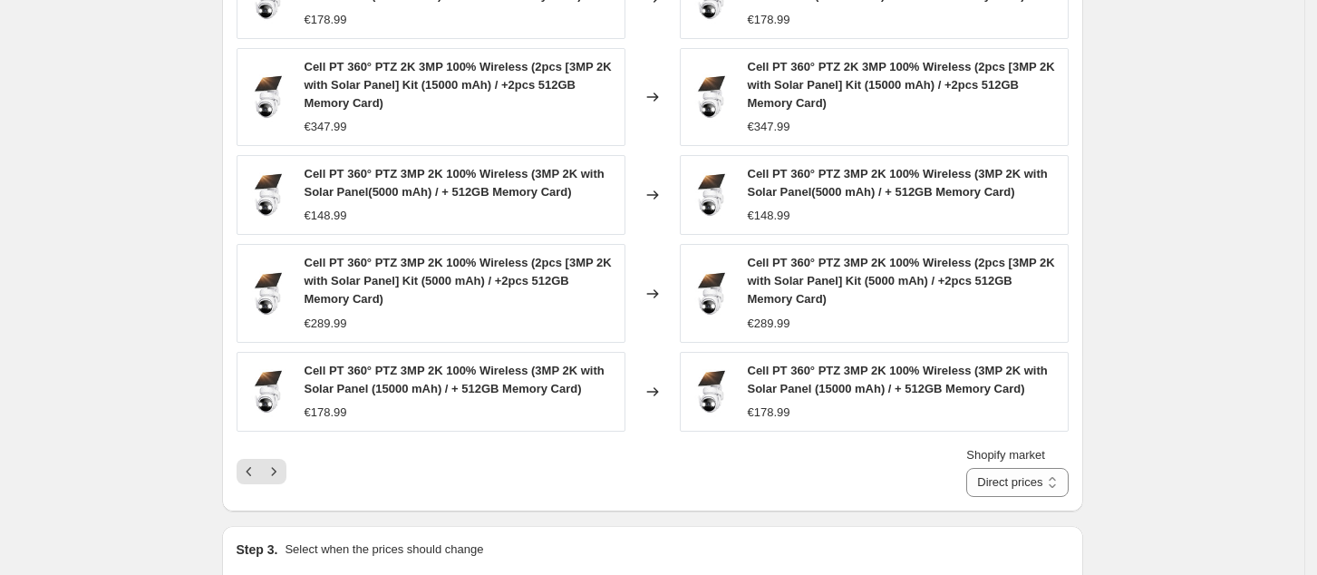
scroll to position [888, 0]
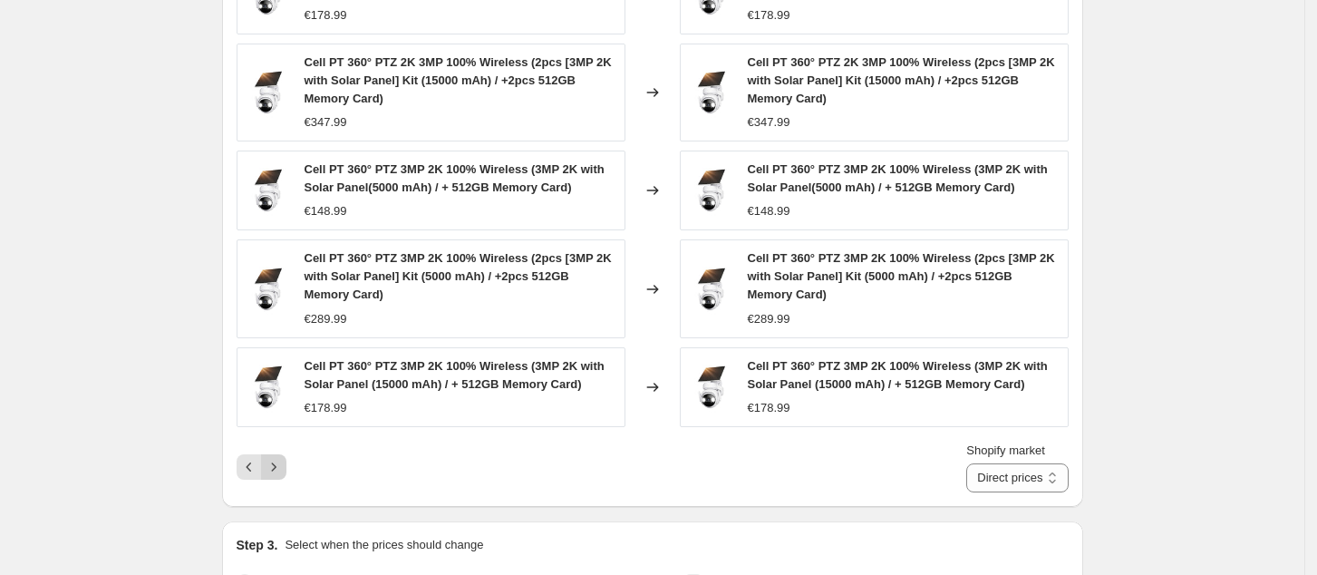
click at [272, 458] on icon "Next" at bounding box center [274, 467] width 18 height 18
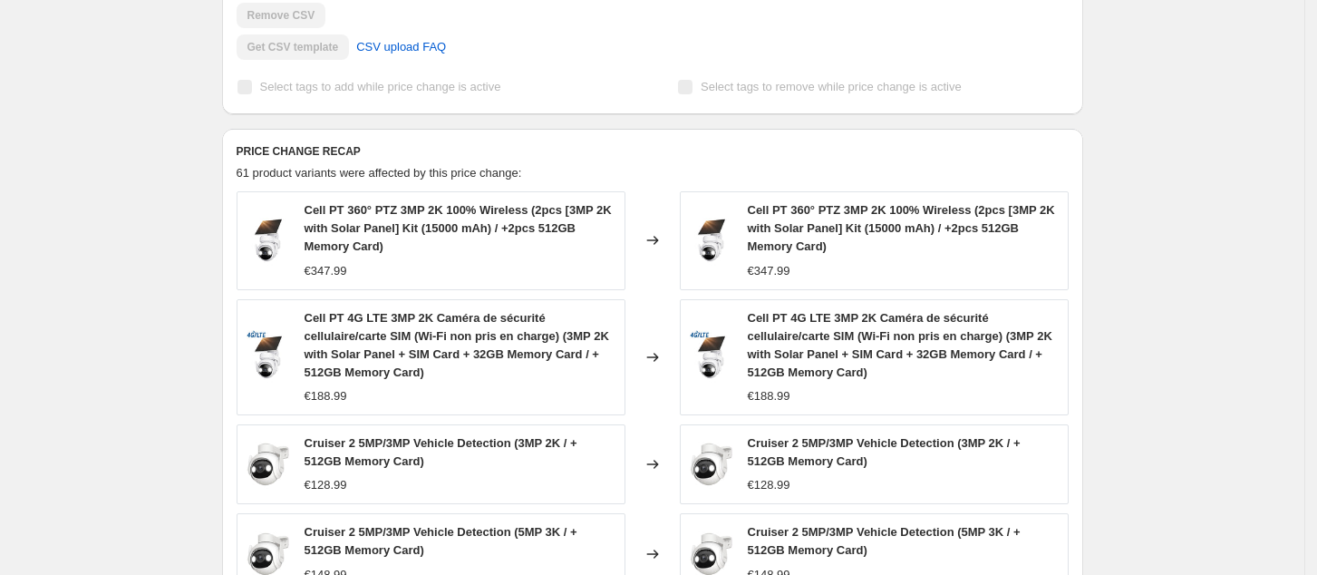
scroll to position [1045, 0]
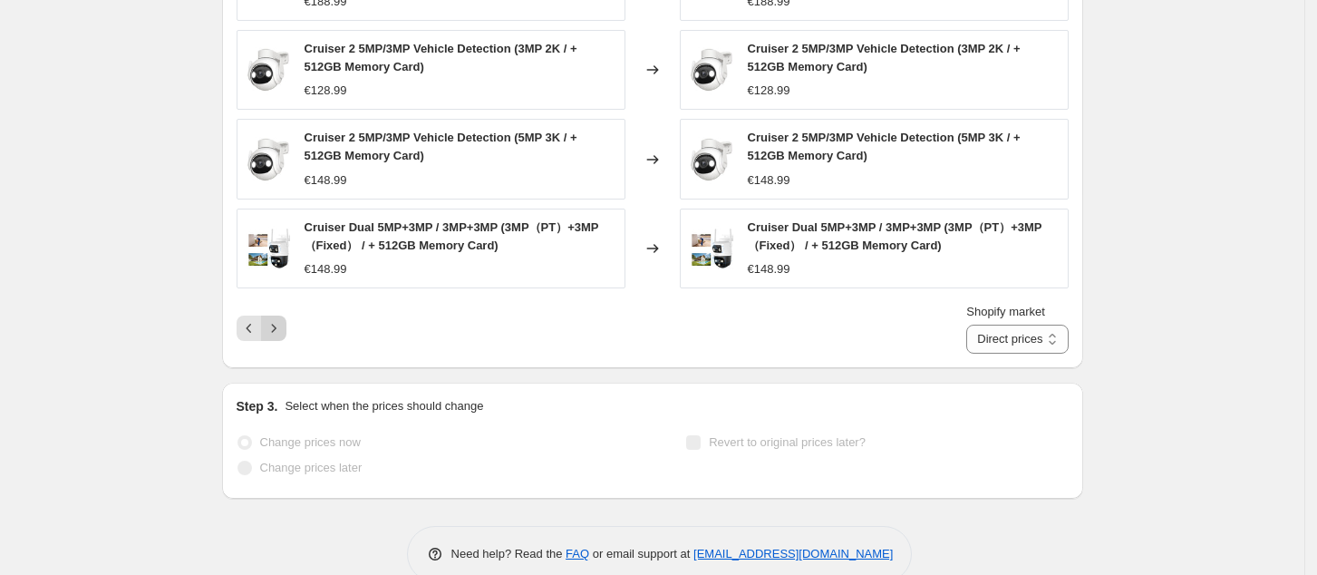
click at [283, 319] on icon "Next" at bounding box center [274, 328] width 18 height 18
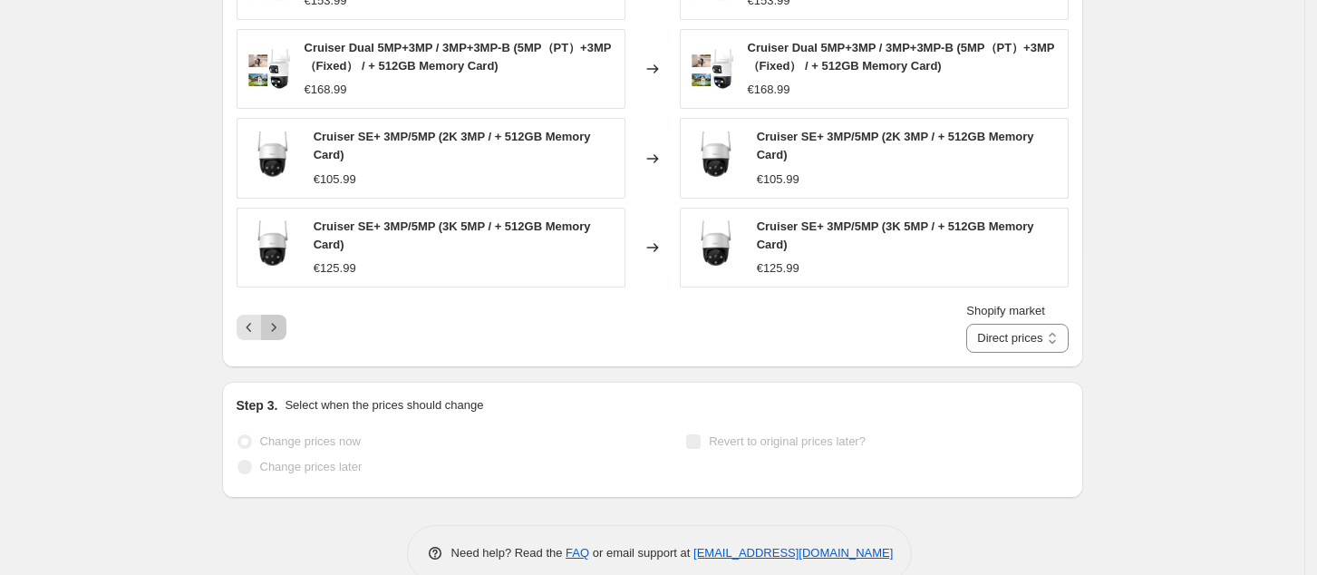
click at [283, 318] on icon "Next" at bounding box center [274, 327] width 18 height 18
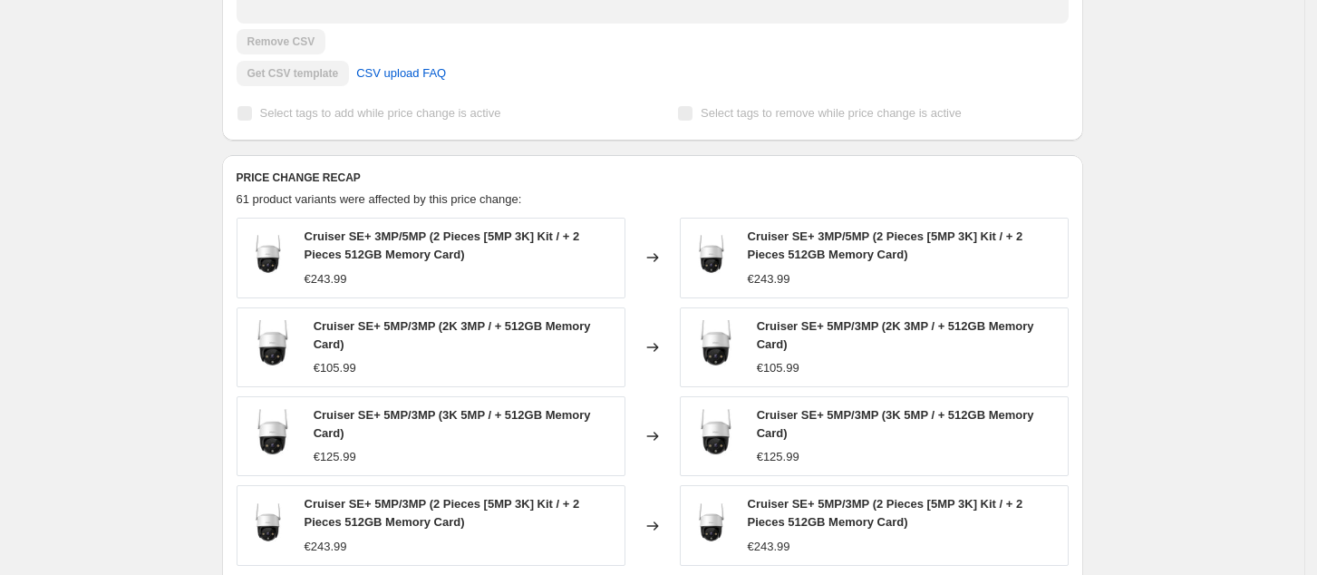
scroll to position [962, 0]
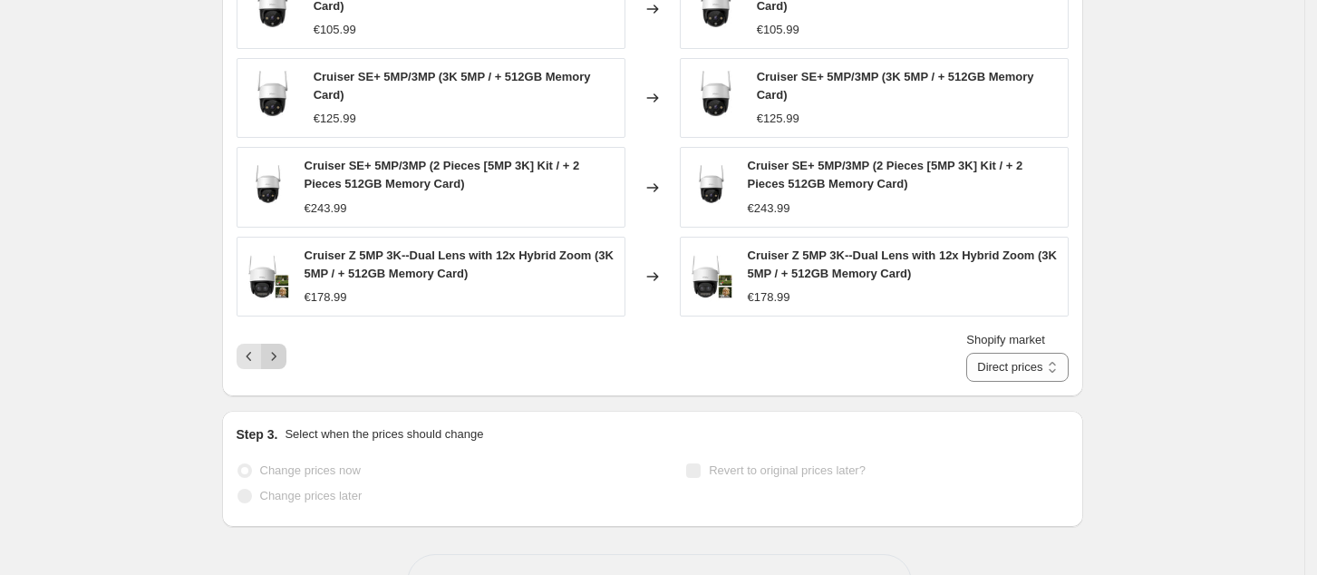
click at [276, 347] on icon "Next" at bounding box center [274, 356] width 18 height 18
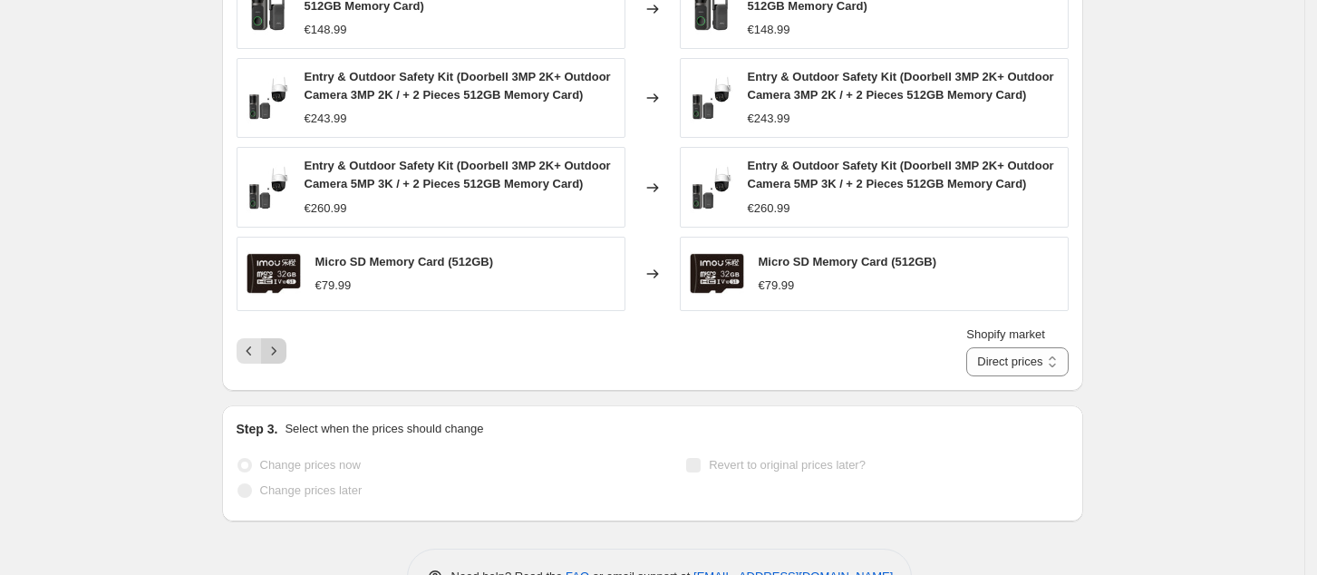
click at [277, 342] on icon "Next" at bounding box center [274, 351] width 18 height 18
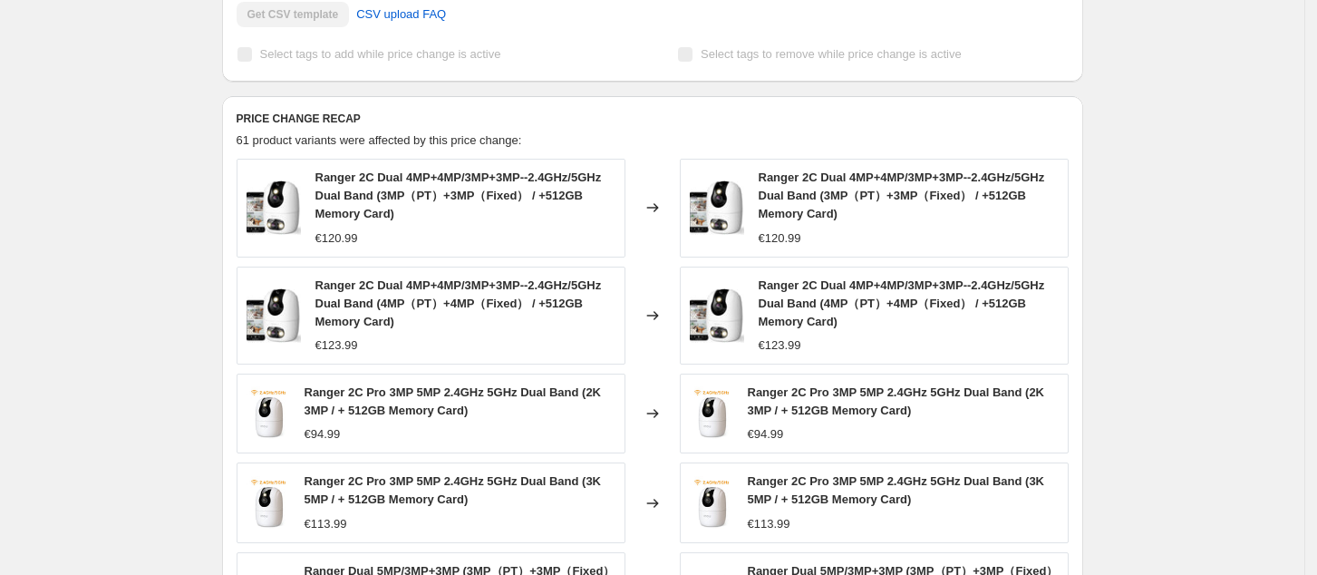
scroll to position [841, 0]
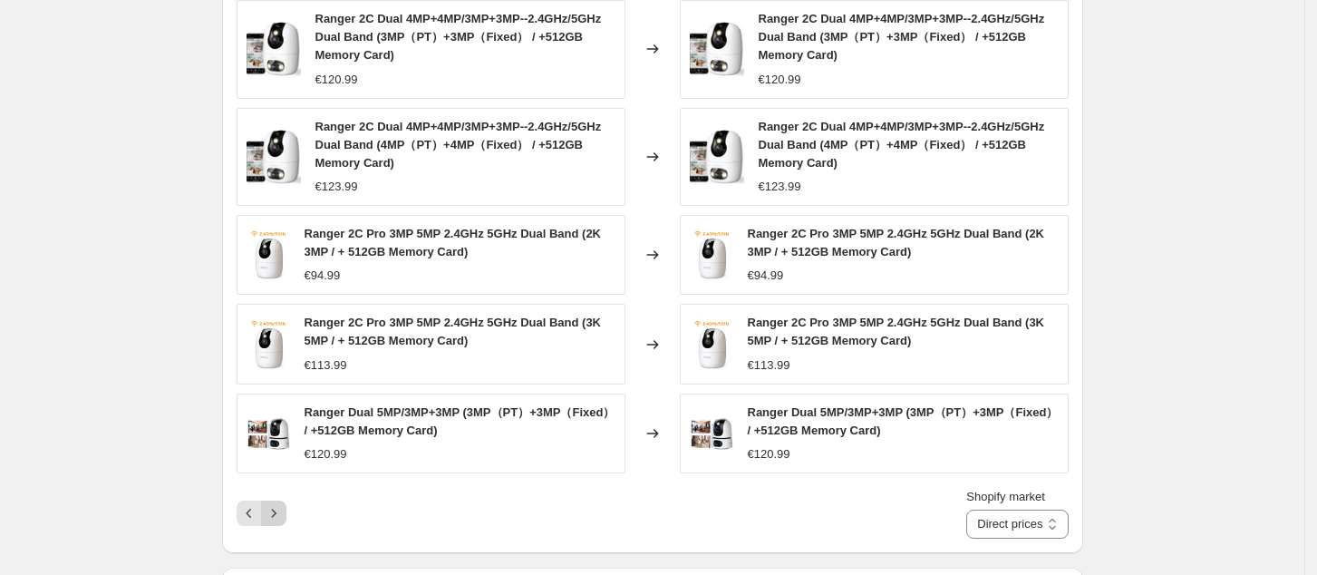
click at [276, 504] on icon "Next" at bounding box center [274, 513] width 18 height 18
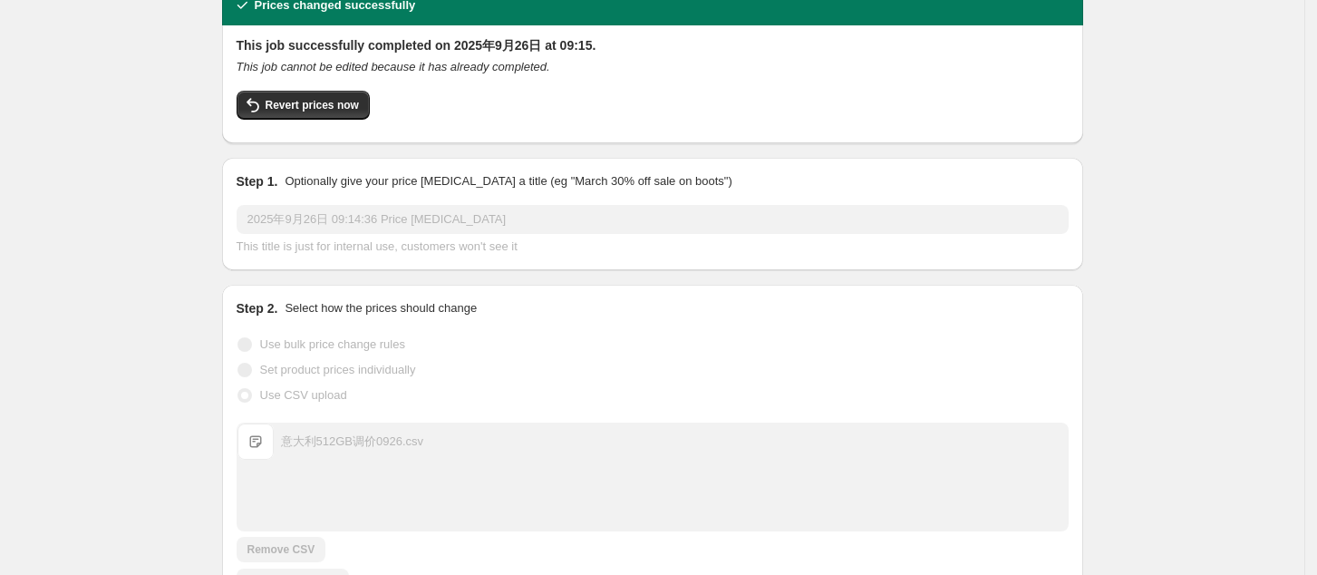
scroll to position [0, 0]
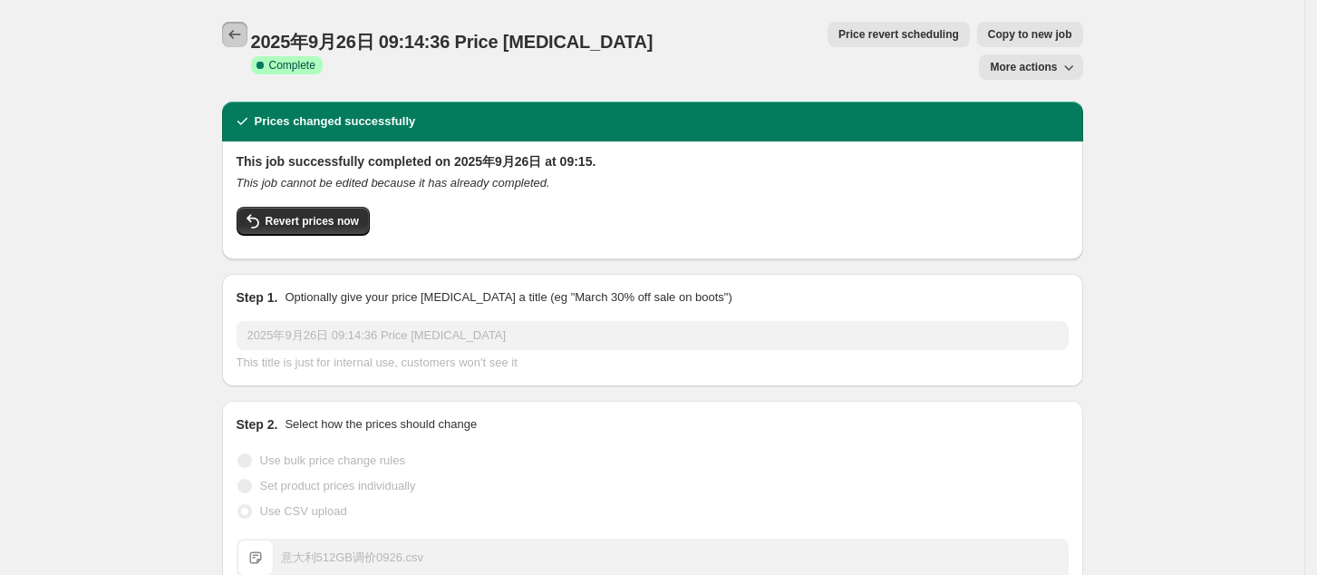
click at [242, 35] on icon "Price change jobs" at bounding box center [235, 34] width 18 height 18
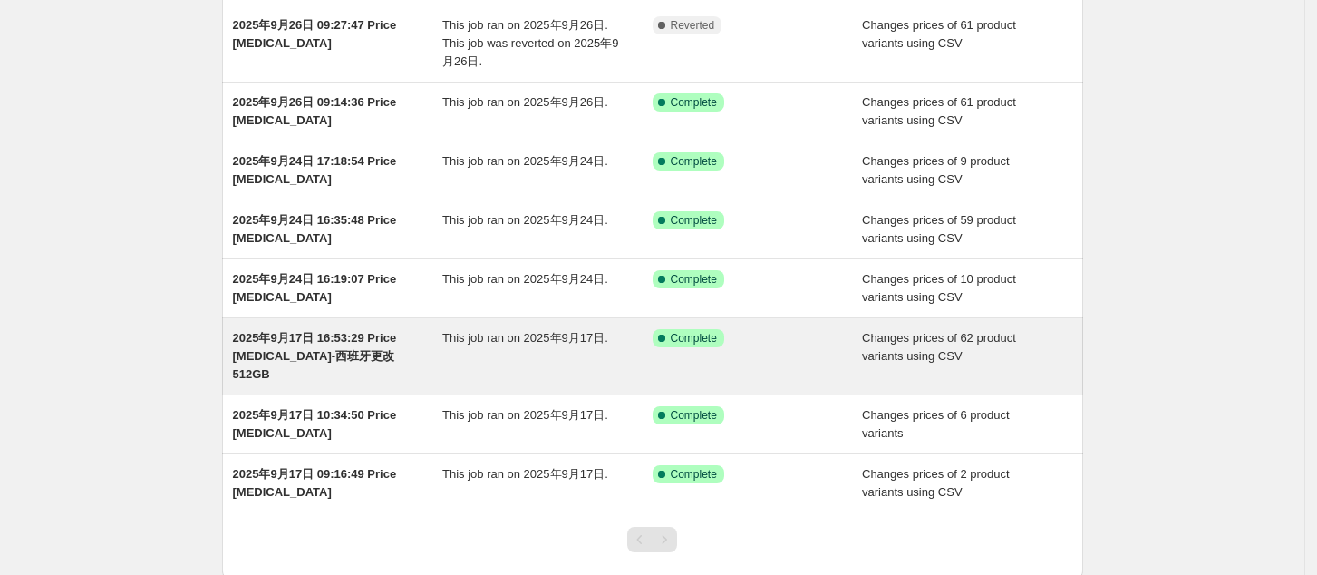
scroll to position [196, 0]
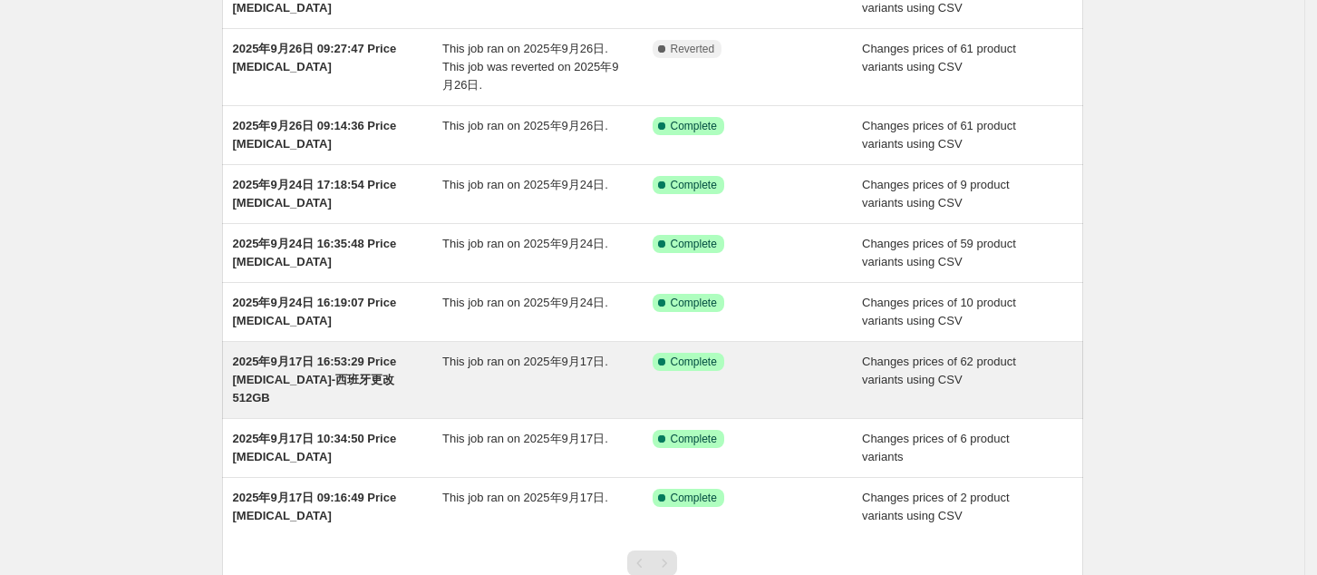
click at [328, 368] on div "2025年9月17日 16:53:29 Price [MEDICAL_DATA]-西班牙更改512GB" at bounding box center [338, 380] width 210 height 54
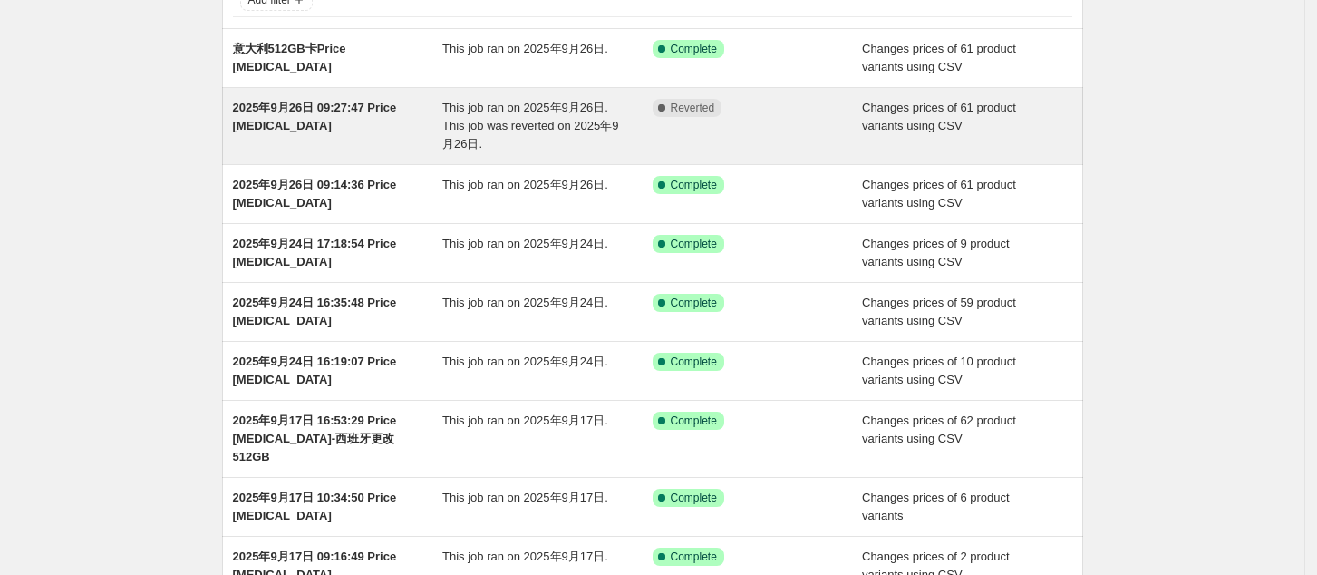
scroll to position [241, 0]
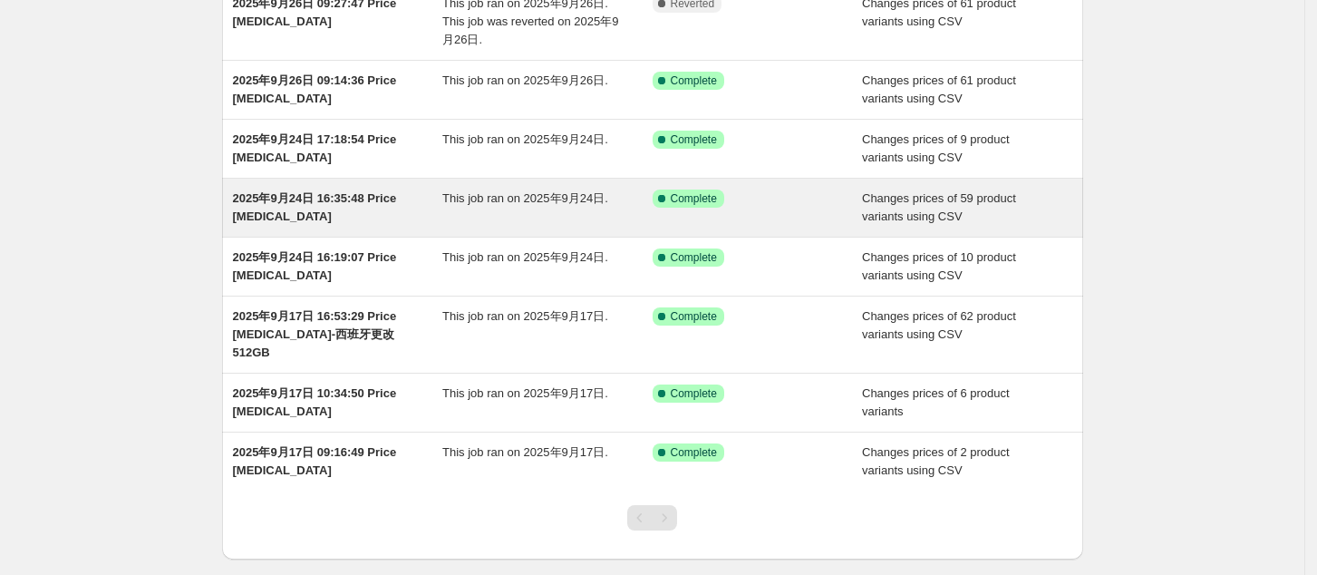
click at [317, 194] on span "2025年9月24日 16:35:48 Price [MEDICAL_DATA]" at bounding box center [315, 207] width 164 height 32
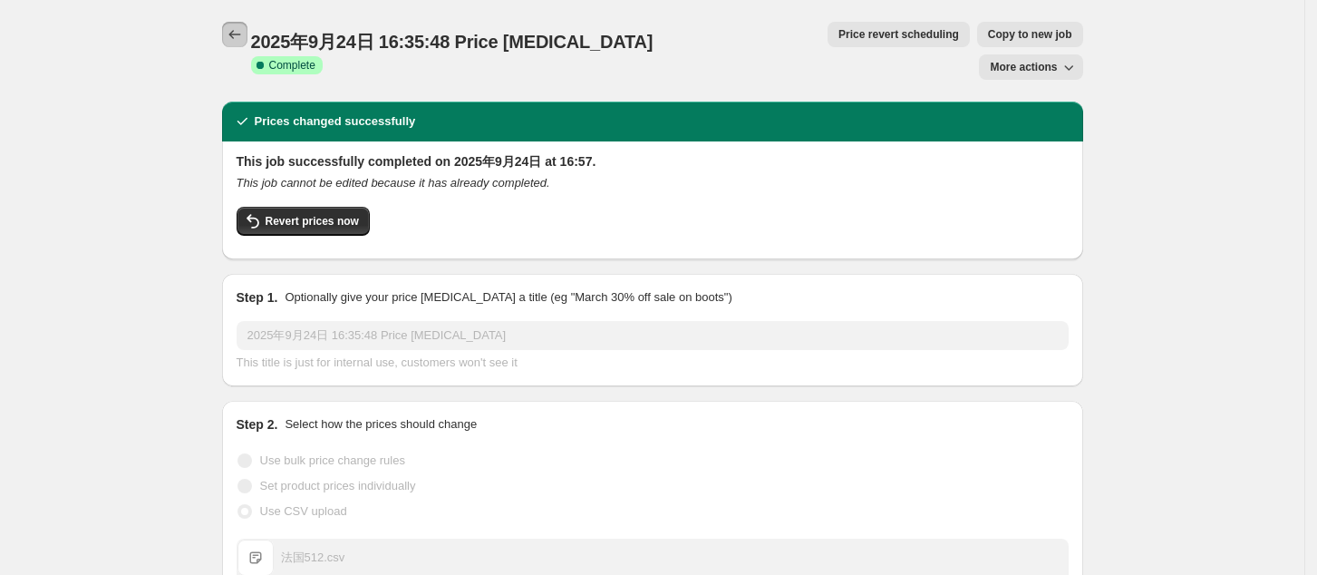
click at [243, 25] on icon "Price change jobs" at bounding box center [235, 34] width 18 height 18
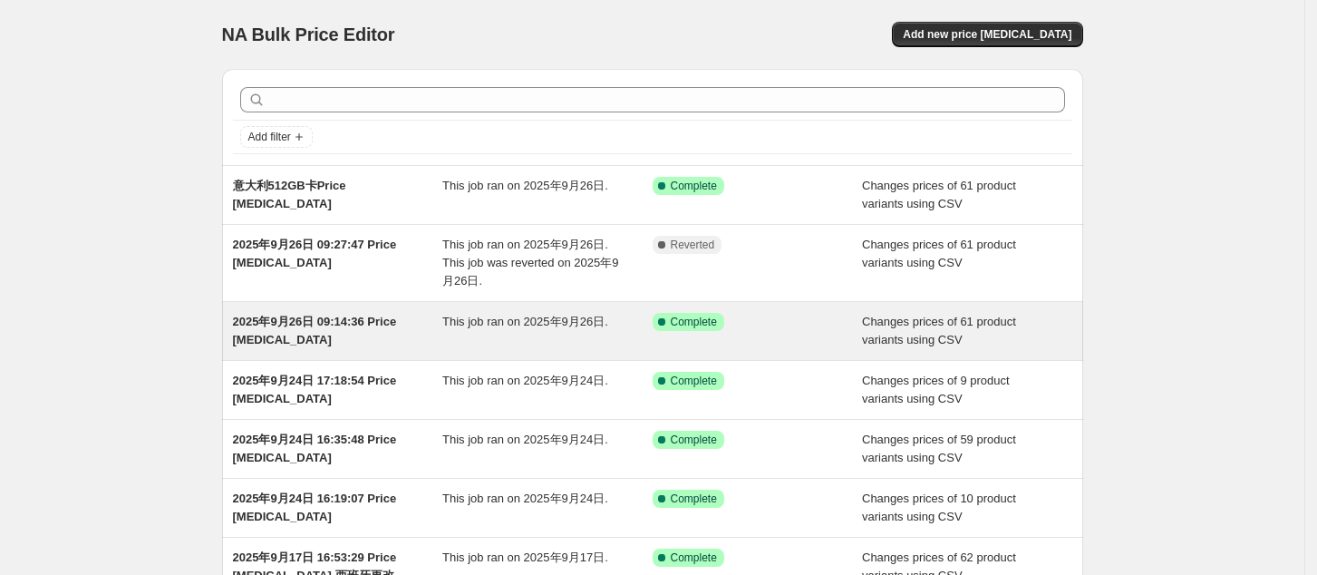
scroll to position [121, 0]
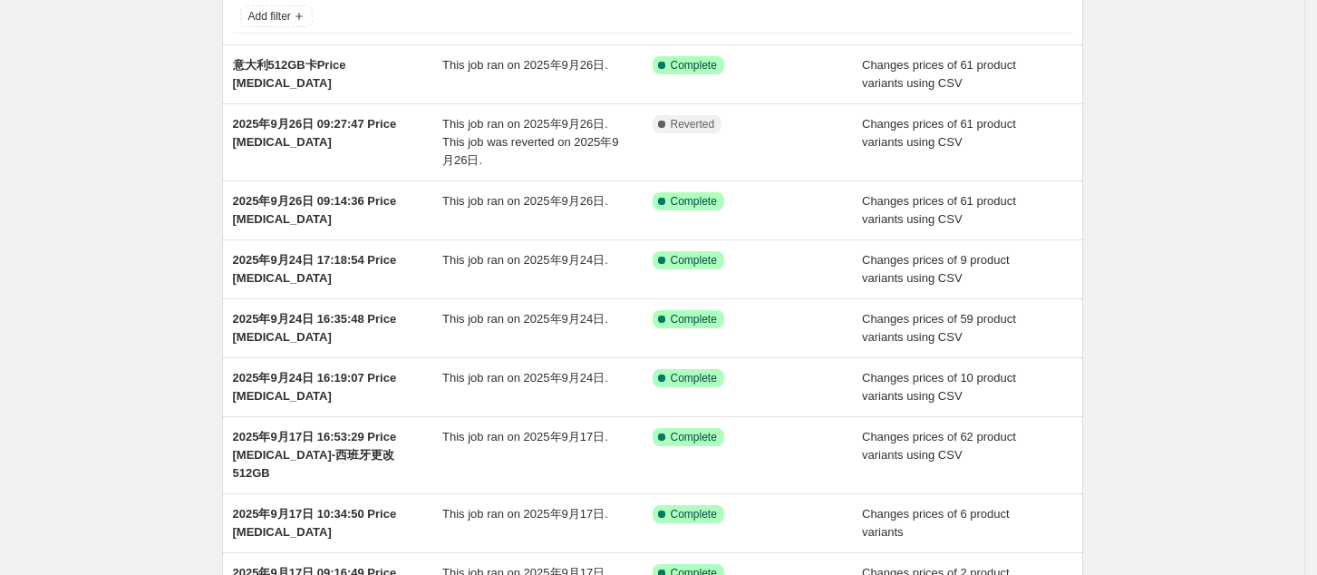
click at [1233, 59] on div "NA Bulk Price Editor. This page is ready NA Bulk Price Editor Add new price [ME…" at bounding box center [652, 334] width 1305 height 911
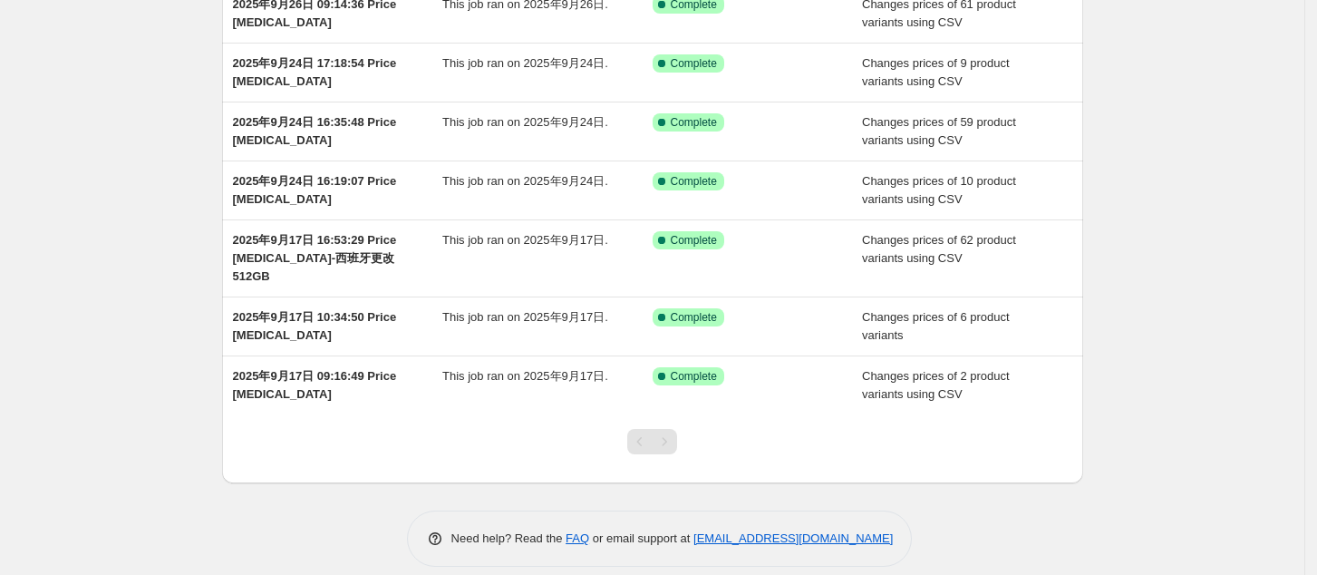
scroll to position [0, 0]
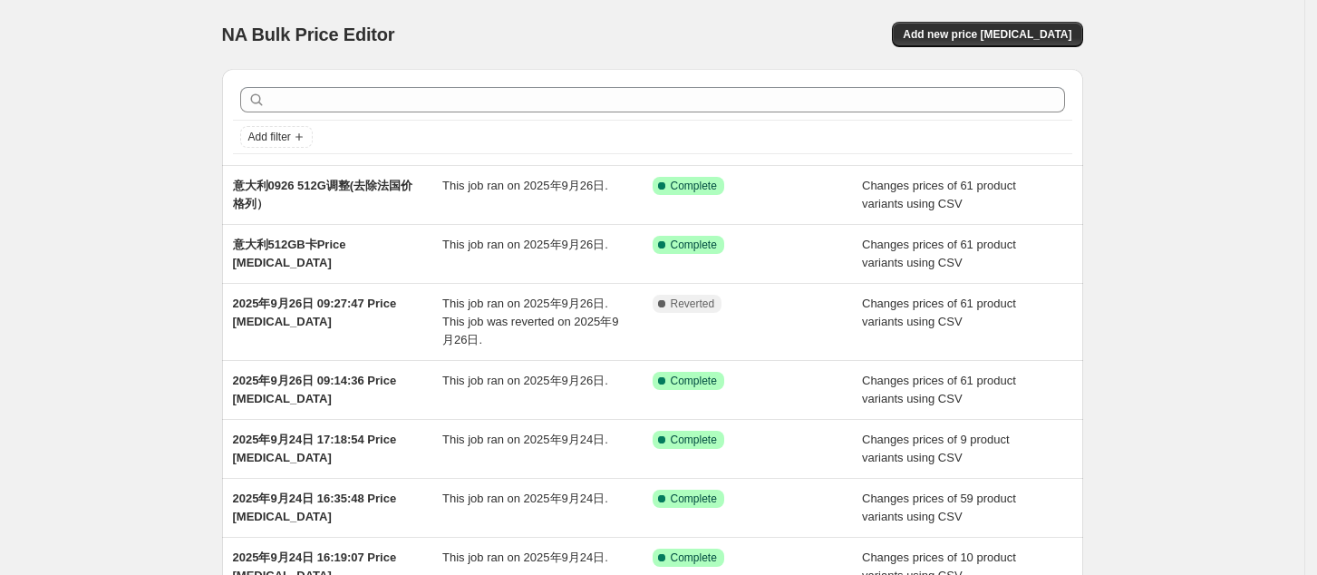
click at [1252, 67] on div "NA Bulk Price Editor. This page is ready NA Bulk Price Editor Add new price [ME…" at bounding box center [652, 485] width 1305 height 970
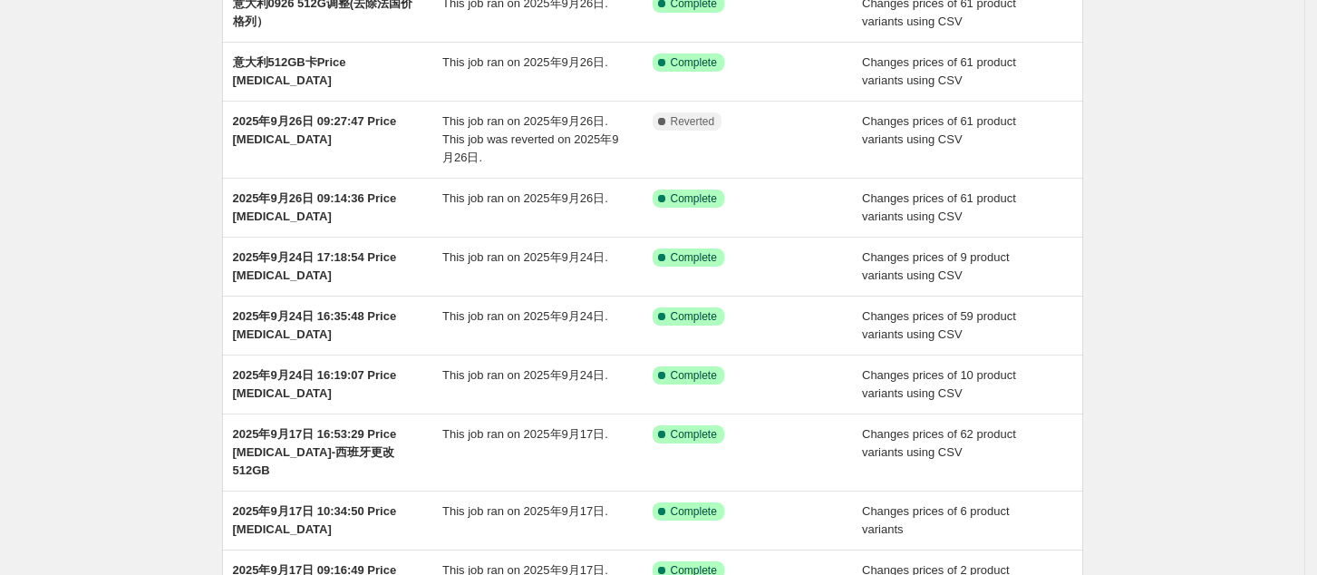
scroll to position [376, 0]
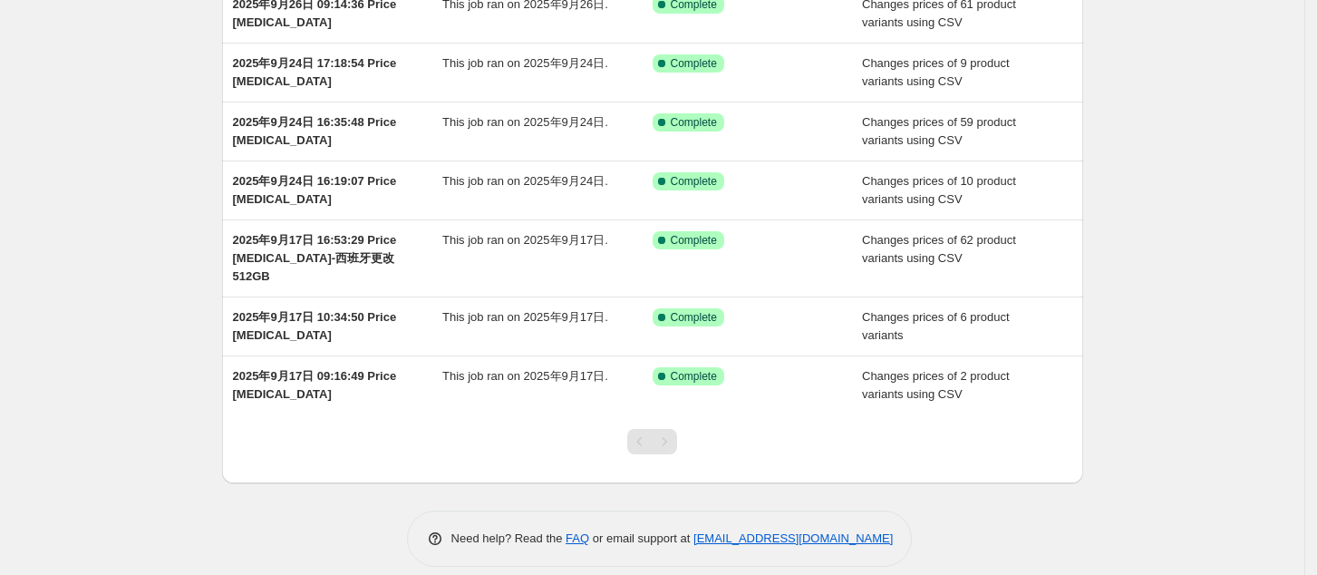
click at [1199, 80] on div "NA Bulk Price Editor. This page is ready NA Bulk Price Editor Add new price [ME…" at bounding box center [652, 109] width 1305 height 970
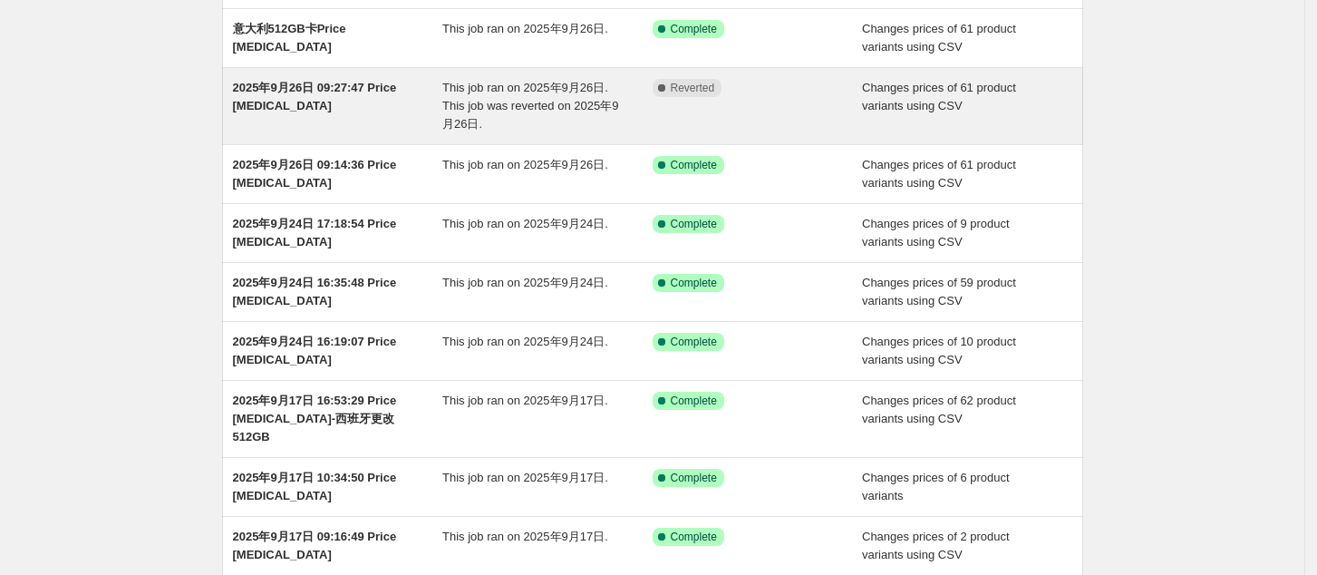
scroll to position [0, 0]
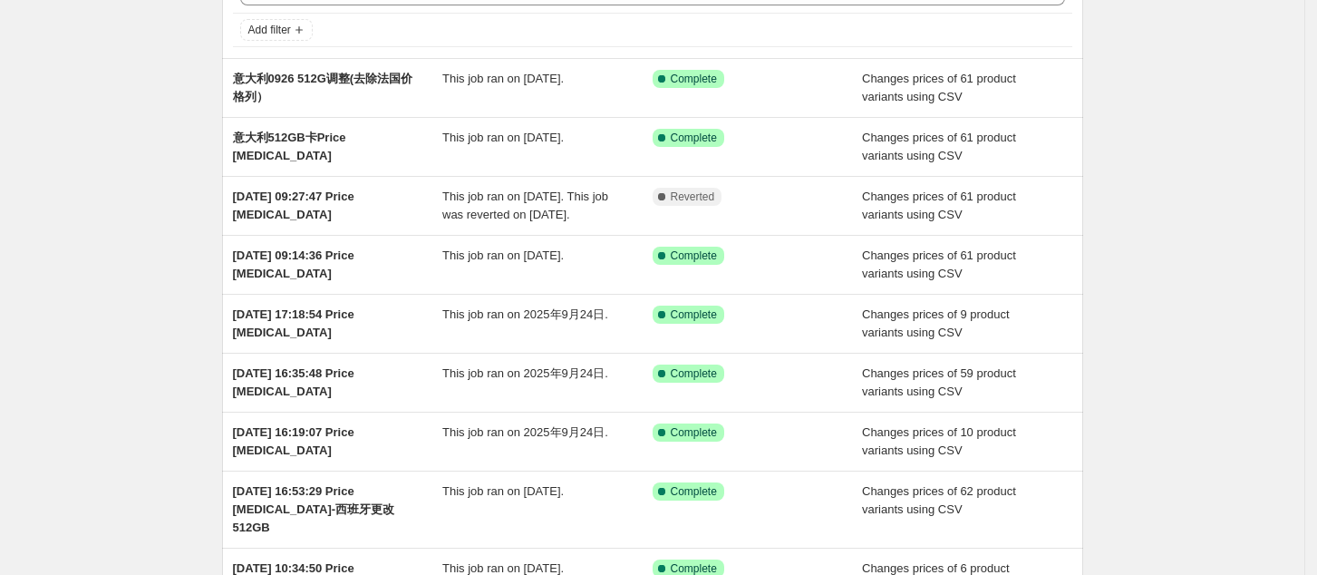
scroll to position [14, 0]
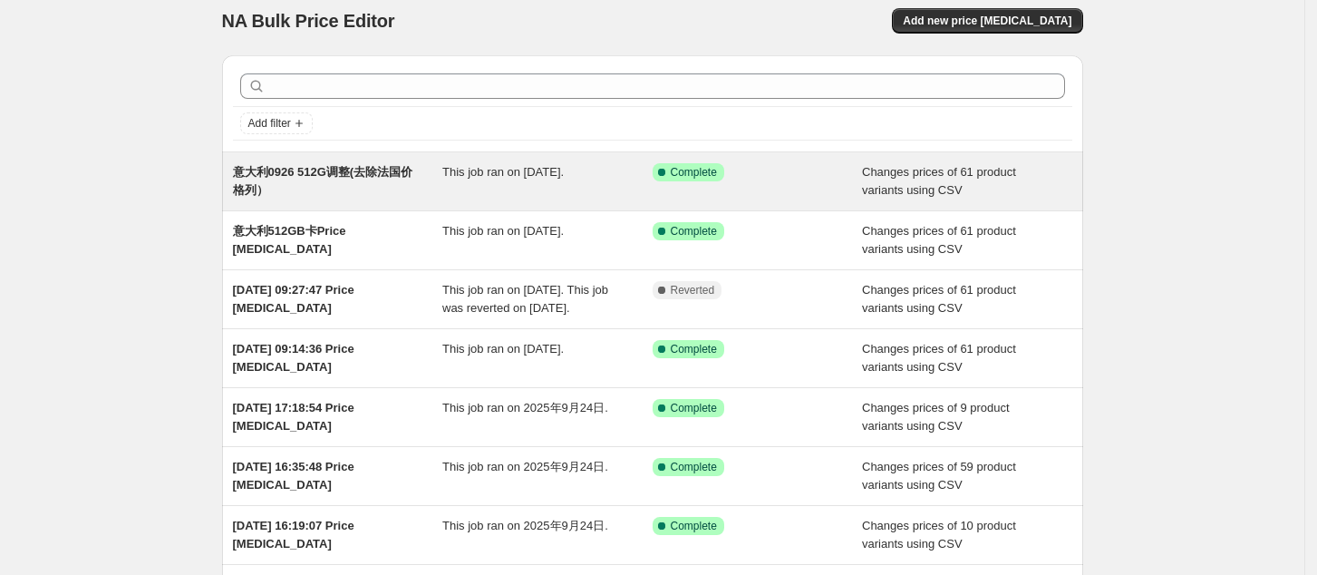
click at [370, 178] on span "意大利0926 512G调整(去除法国价格列）" at bounding box center [323, 181] width 180 height 32
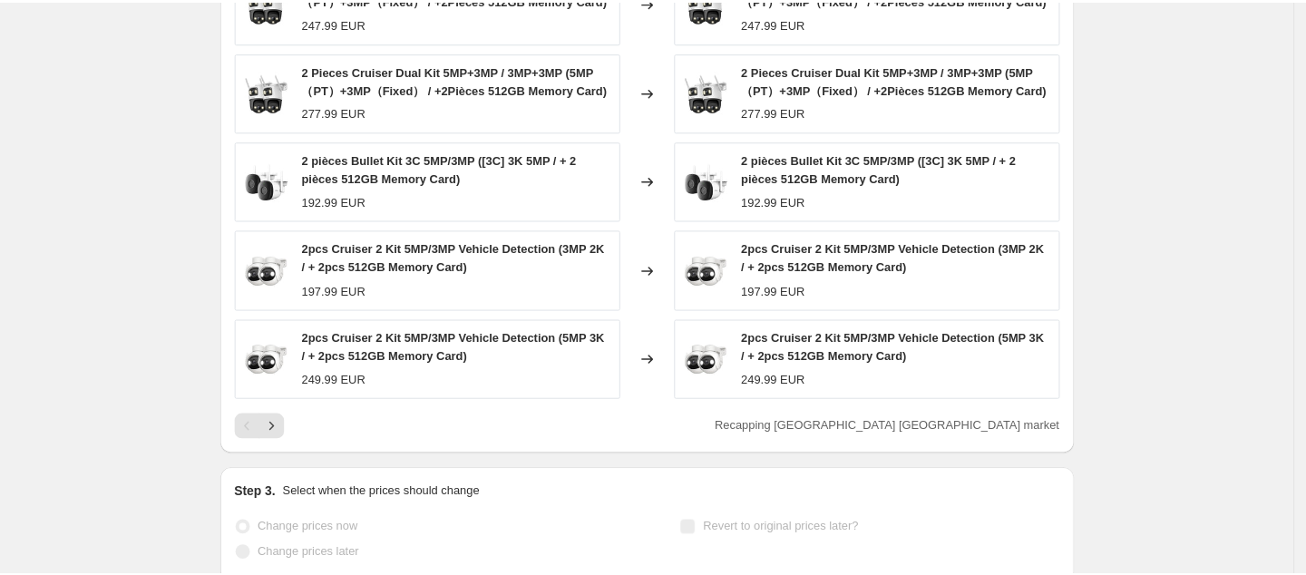
scroll to position [725, 0]
